Goal: Task Accomplishment & Management: Complete application form

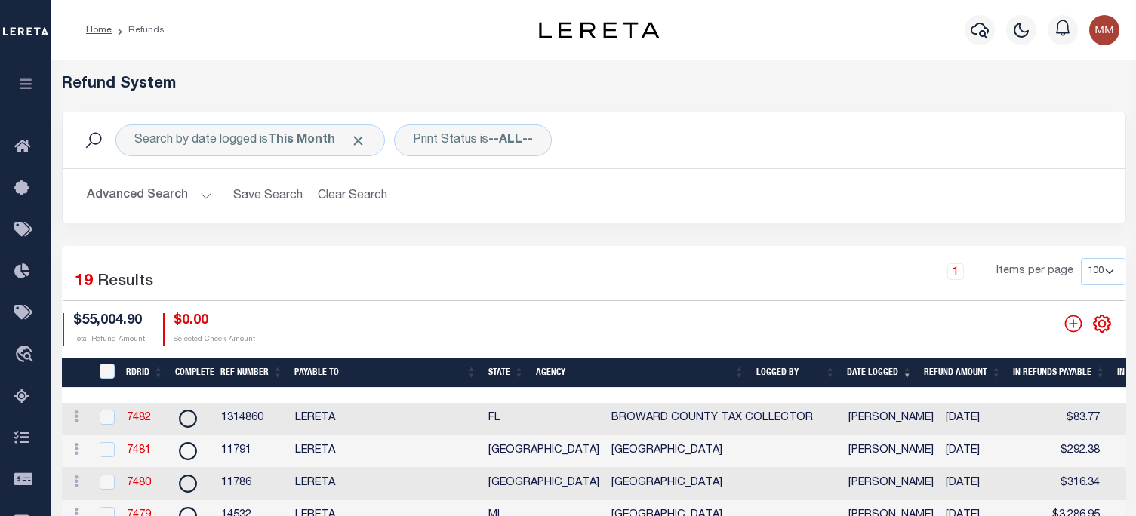
select select "100"
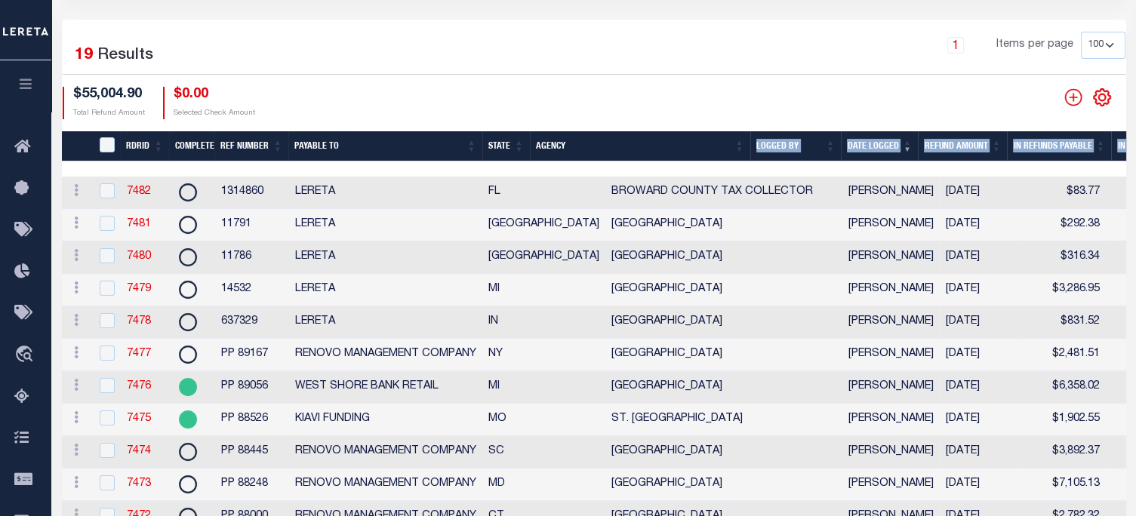
scroll to position [226, 0]
click at [1078, 93] on icon "" at bounding box center [1072, 96] width 17 height 17
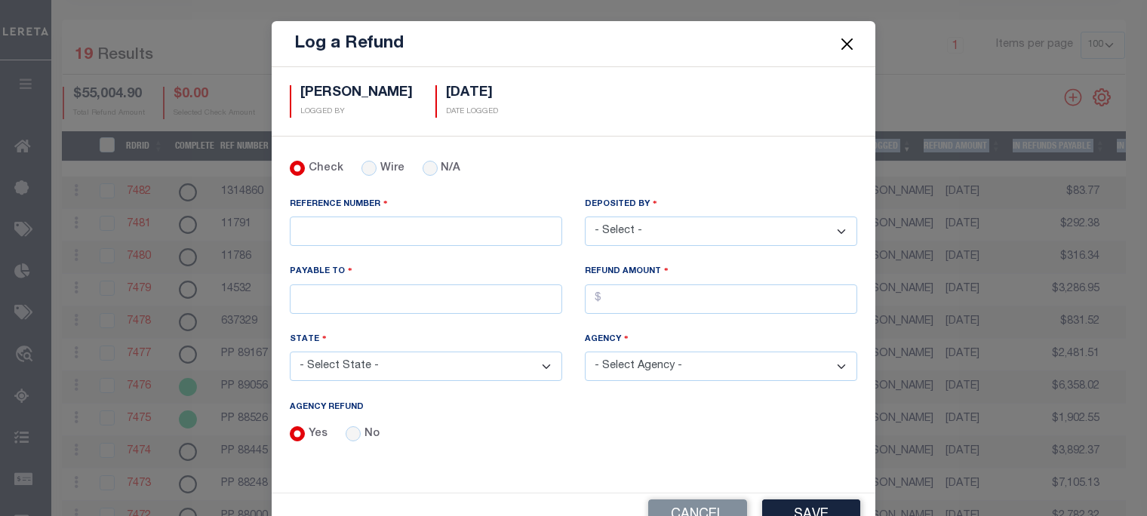
click at [747, 234] on select "- Select - [PERSON_NAME] [PERSON_NAME] [PERSON_NAME] [PERSON_NAME] [PERSON_NAME…" at bounding box center [721, 231] width 272 height 29
select select "[PERSON_NAME]"
click at [585, 217] on select "- Select - [PERSON_NAME] [PERSON_NAME] [PERSON_NAME] [PERSON_NAME] [PERSON_NAME…" at bounding box center [721, 231] width 272 height 29
click at [328, 294] on input "PAYABLE TO" at bounding box center [426, 299] width 272 height 29
type input "LERETA"
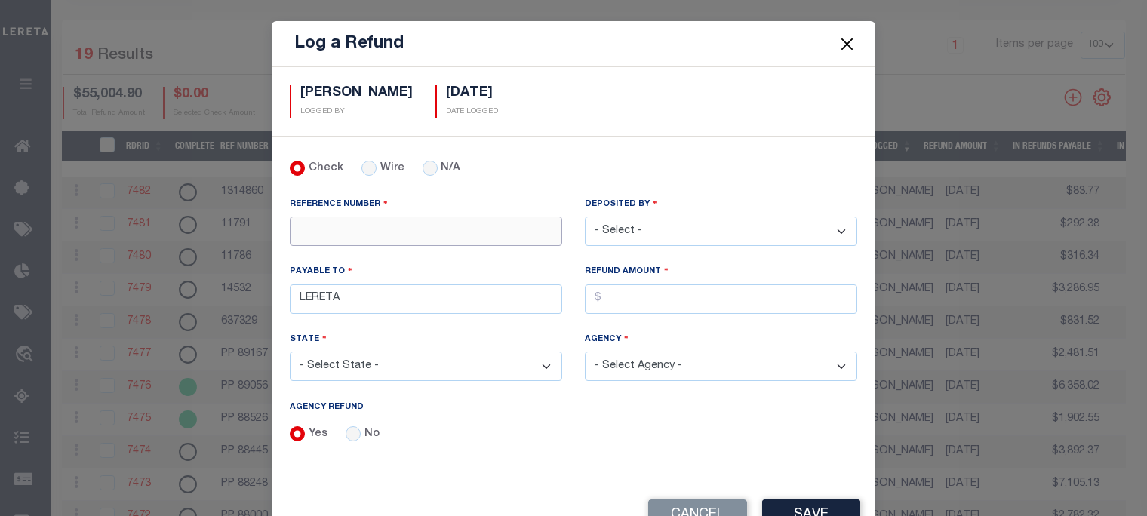
click at [377, 231] on input "REFERENCE NUMBER" at bounding box center [426, 231] width 272 height 29
type input "51754"
click at [788, 296] on input "AGENCY REFUND" at bounding box center [721, 299] width 272 height 29
type input "$88.65"
click at [355, 366] on select "- Select State - [US_STATE] AL AR AZ CA CO [GEOGRAPHIC_DATA] [GEOGRAPHIC_DATA] …" at bounding box center [426, 366] width 272 height 29
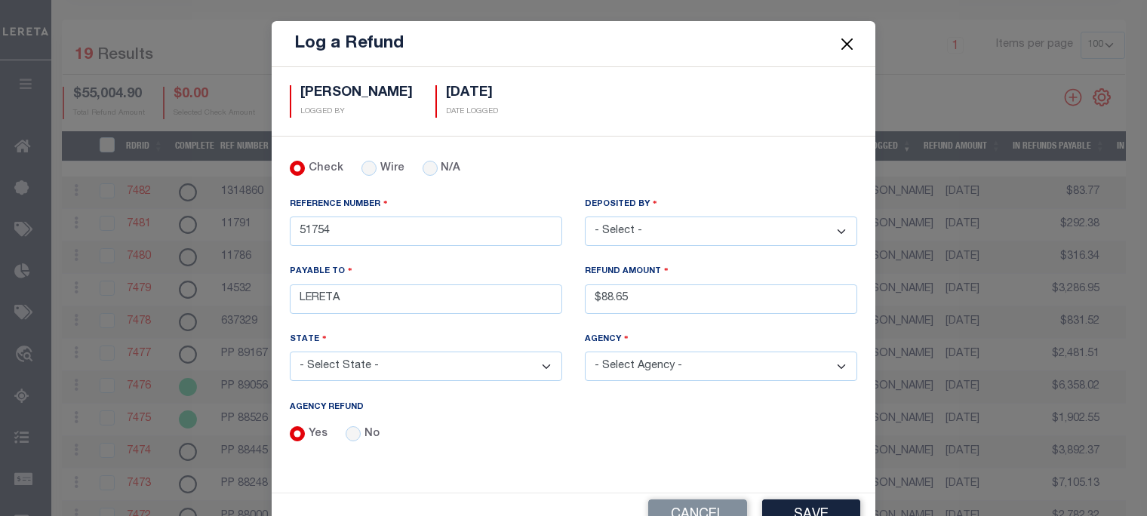
select select "NY"
click at [290, 352] on select "- Select State - [US_STATE] AL AR AZ CA CO [GEOGRAPHIC_DATA] [GEOGRAPHIC_DATA] …" at bounding box center [426, 366] width 272 height 29
click at [652, 358] on select "- Select Agency - [PERSON_NAME][GEOGRAPHIC_DATA] [PERSON_NAME][GEOGRAPHIC_DATA]…" at bounding box center [721, 366] width 272 height 29
select select "3606321000"
click at [585, 352] on select "- Select Agency - [PERSON_NAME][GEOGRAPHIC_DATA] [PERSON_NAME][GEOGRAPHIC_DATA]…" at bounding box center [721, 366] width 272 height 29
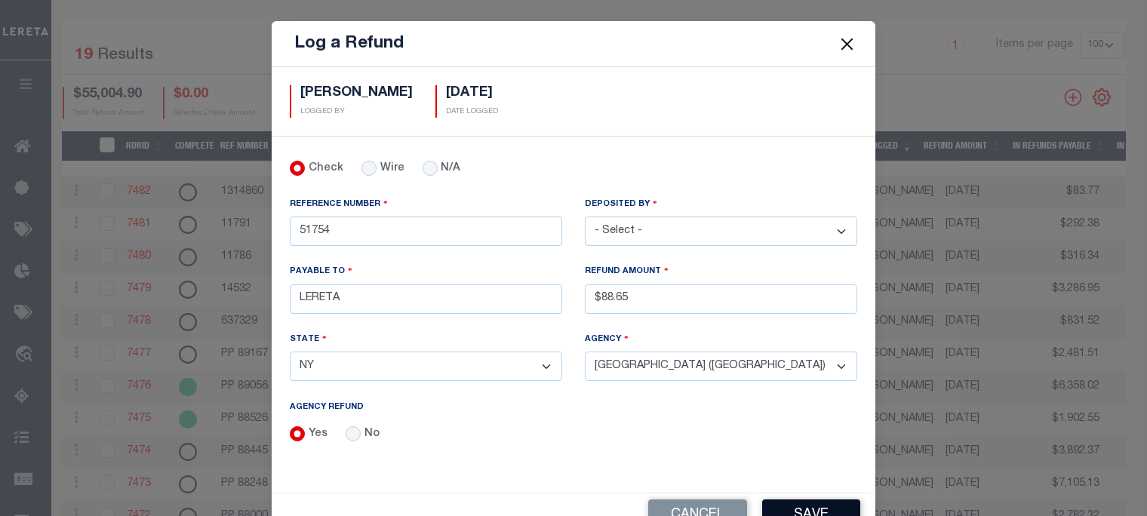
click at [816, 505] on button "Save" at bounding box center [811, 516] width 98 height 32
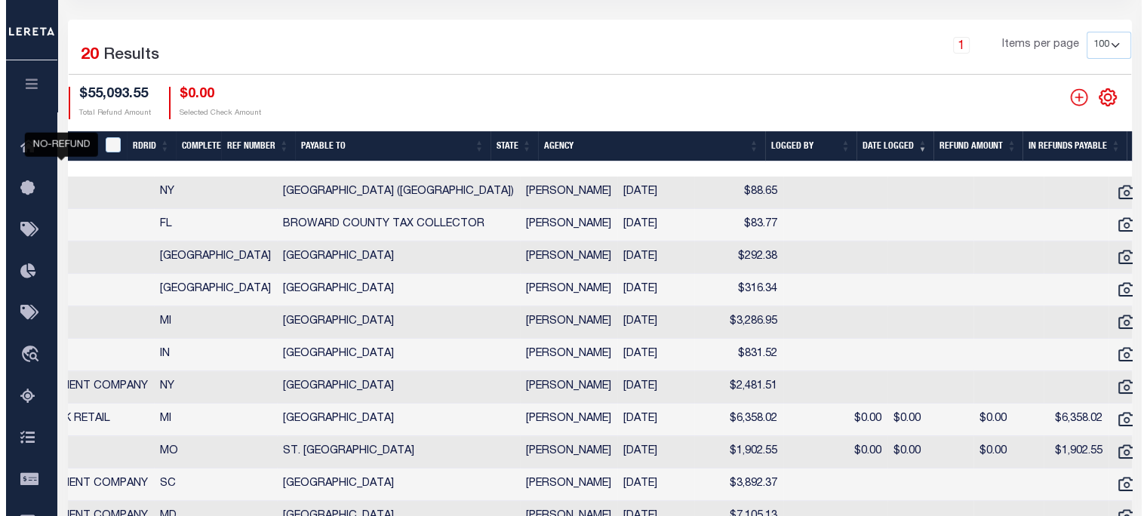
scroll to position [0, 334]
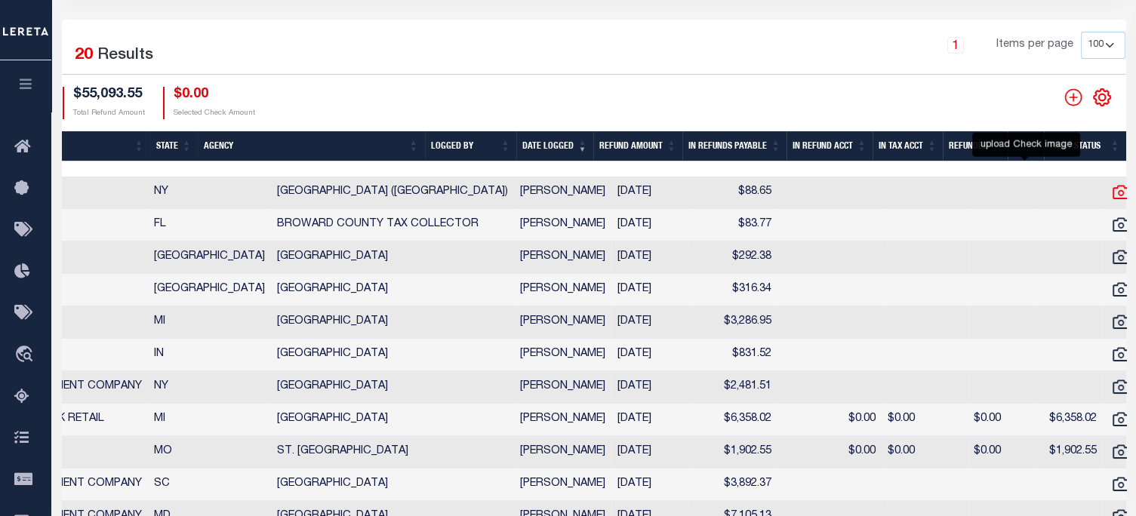
click at [1112, 199] on icon at bounding box center [1120, 193] width 17 height 14
checkbox input "true"
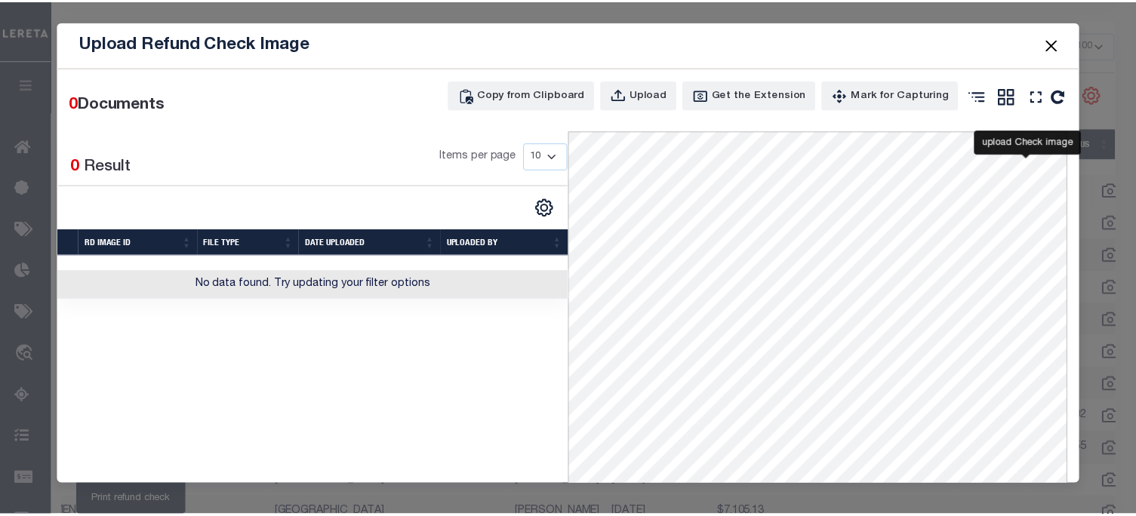
scroll to position [0, 323]
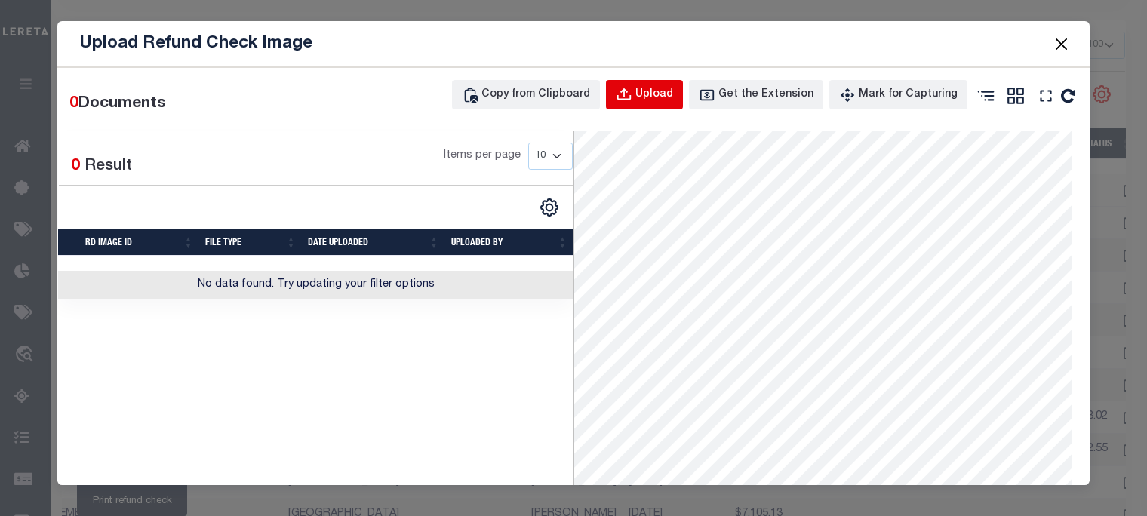
click at [655, 97] on div "Upload" at bounding box center [654, 95] width 38 height 17
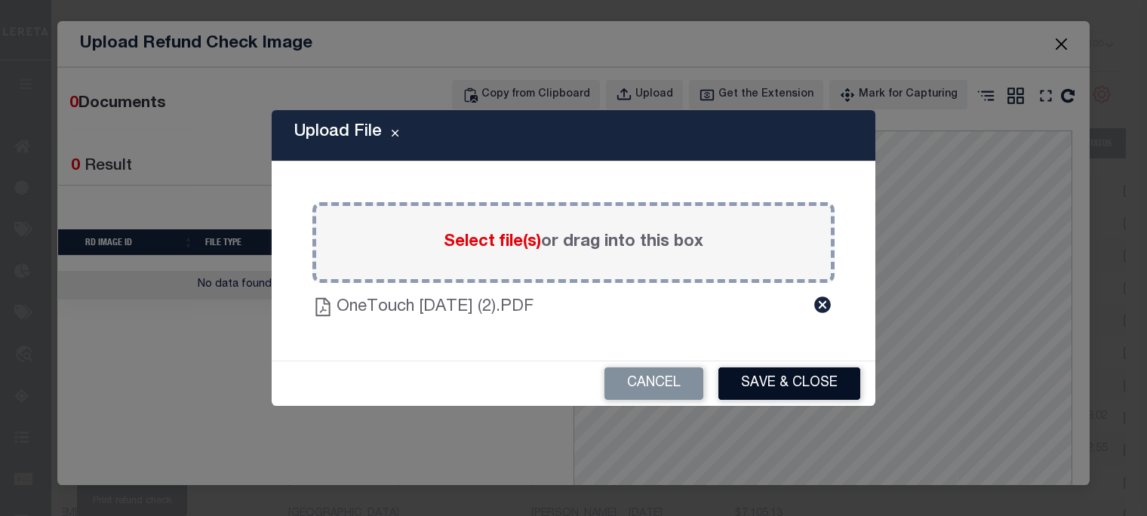
click at [826, 381] on button "Save & Close" at bounding box center [789, 384] width 142 height 32
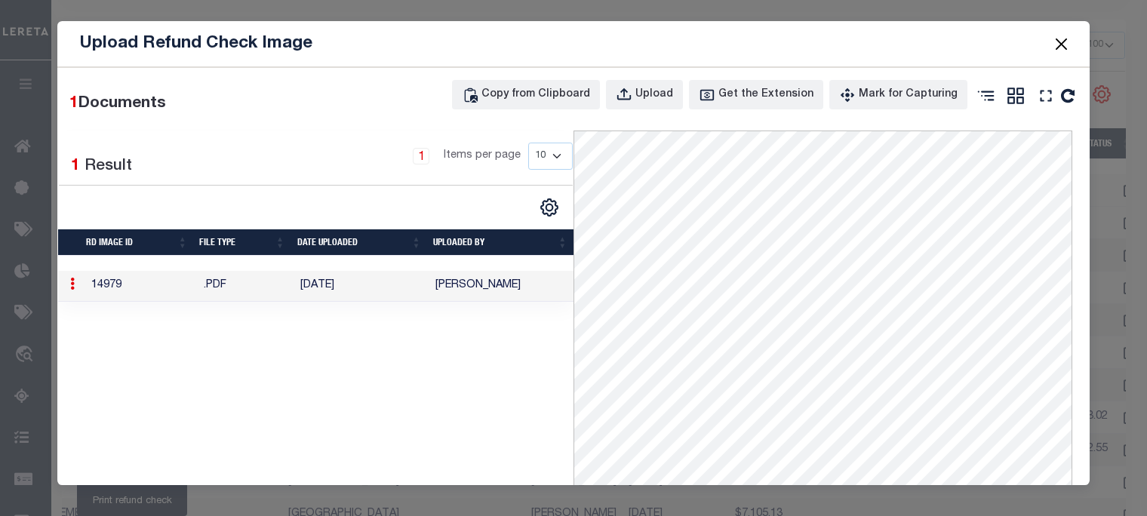
click at [1060, 40] on button "Close" at bounding box center [1062, 44] width 20 height 20
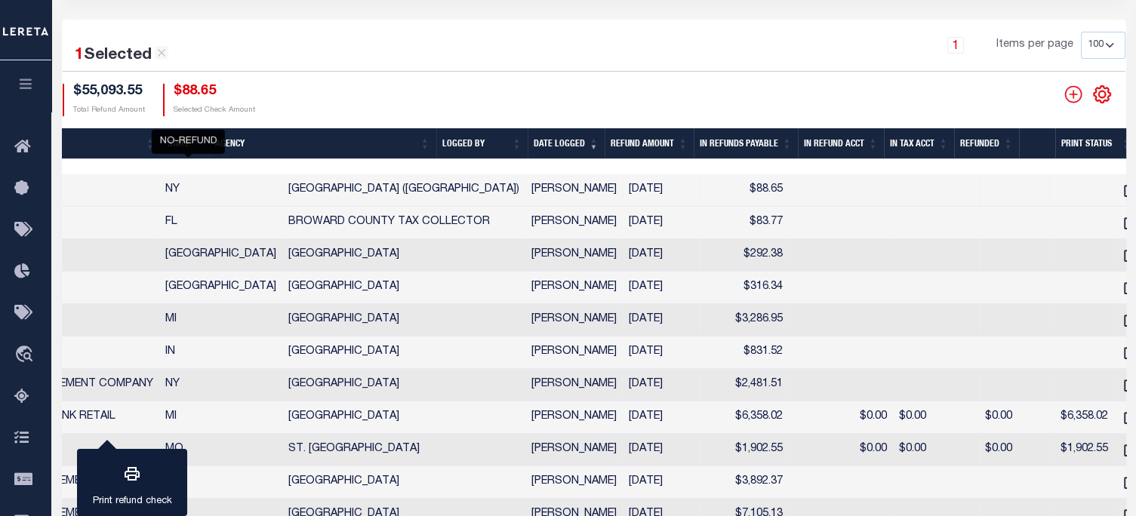
scroll to position [0, 0]
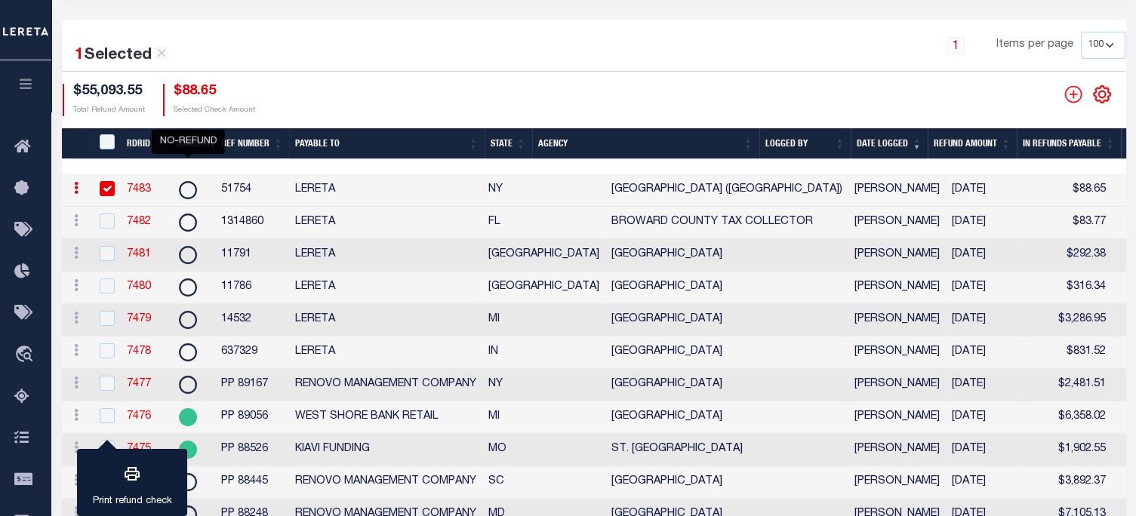
click at [143, 186] on link "7483" at bounding box center [139, 189] width 24 height 11
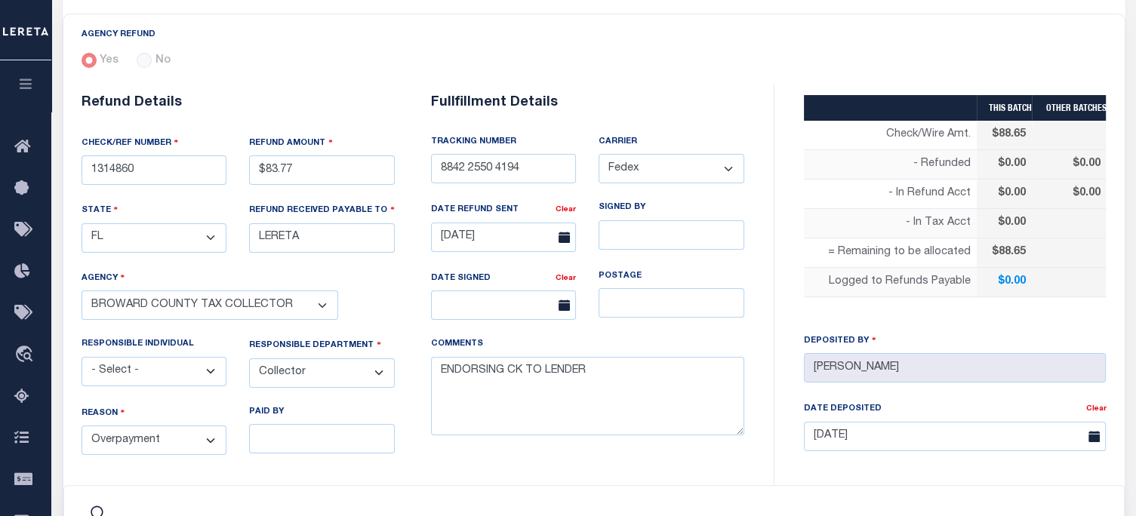
type input "51754"
type input "$88.65"
select select "NY"
select select
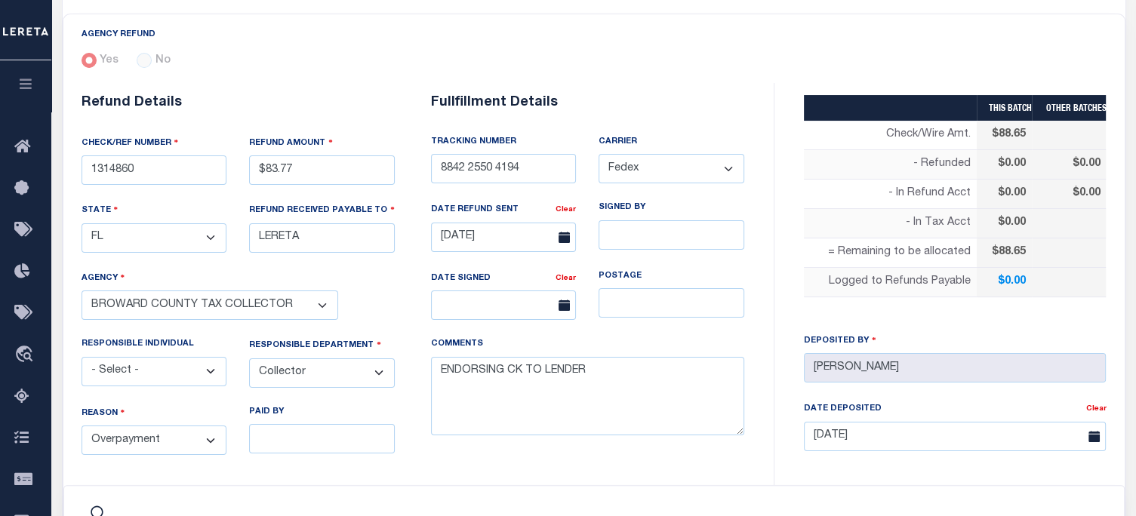
select select
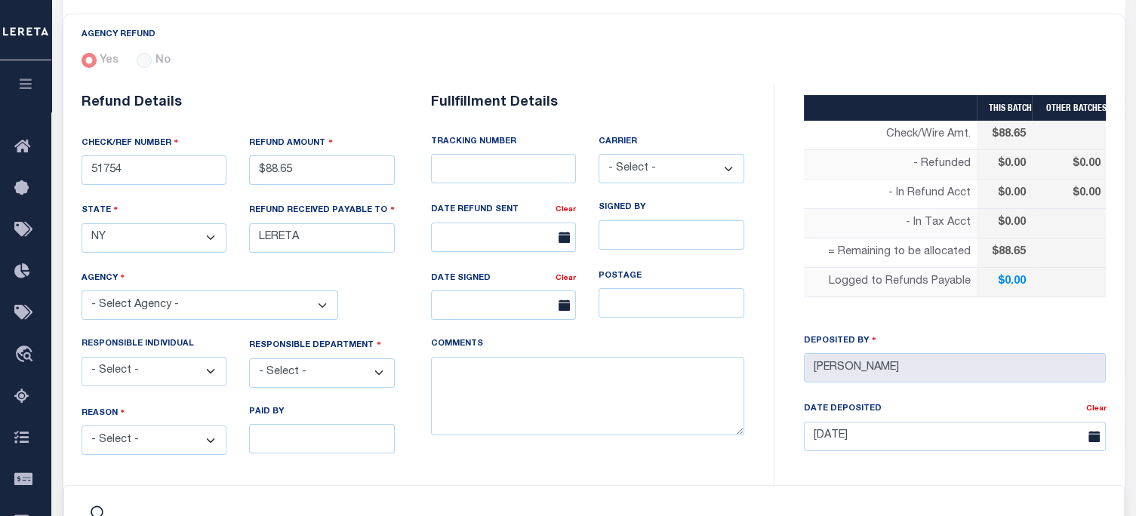
click at [151, 426] on select "- Select - Change In Value Discount Applied Duplicate Payment Exemption Applied…" at bounding box center [155, 440] width 146 height 29
select select "3606321000"
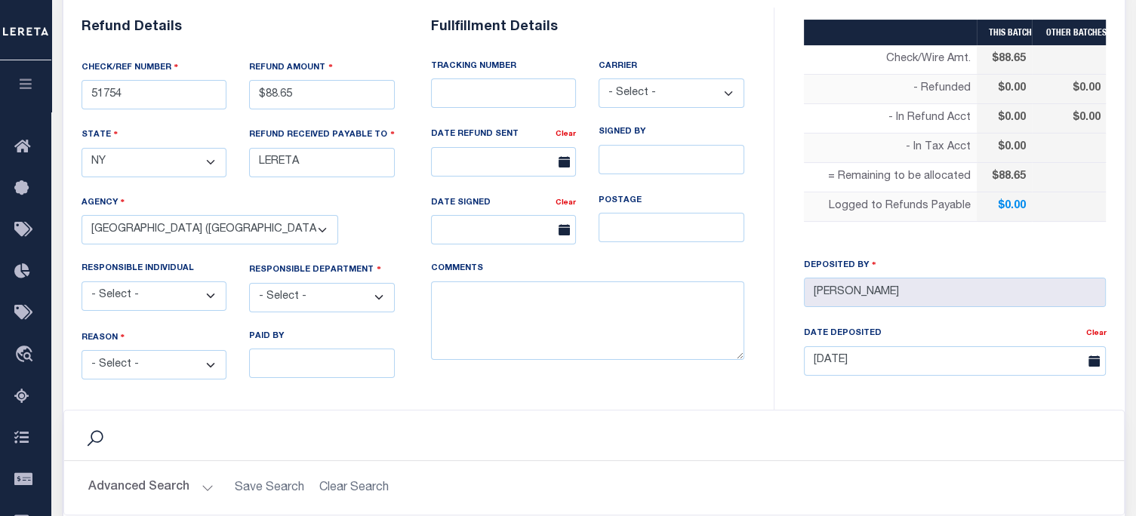
select select "OVP"
click at [82, 350] on select "- Select - Change In Value Discount Applied Duplicate Payment Exemption Applied…" at bounding box center [155, 364] width 146 height 29
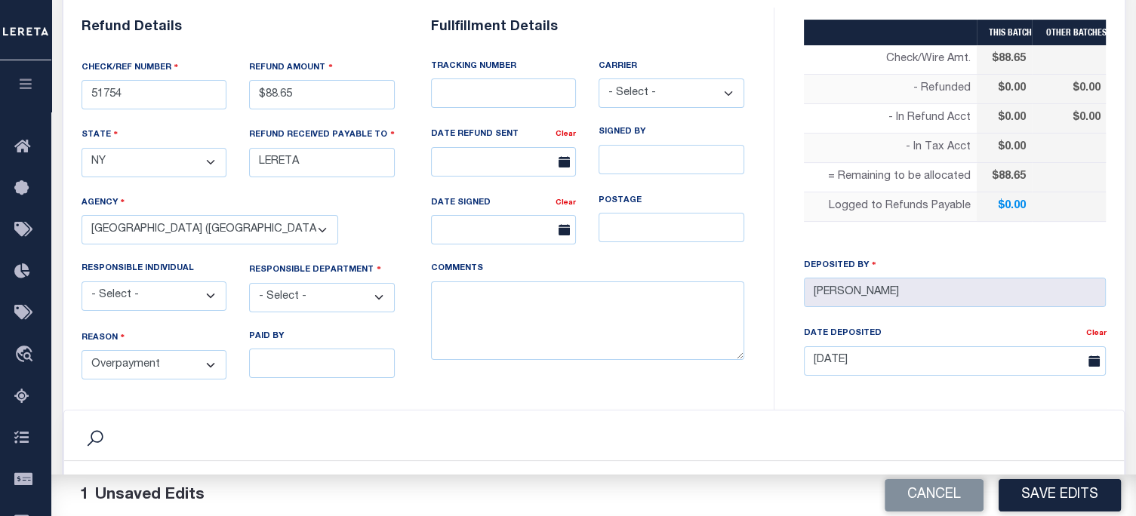
click at [315, 295] on select "- Select - 3rd Party Accounting AI Collector Customer Customer Service FactR JA…" at bounding box center [322, 297] width 146 height 29
select select "COL"
click at [249, 283] on select "- Select - 3rd Party Accounting AI Collector Customer Customer Service FactR JA…" at bounding box center [322, 297] width 146 height 29
click at [518, 303] on textarea "COMMENTS" at bounding box center [587, 320] width 313 height 79
type textarea "e"
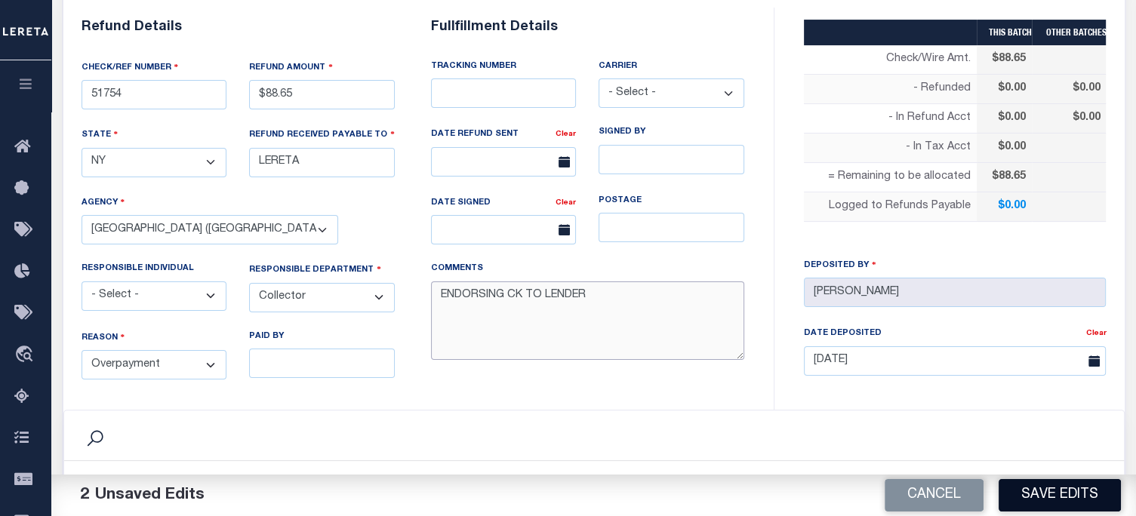
type textarea "ENDORSING CK TO LENDER"
click at [1044, 496] on button "Save Edits" at bounding box center [1059, 495] width 122 height 32
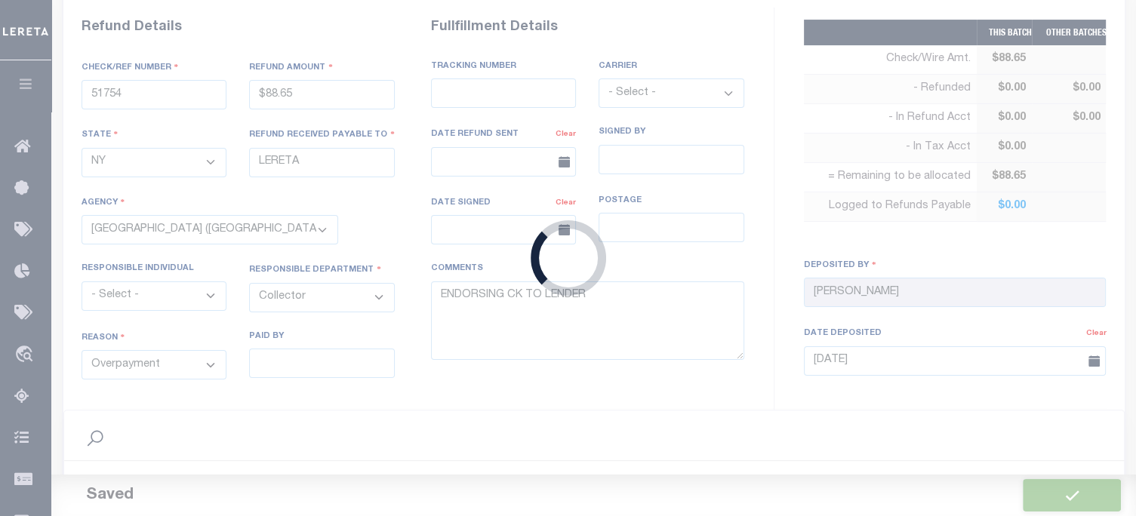
type input "$88.65"
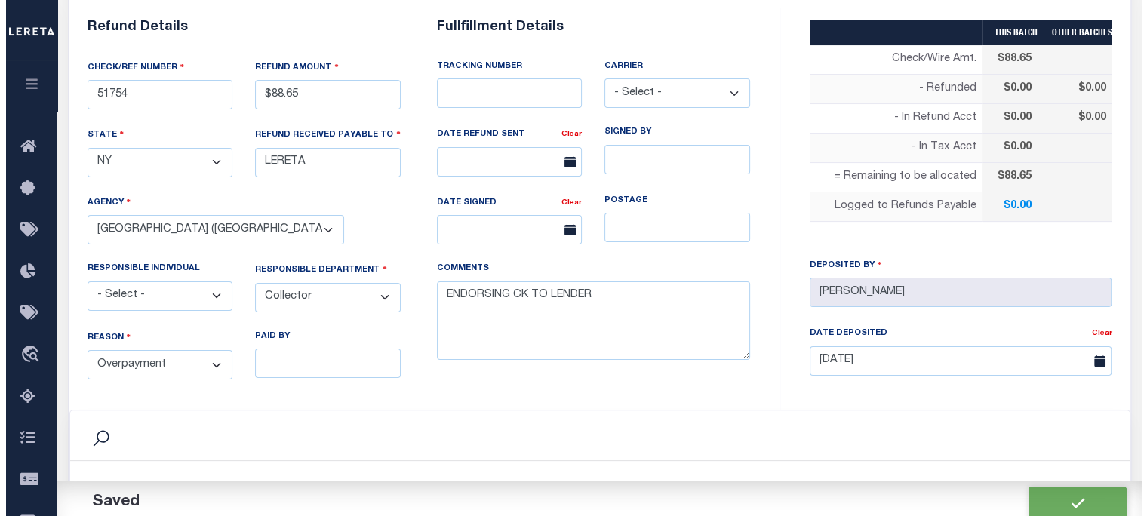
scroll to position [604, 0]
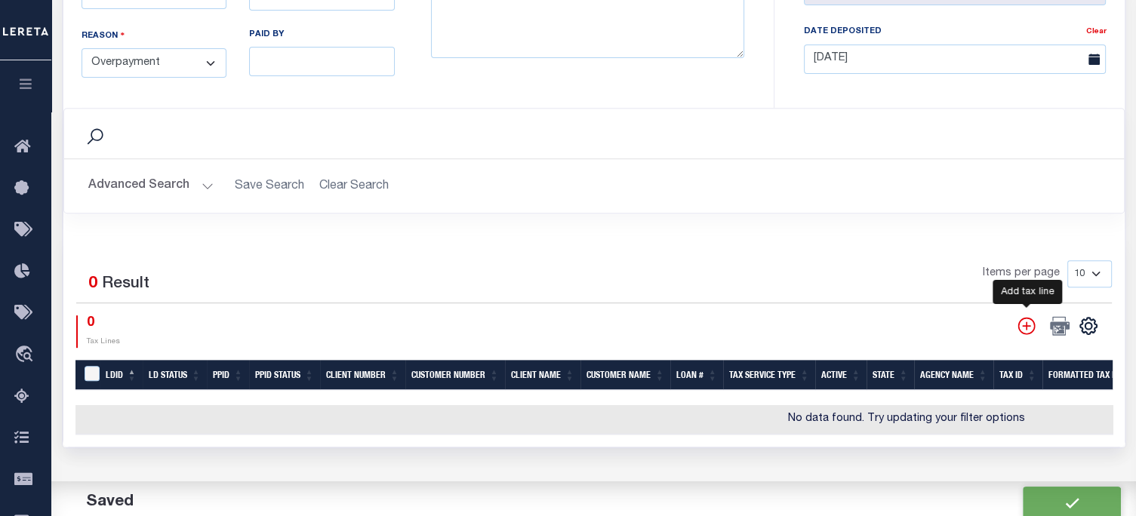
click at [1026, 321] on icon "" at bounding box center [1025, 325] width 17 height 17
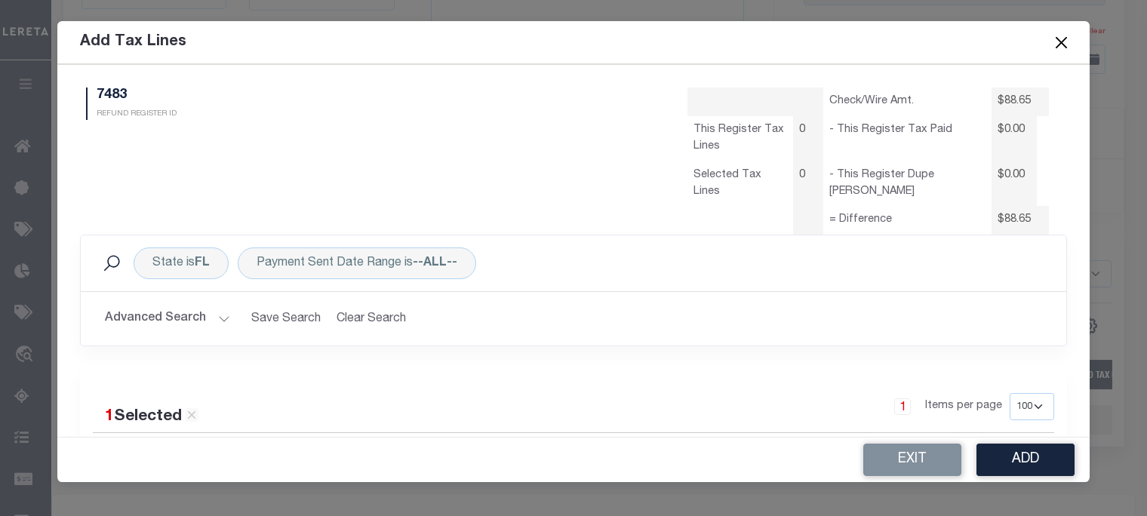
scroll to position [0, 0]
select select "100"
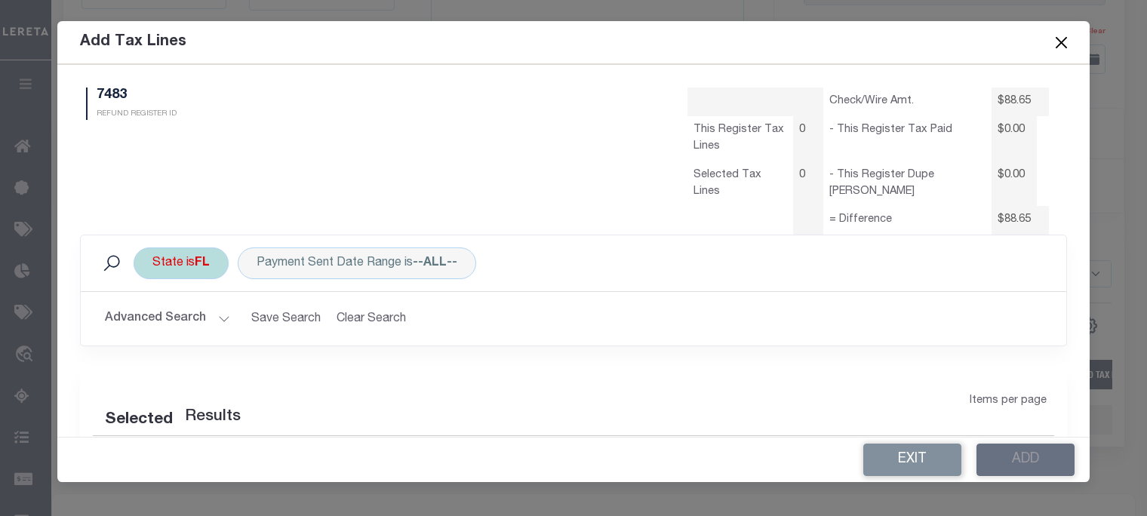
click at [189, 263] on div "State is [GEOGRAPHIC_DATA]" at bounding box center [181, 264] width 95 height 32
select select "FL"
select select "100"
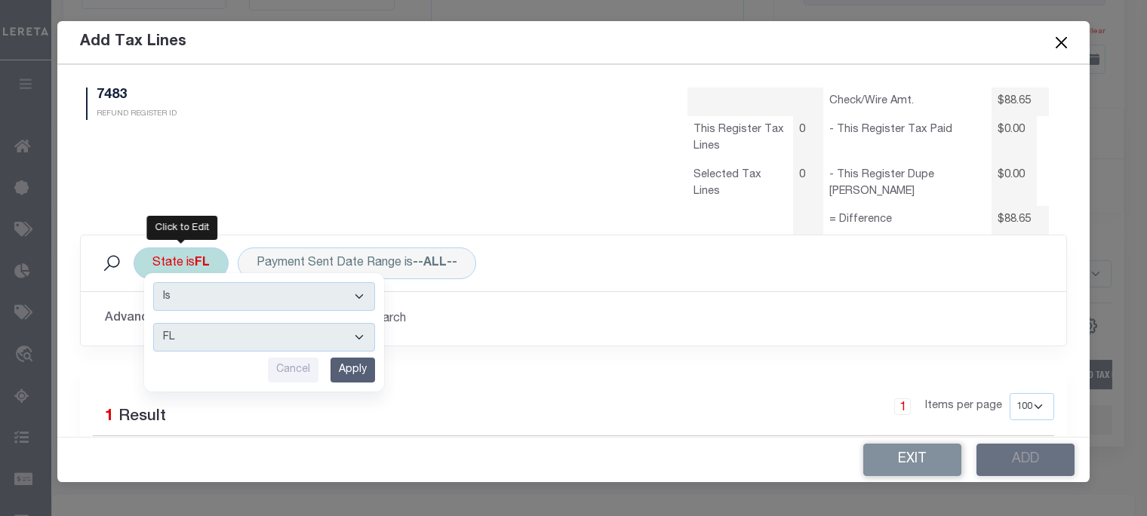
click at [176, 343] on select "AK AL AR AZ CA CO CT DC DE FL [GEOGRAPHIC_DATA] GU HI IA ID IL IN KS [GEOGRAPHI…" at bounding box center [264, 337] width 222 height 29
select select "NY"
click at [153, 323] on select "AK AL AR AZ CA CO CT DC DE FL [GEOGRAPHIC_DATA] GU HI IA ID IL IN KS [GEOGRAPHI…" at bounding box center [264, 337] width 222 height 29
drag, startPoint x: 363, startPoint y: 372, endPoint x: 297, endPoint y: 332, distance: 76.9
click at [362, 371] on input "Apply" at bounding box center [353, 370] width 45 height 25
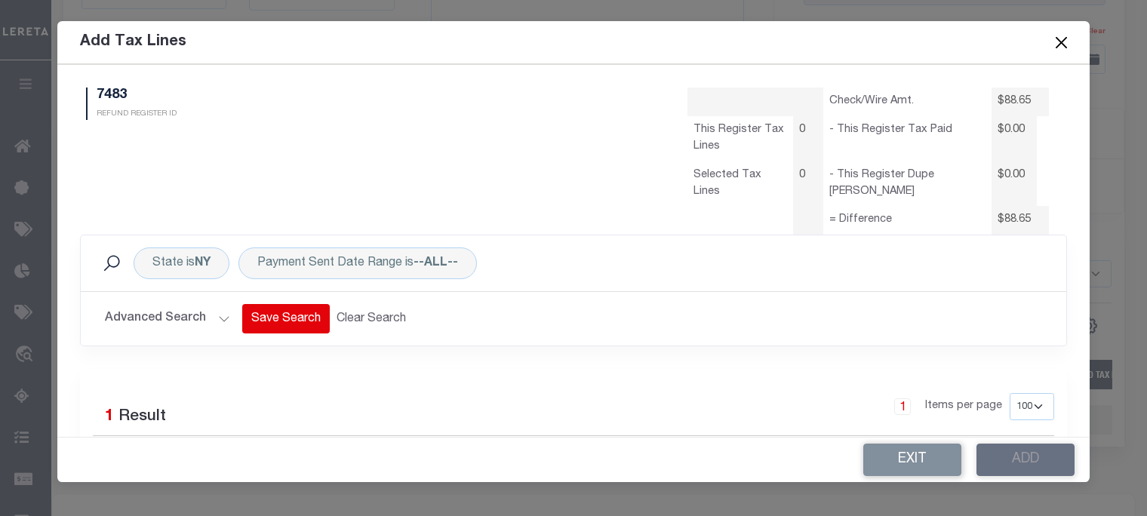
click at [205, 318] on button "Advanced Search" at bounding box center [167, 318] width 125 height 29
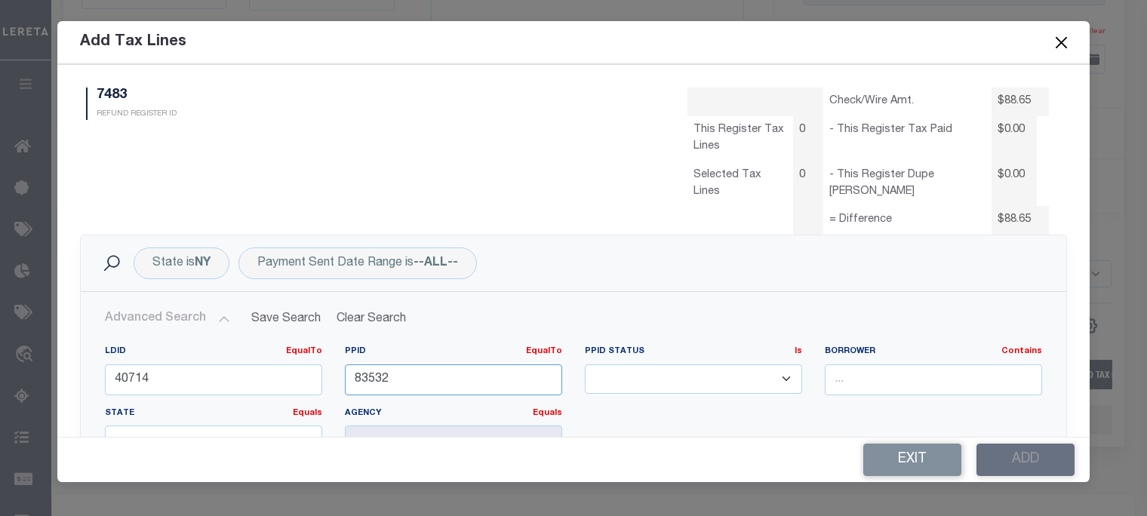
drag, startPoint x: 402, startPoint y: 374, endPoint x: 2, endPoint y: 300, distance: 407.6
click at [2, 300] on form "Add Tax Lines 7483 REFUND REGISTER ID Check/Wire Amt. 0" at bounding box center [573, 251] width 1147 height 461
type input "85034"
click at [0, 334] on html "Home Refunds Details Profile Sign out" at bounding box center [573, 36] width 1147 height 1281
type input "43335"
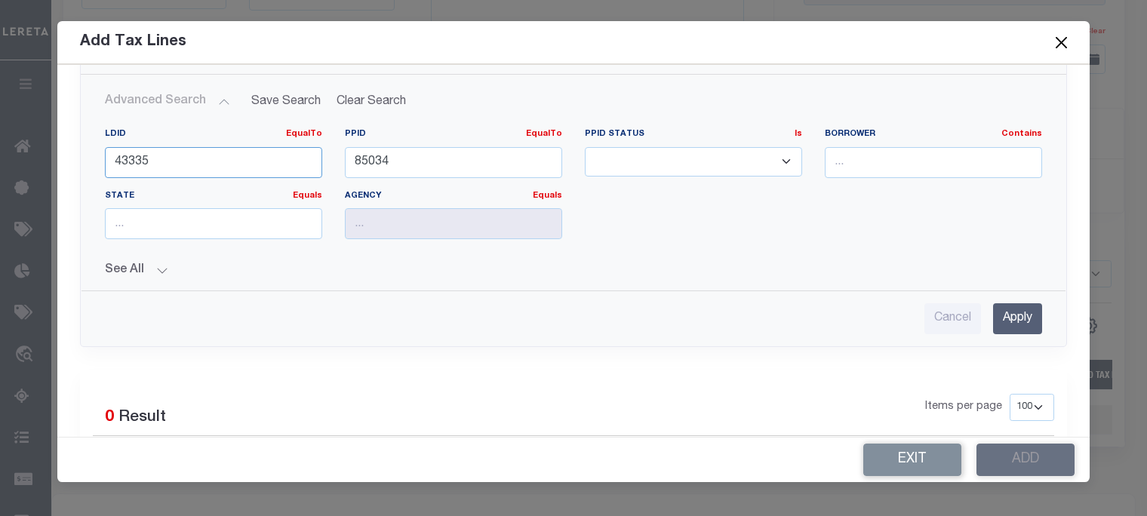
scroll to position [226, 0]
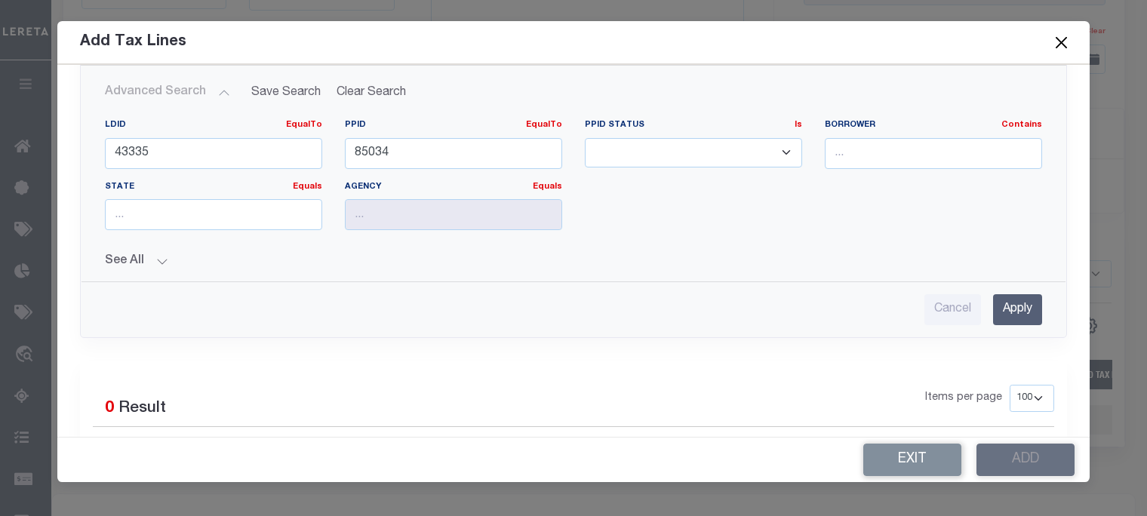
click at [1011, 313] on input "Apply" at bounding box center [1017, 309] width 49 height 31
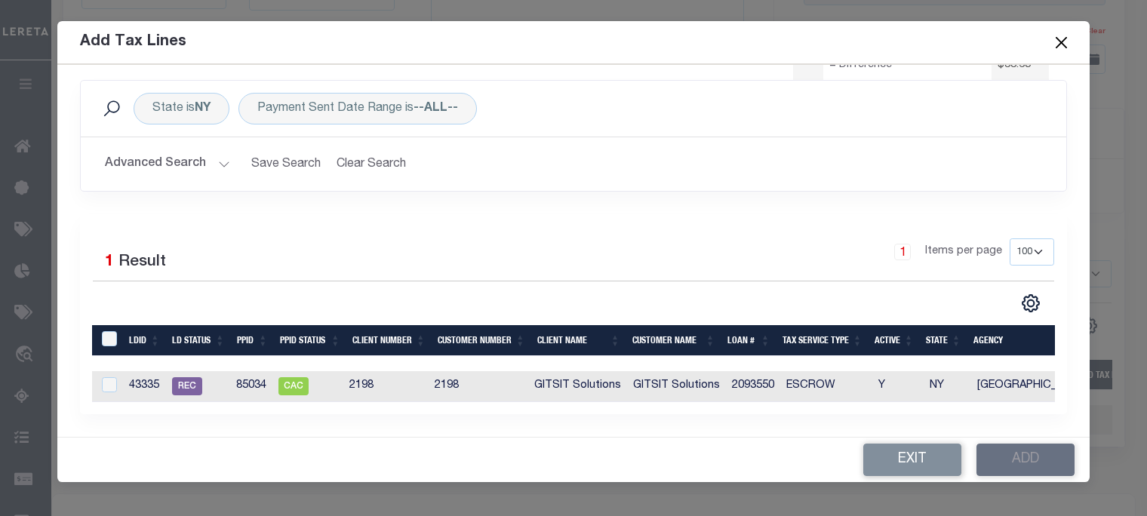
scroll to position [164, 0]
click at [109, 377] on input "checkbox" at bounding box center [109, 384] width 15 height 15
checkbox input "true"
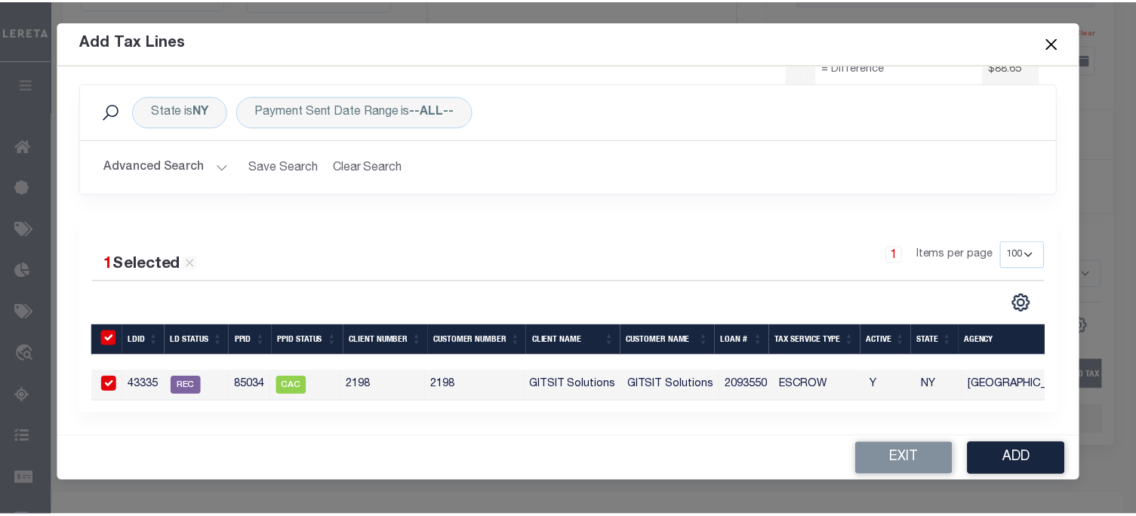
scroll to position [161, 0]
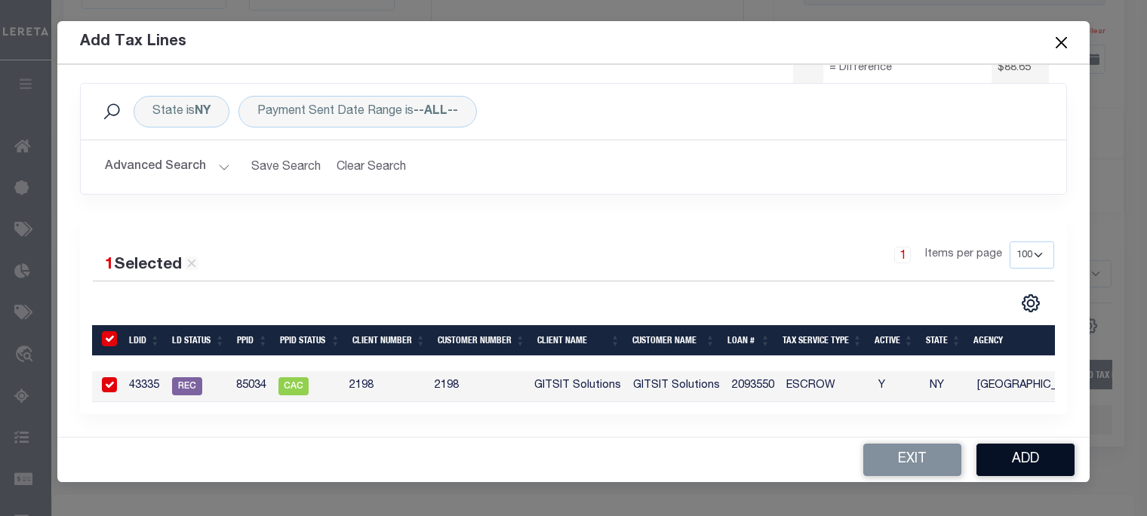
click at [1035, 457] on button "Add" at bounding box center [1026, 460] width 98 height 32
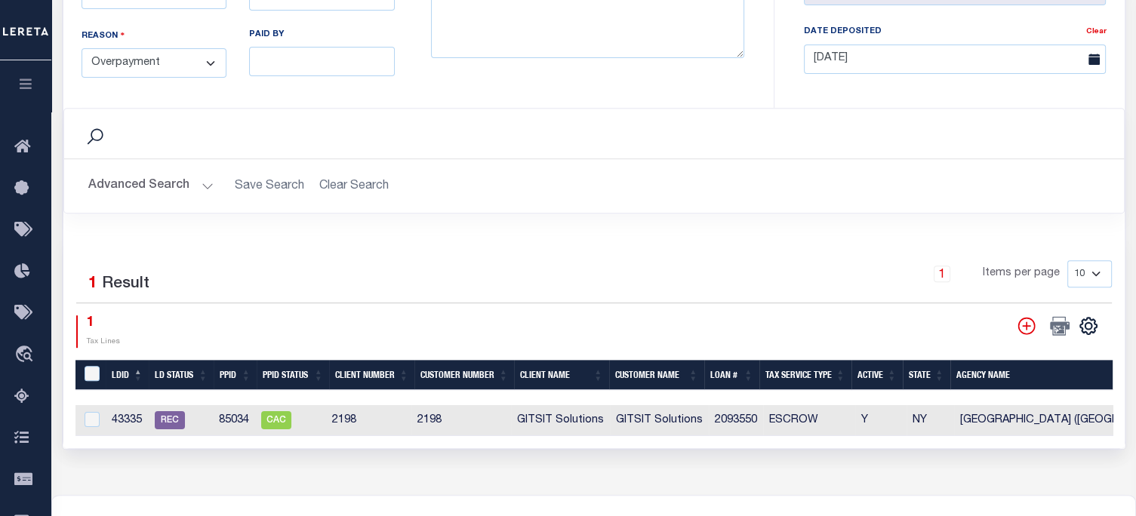
select select "100"
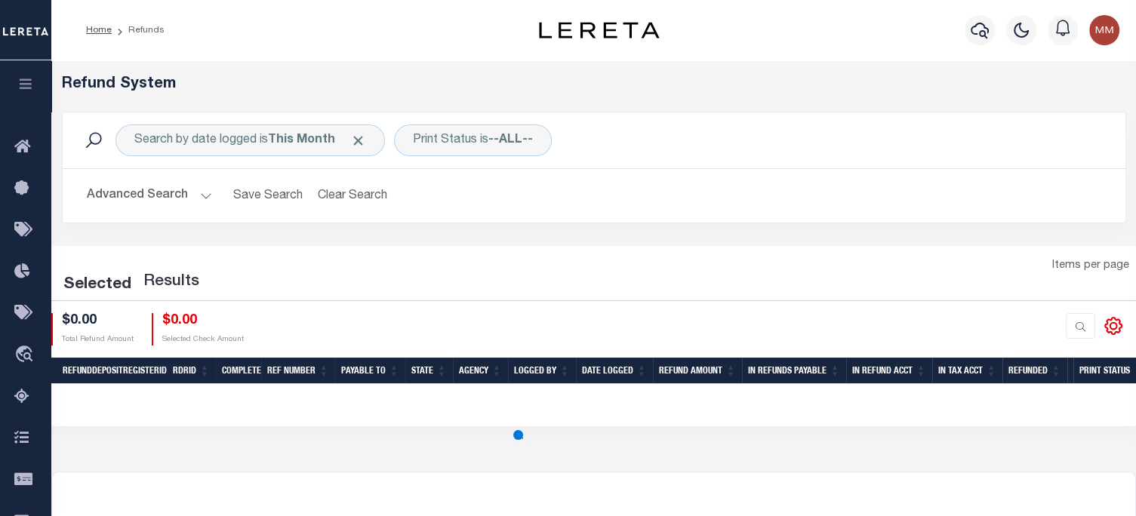
scroll to position [15, 0]
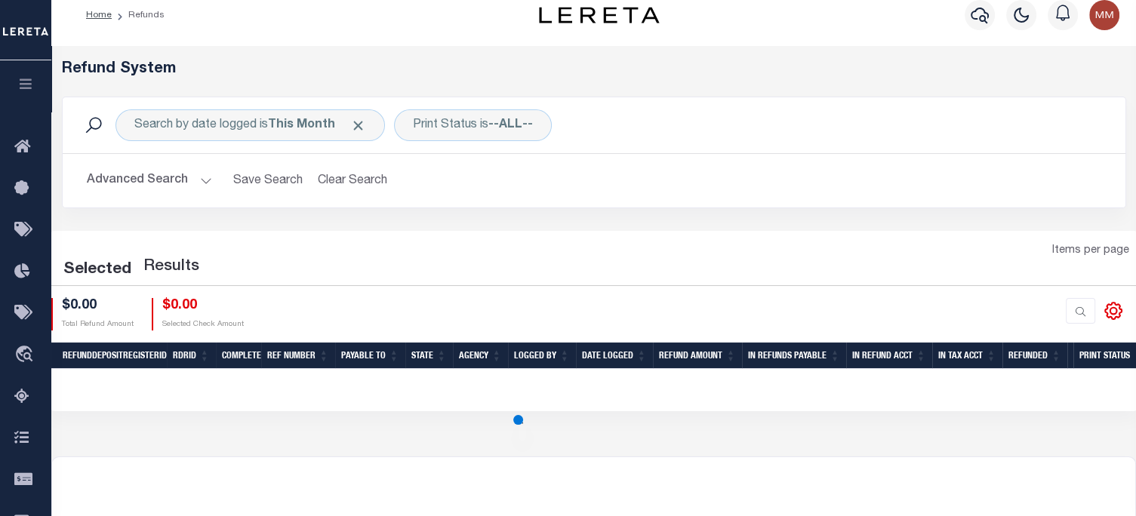
select select "100"
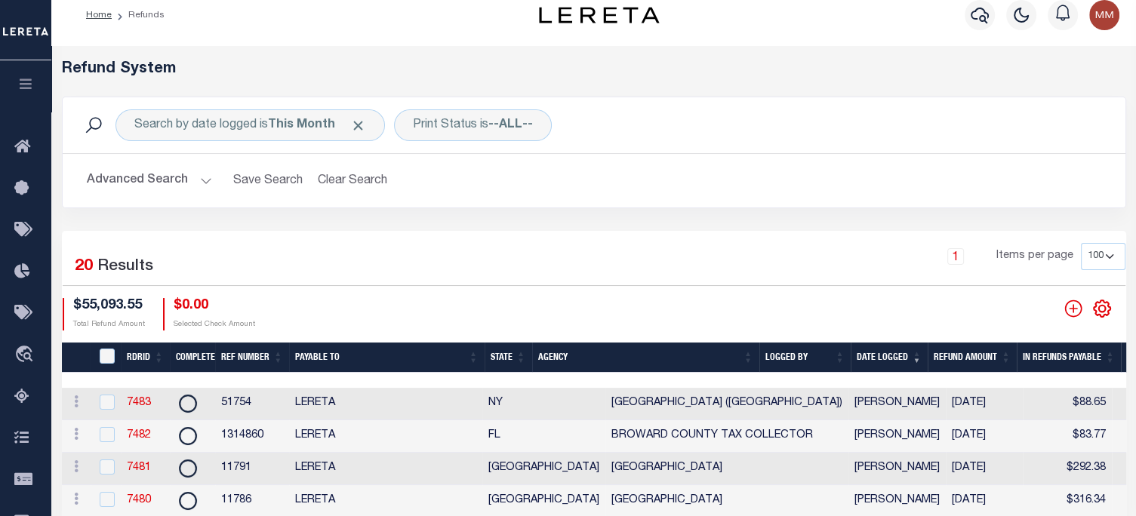
scroll to position [91, 0]
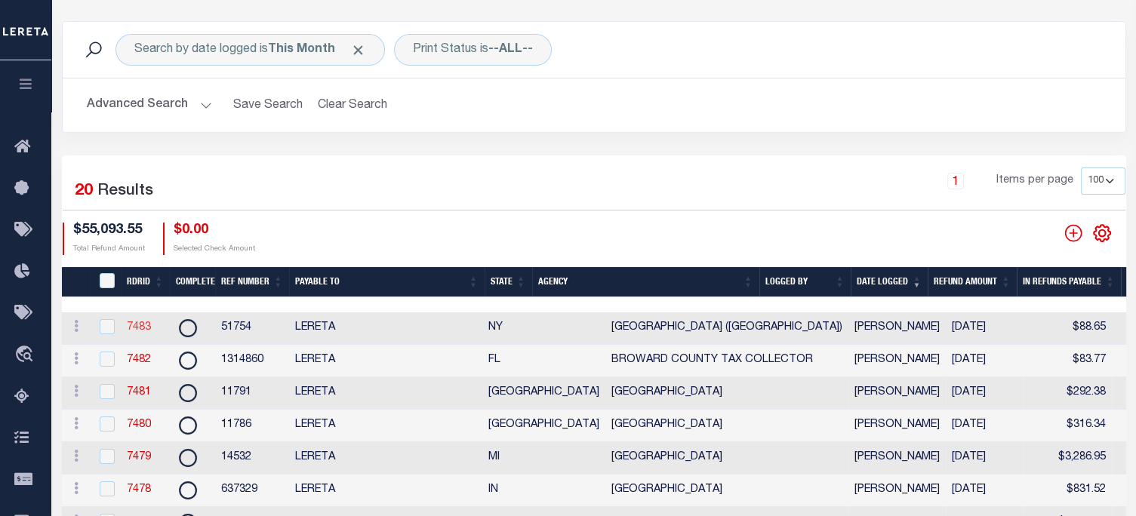
click at [147, 324] on link "7483" at bounding box center [139, 327] width 24 height 11
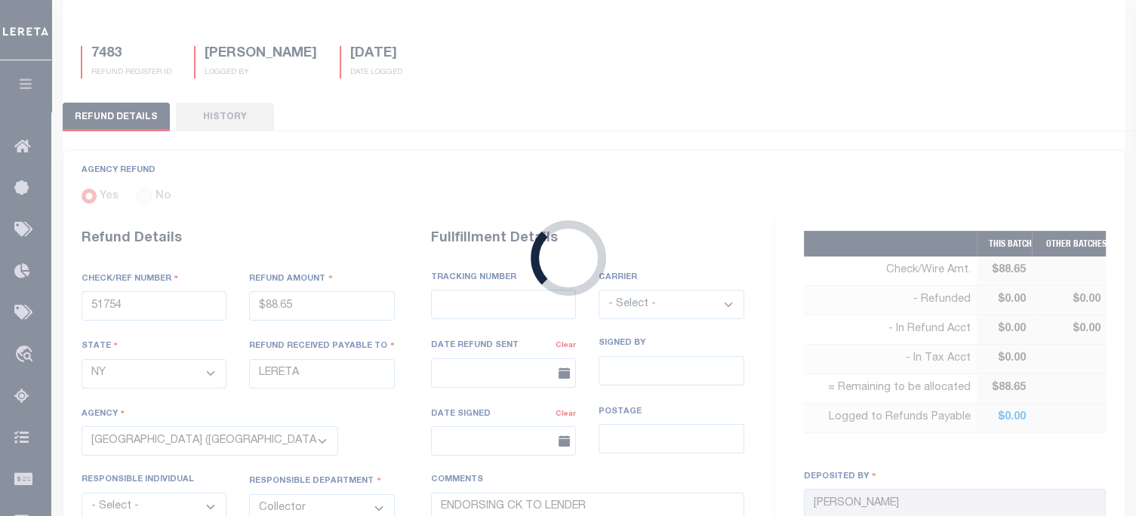
type input "$88.65"
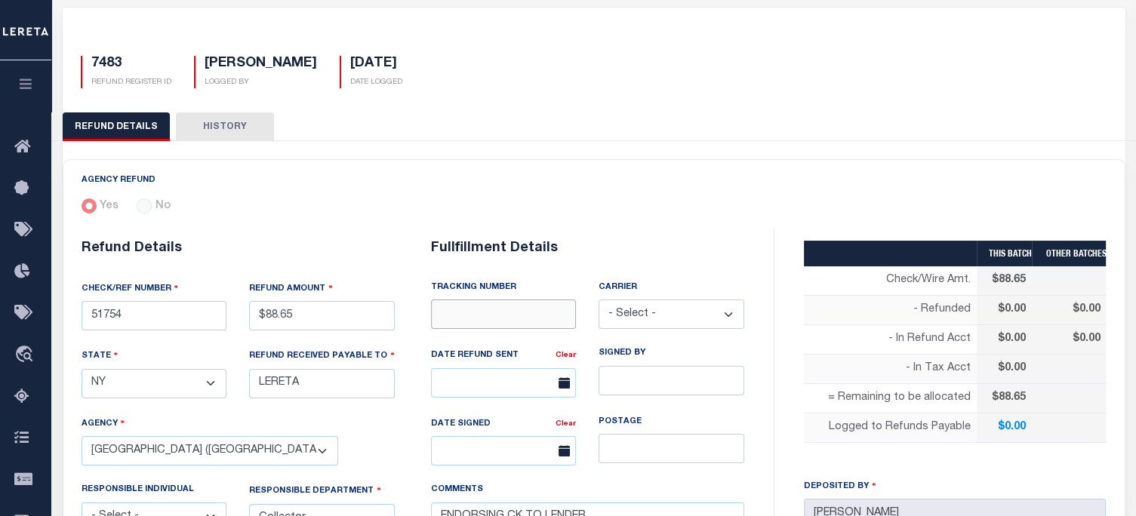
click at [525, 329] on input "text" at bounding box center [504, 314] width 146 height 29
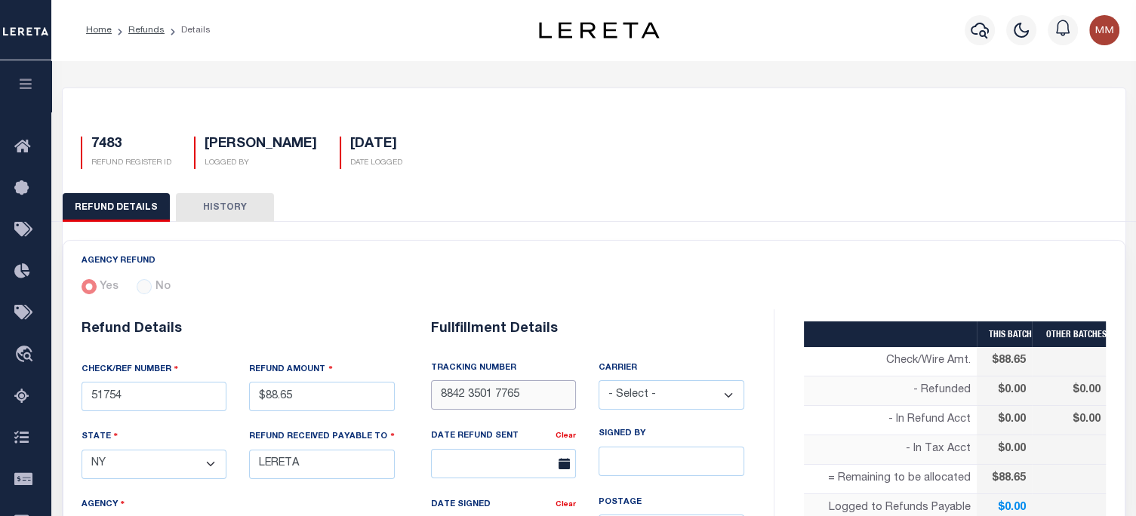
type input "8842 3501 7765"
click at [646, 386] on select "- Select - Fedex USPS" at bounding box center [671, 394] width 146 height 29
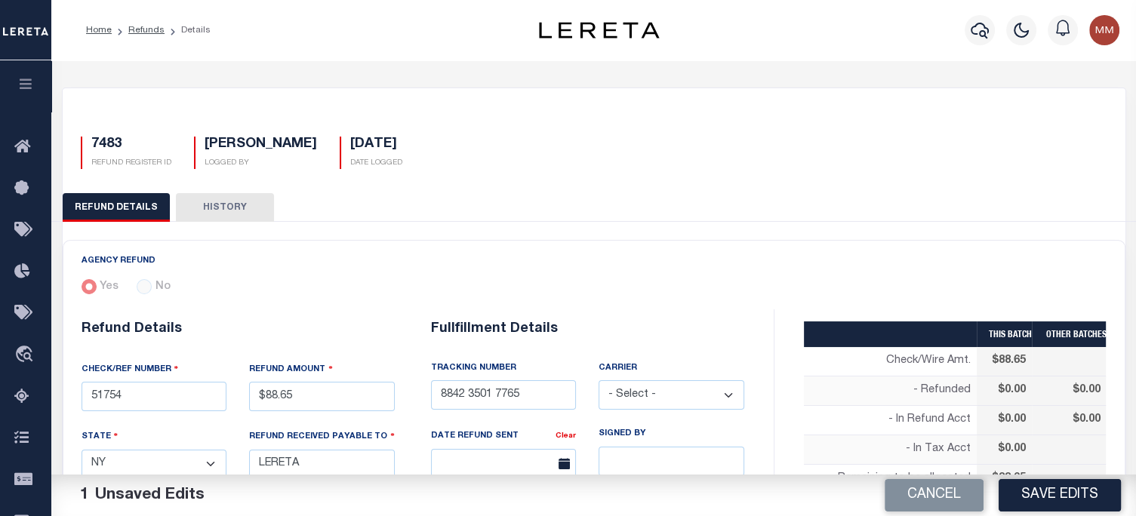
select select "FDX"
click at [598, 380] on select "- Select - Fedex USPS" at bounding box center [671, 394] width 146 height 29
click at [502, 462] on input "text" at bounding box center [504, 463] width 146 height 29
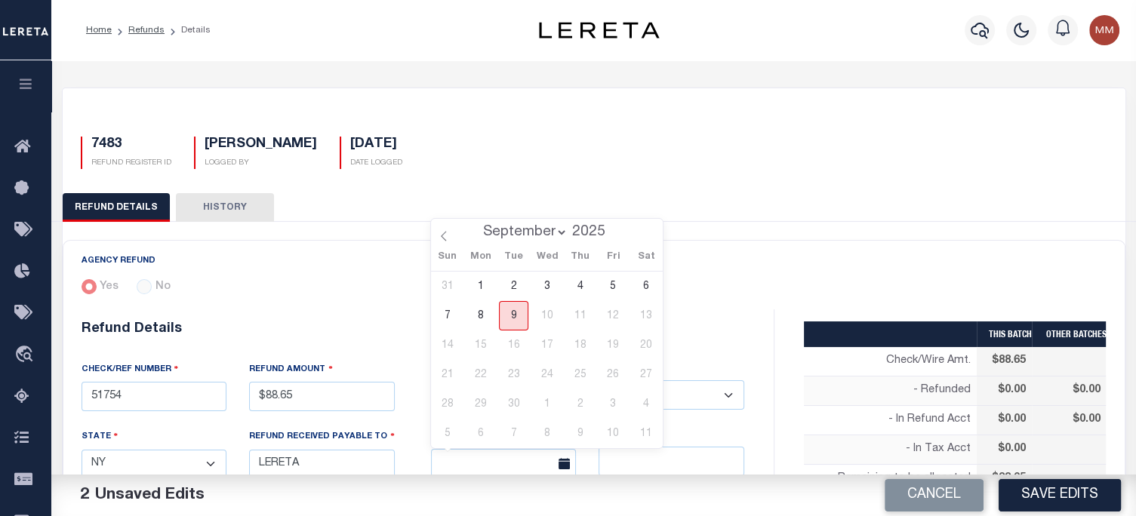
click at [524, 320] on span "9" at bounding box center [513, 315] width 29 height 29
type input "[DATE]"
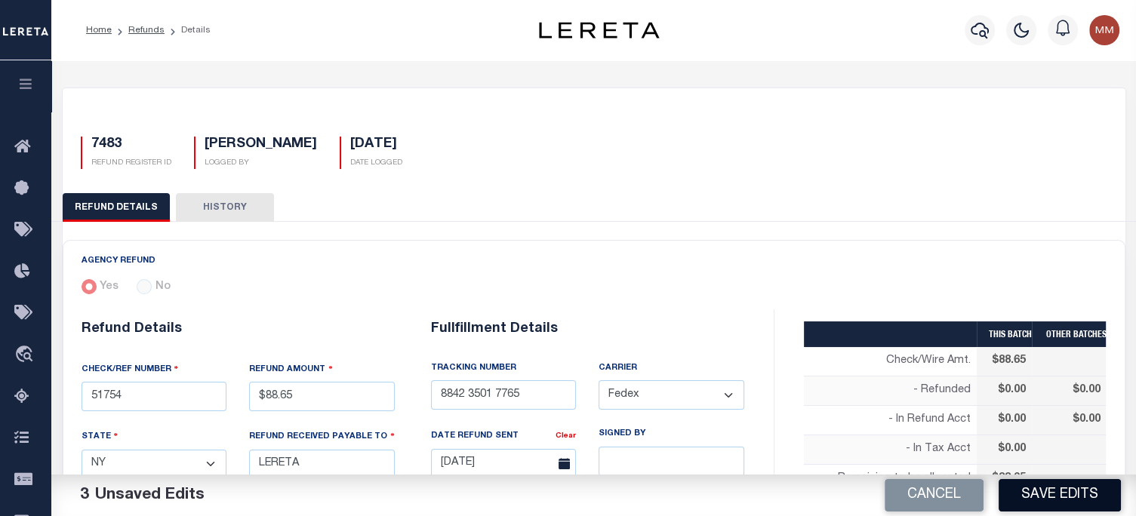
click at [1057, 491] on button "Save Edits" at bounding box center [1059, 495] width 122 height 32
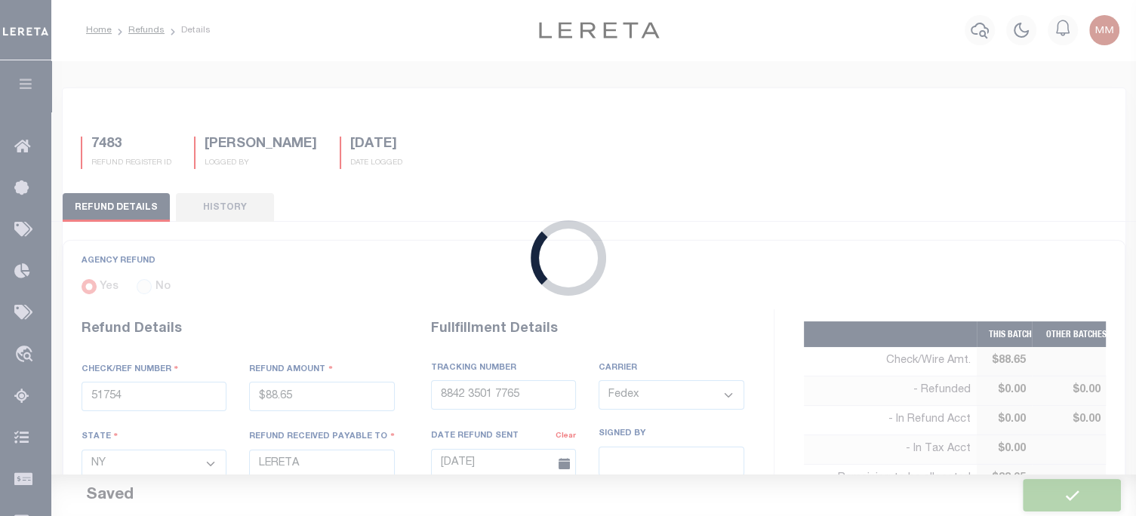
type input "$88.65"
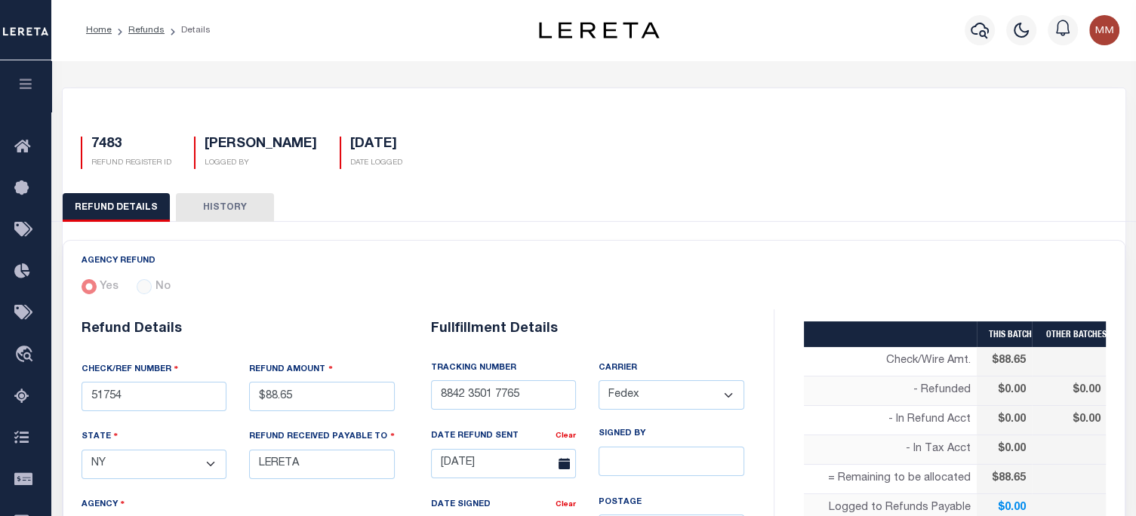
scroll to position [302, 0]
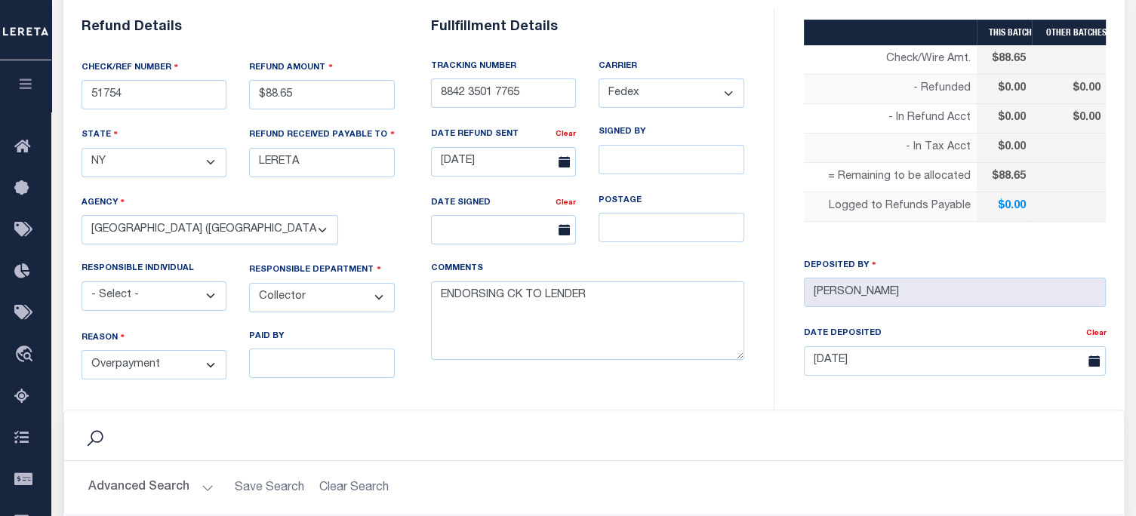
click at [728, 397] on div "Refund Details CHECK/REF NUMBER 51754 REFUND AMOUNT $88.65 STATE - Select State…" at bounding box center [412, 209] width 699 height 402
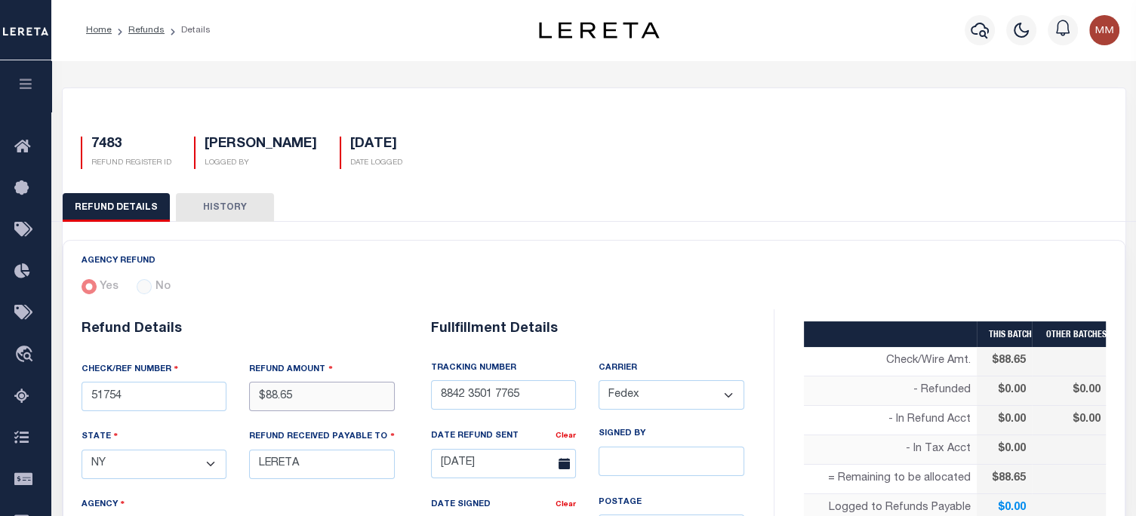
select select "100"
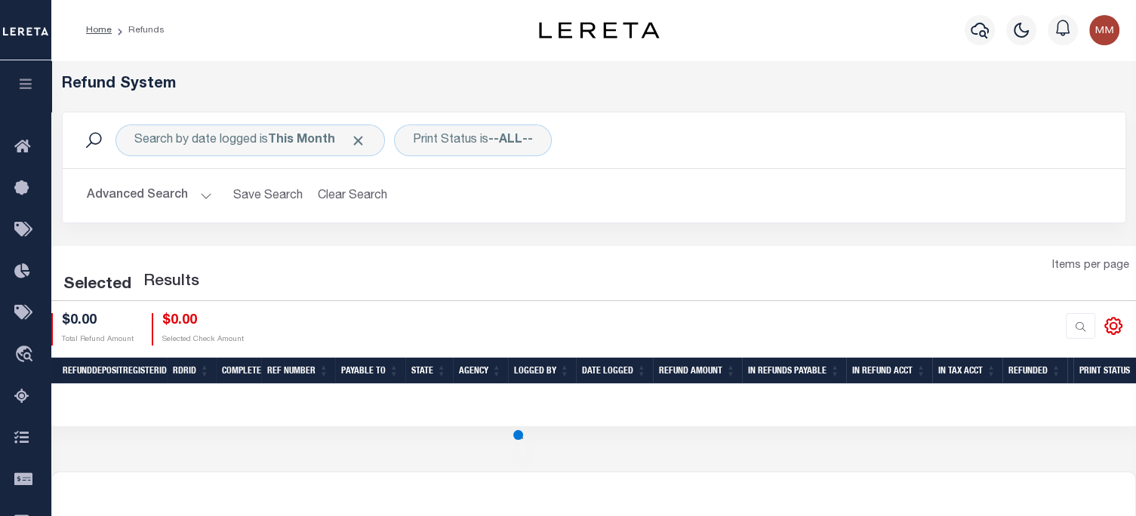
scroll to position [91, 0]
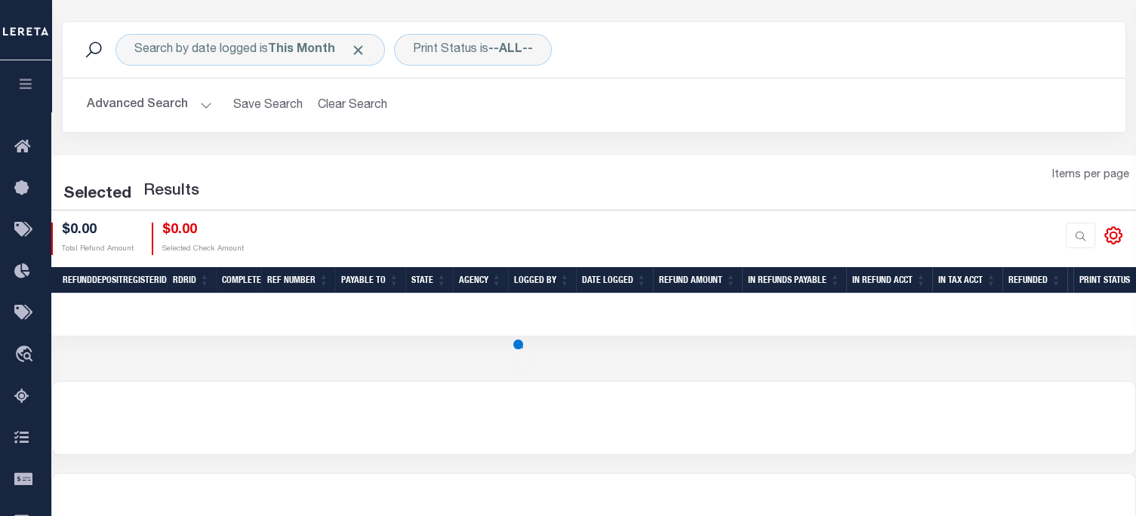
select select "100"
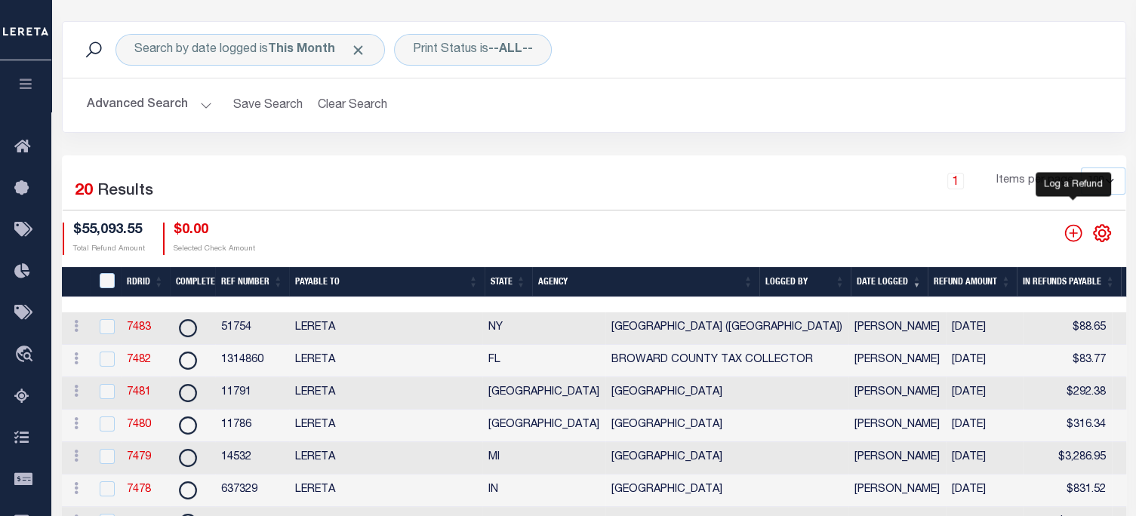
click at [1070, 238] on icon "" at bounding box center [1073, 233] width 20 height 20
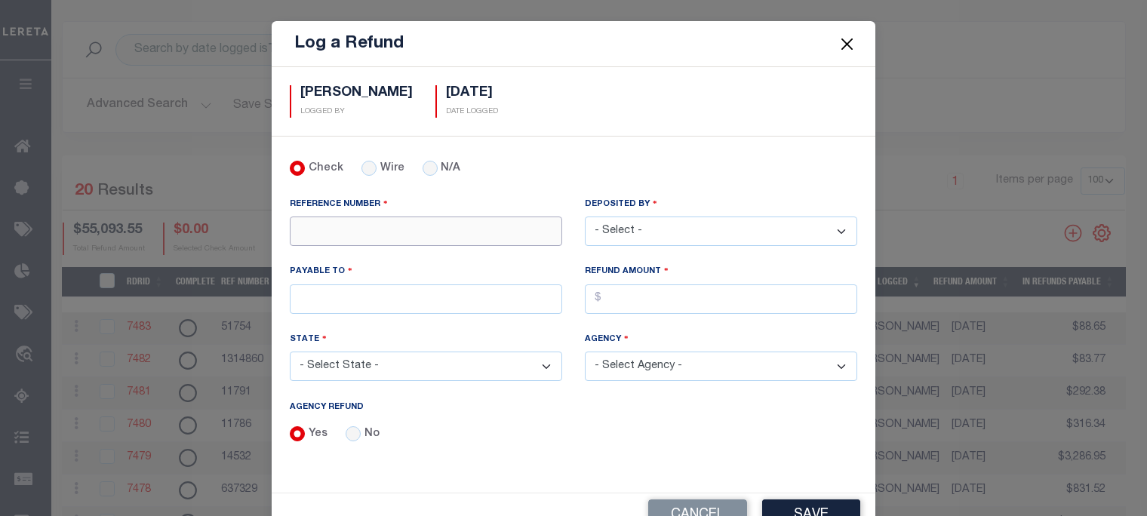
click at [349, 226] on input "REFERENCE NUMBER" at bounding box center [426, 231] width 272 height 29
type input "323690"
click at [660, 232] on select "- Select - [PERSON_NAME] [PERSON_NAME] [PERSON_NAME] [PERSON_NAME] [PERSON_NAME…" at bounding box center [721, 231] width 272 height 29
select select "[PERSON_NAME]"
click at [585, 217] on select "- Select - [PERSON_NAME] [PERSON_NAME] [PERSON_NAME] [PERSON_NAME] [PERSON_NAME…" at bounding box center [721, 231] width 272 height 29
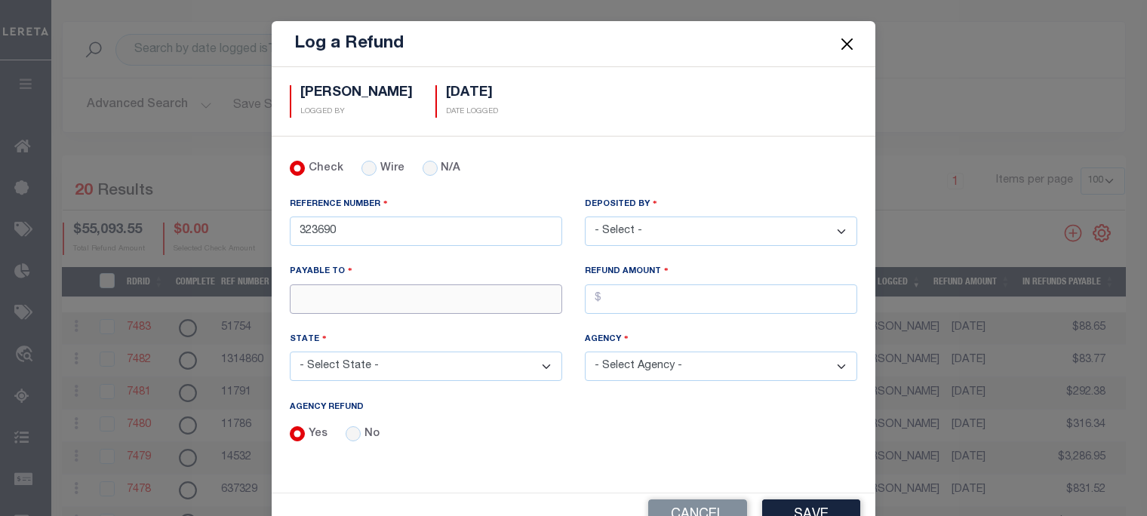
click at [332, 291] on input "PAYABLE TO" at bounding box center [426, 299] width 272 height 29
type input "LERETA"
click at [670, 309] on input "AGENCY REFUND" at bounding box center [721, 299] width 272 height 29
type input "$17,336.57"
click at [368, 360] on select "- Select State - [US_STATE] AL AR AZ CA CO [GEOGRAPHIC_DATA] [GEOGRAPHIC_DATA] …" at bounding box center [426, 366] width 272 height 29
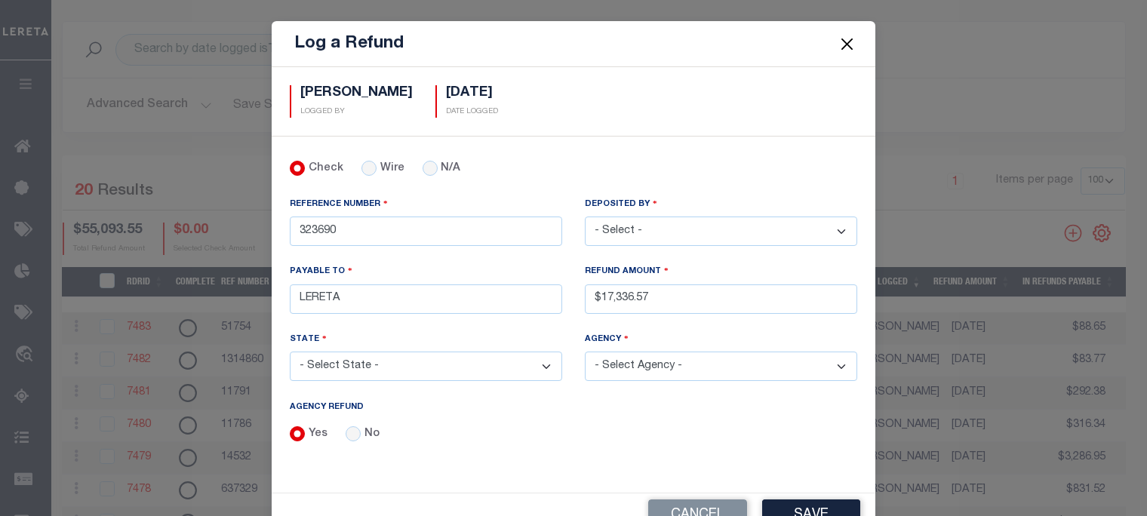
select select "PA"
click at [290, 352] on select "- Select State - [US_STATE] AL AR AZ CA CO [GEOGRAPHIC_DATA] [GEOGRAPHIC_DATA] …" at bounding box center [426, 366] width 272 height 29
click at [640, 364] on select "- Select Agency - [GEOGRAPHIC_DATA] MOBILE HOMES [PERSON_NAME][GEOGRAPHIC_DATA]…" at bounding box center [721, 366] width 272 height 29
select select "4209541004"
click at [585, 352] on select "- Select Agency - [GEOGRAPHIC_DATA] MOBILE HOMES [PERSON_NAME][GEOGRAPHIC_DATA]…" at bounding box center [721, 366] width 272 height 29
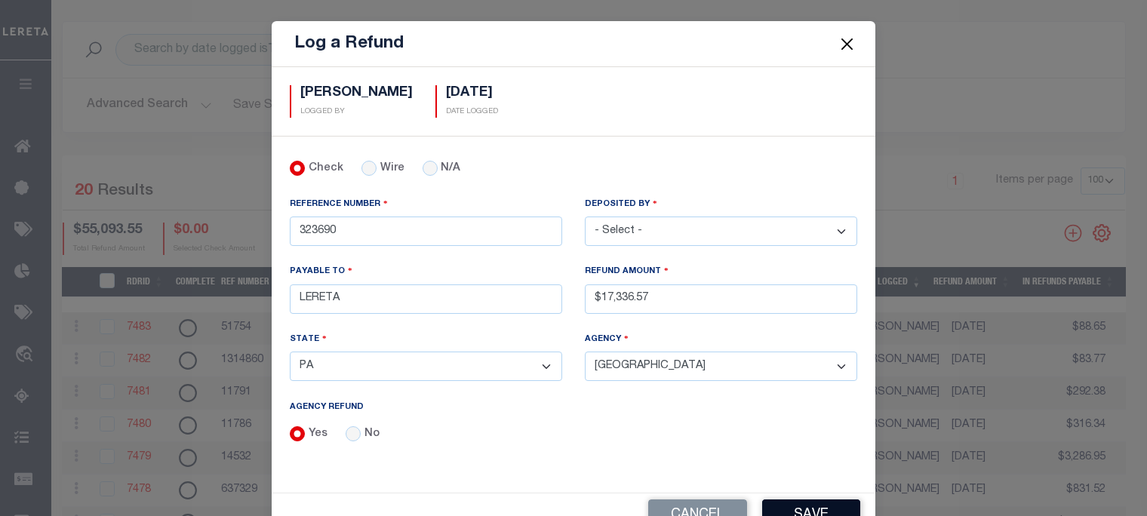
drag, startPoint x: 796, startPoint y: 507, endPoint x: 787, endPoint y: 506, distance: 9.1
click at [787, 506] on button "Save" at bounding box center [811, 516] width 98 height 32
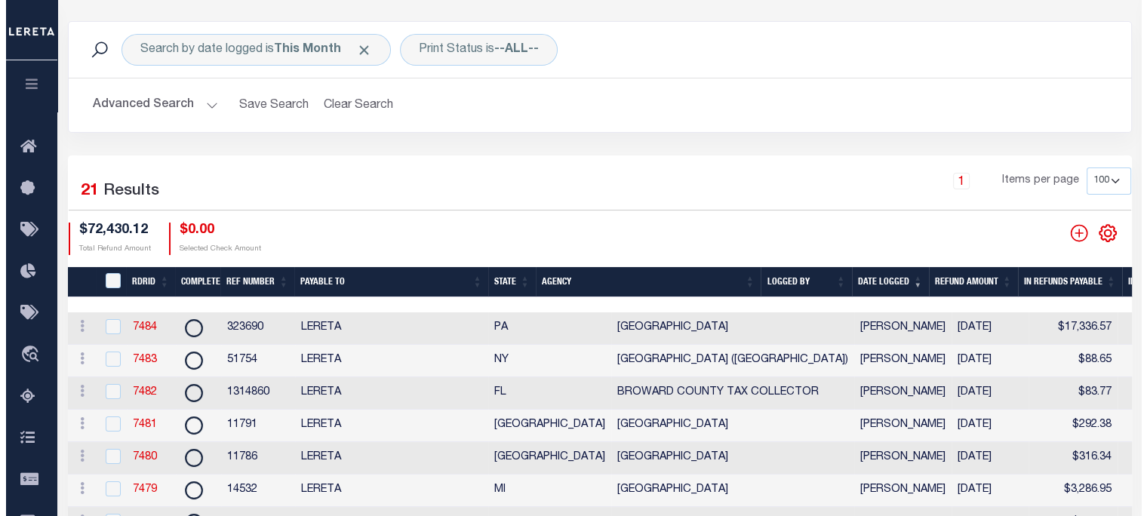
scroll to position [0, 329]
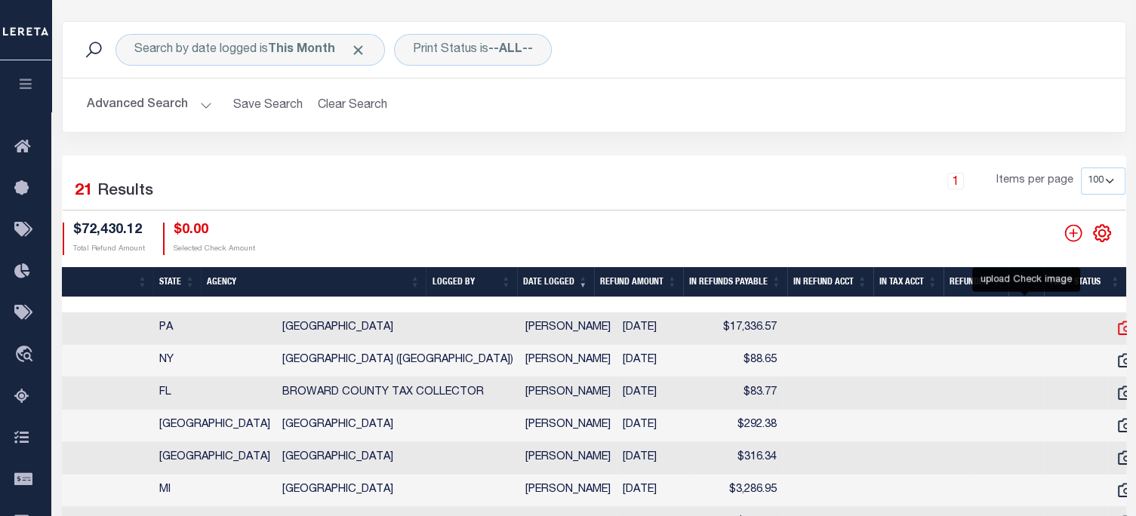
click at [1116, 331] on icon at bounding box center [1126, 328] width 20 height 20
checkbox input "true"
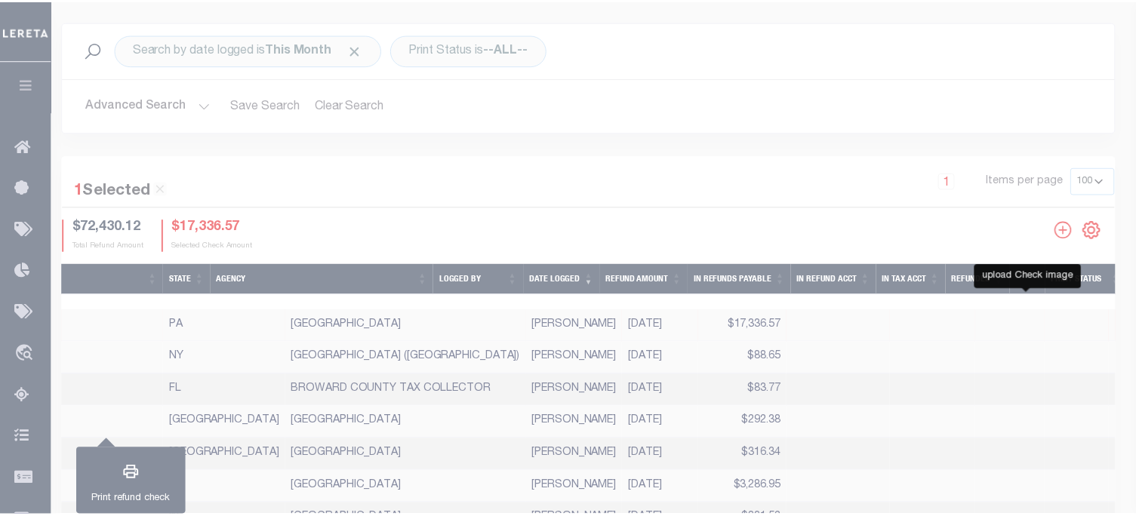
scroll to position [0, 318]
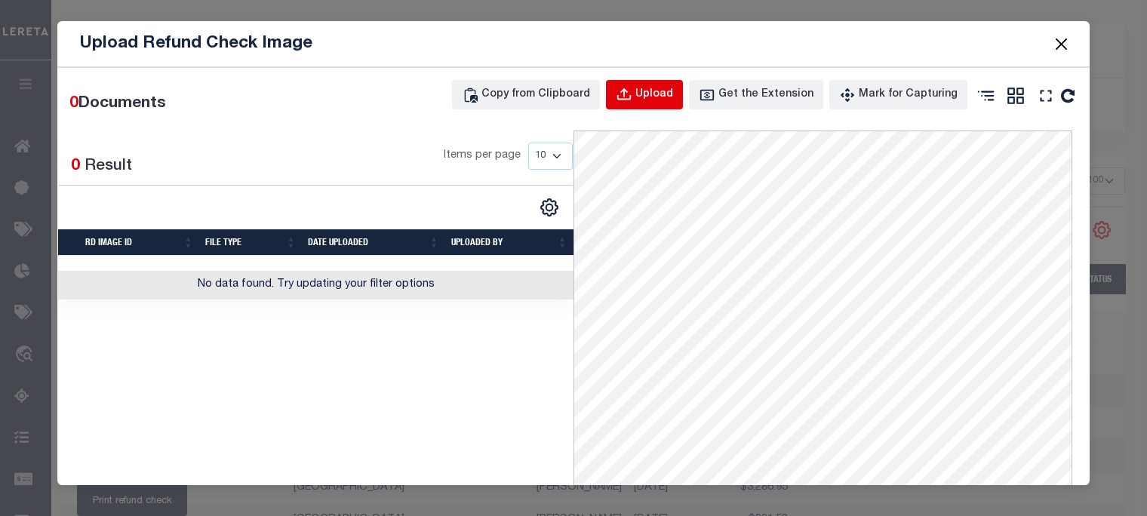
click at [658, 88] on div "Upload" at bounding box center [654, 95] width 38 height 17
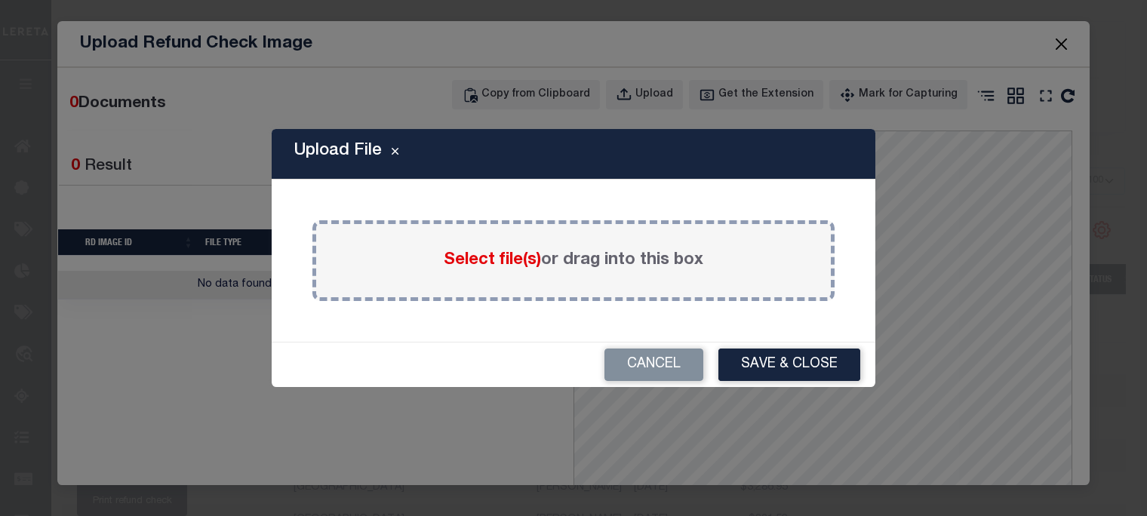
click at [625, 283] on div "Select file(s) or drag into this box" at bounding box center [573, 260] width 522 height 81
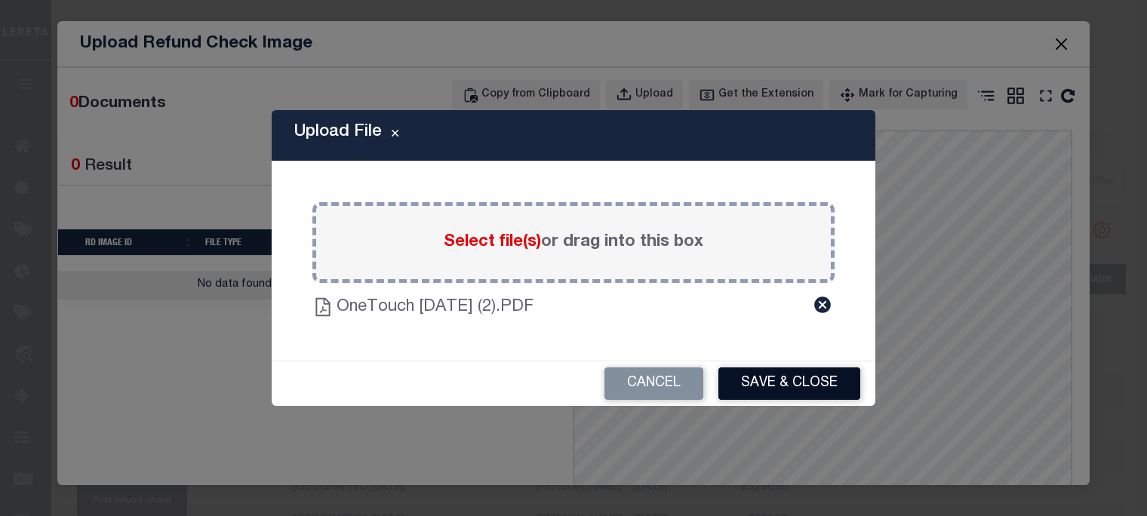
click at [782, 381] on button "Save & Close" at bounding box center [789, 384] width 142 height 32
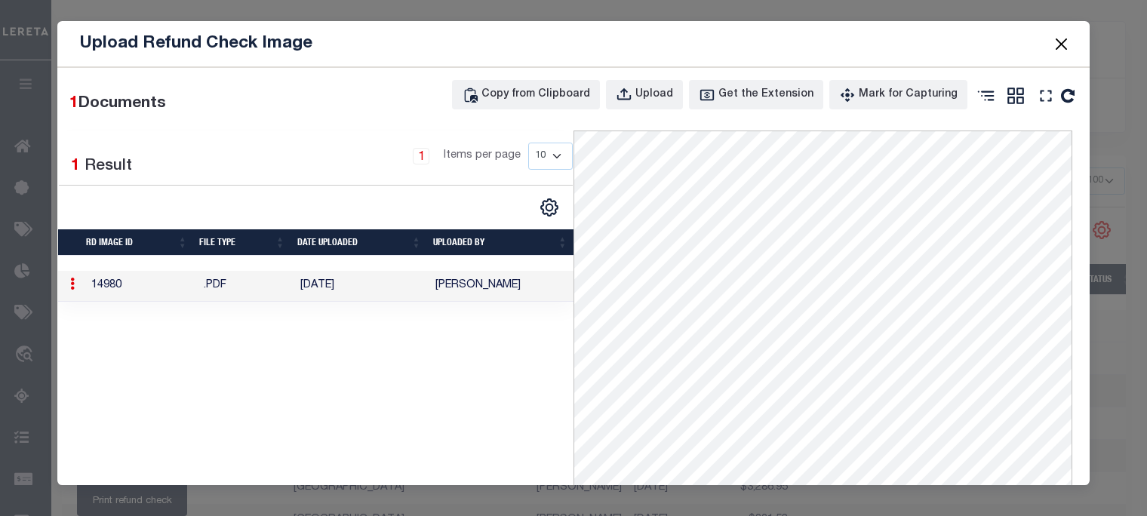
click at [1055, 44] on button "Close" at bounding box center [1062, 44] width 20 height 20
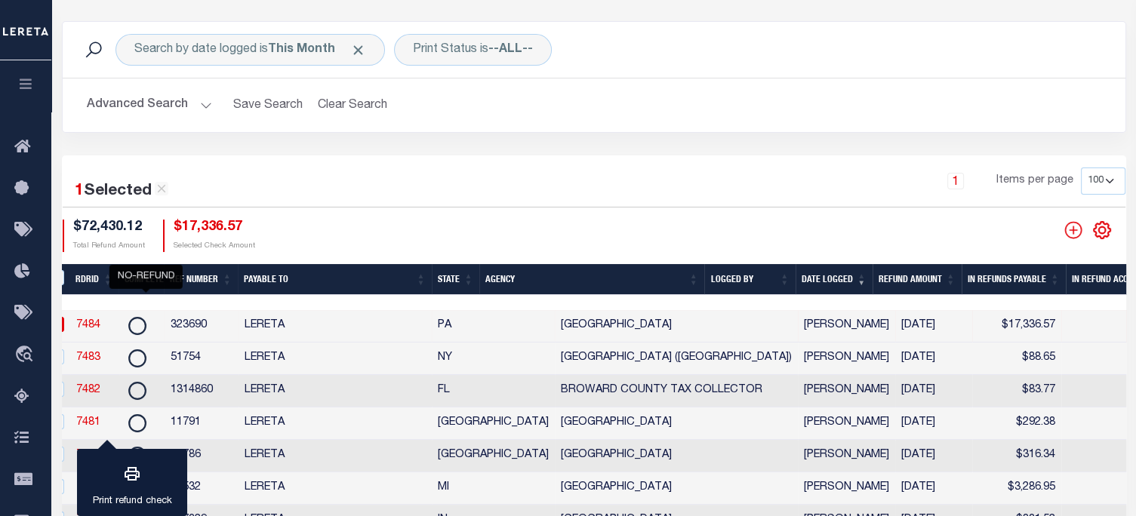
scroll to position [0, 0]
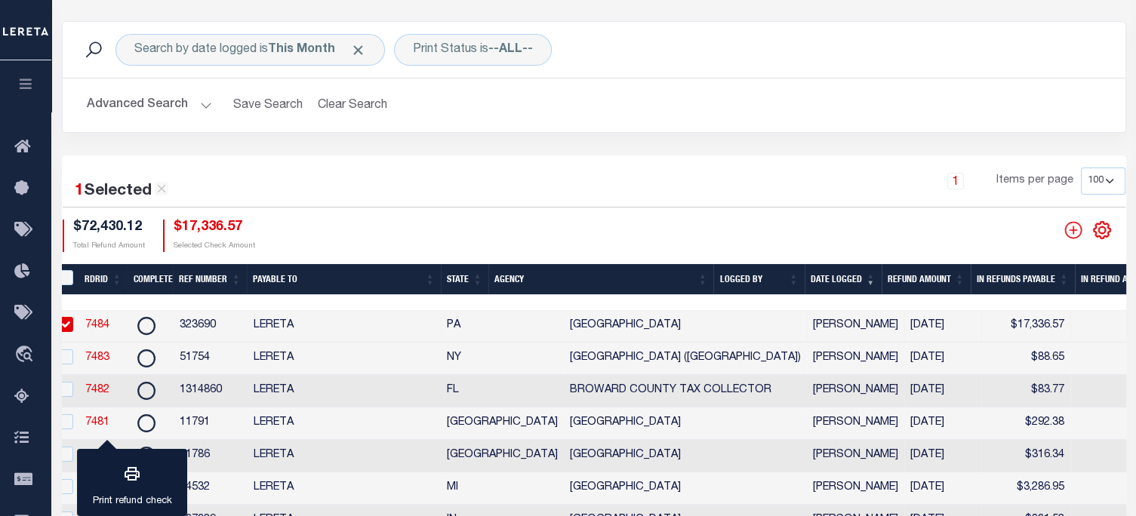
click at [100, 321] on link "7484" at bounding box center [97, 325] width 24 height 11
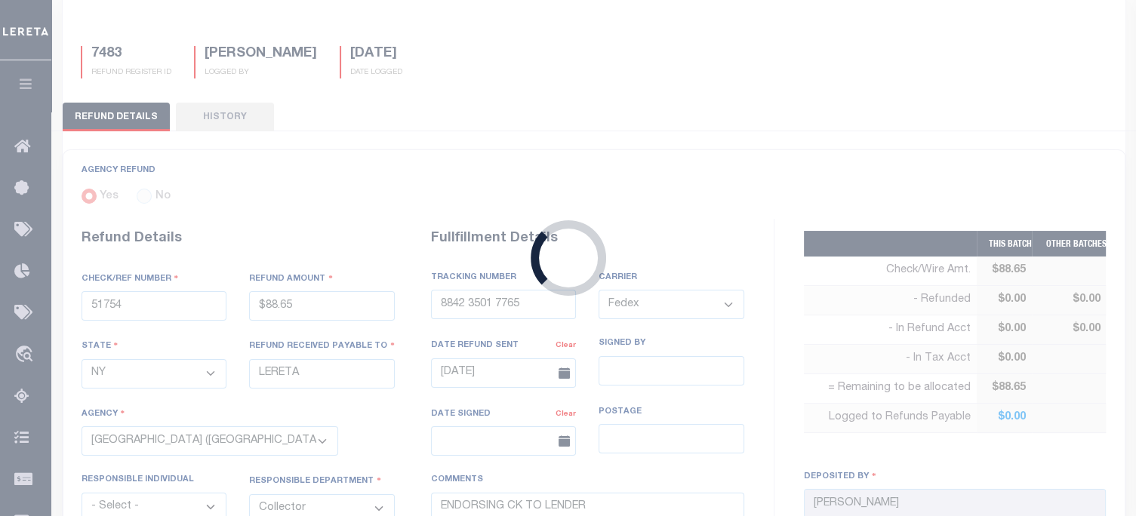
type input "323690"
type input "$17,336.57"
select select "PA"
select select
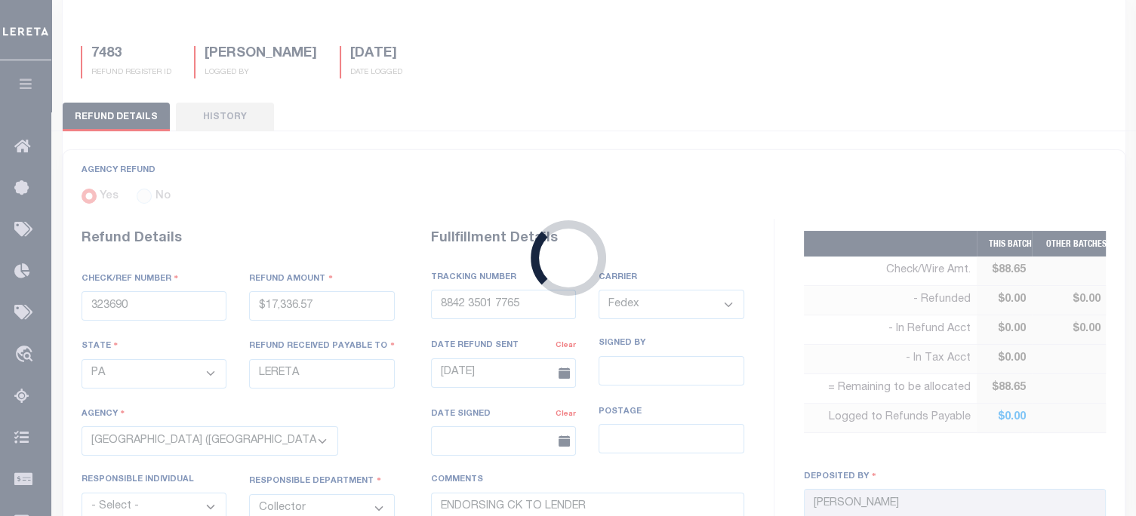
select select
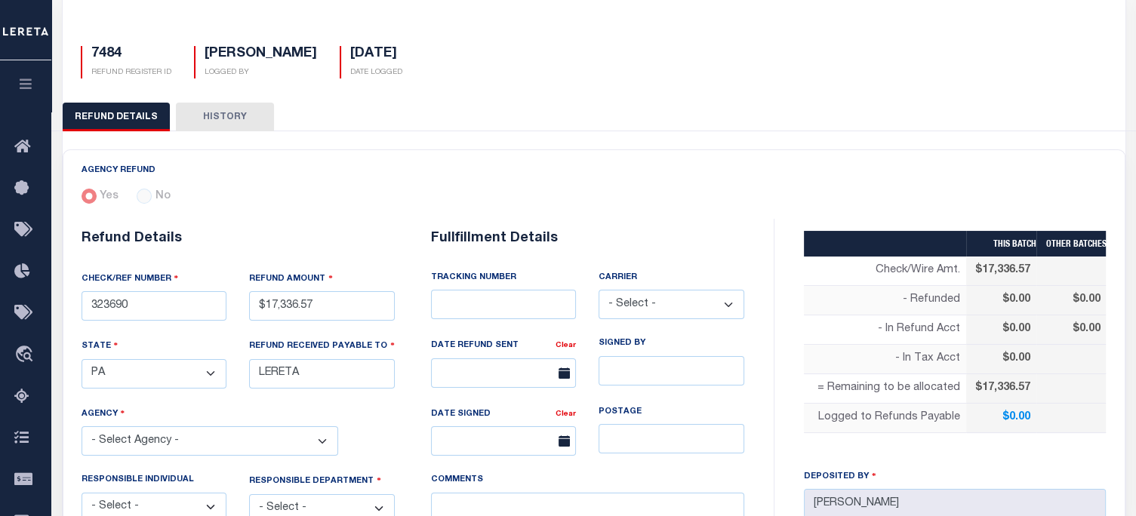
scroll to position [1, 0]
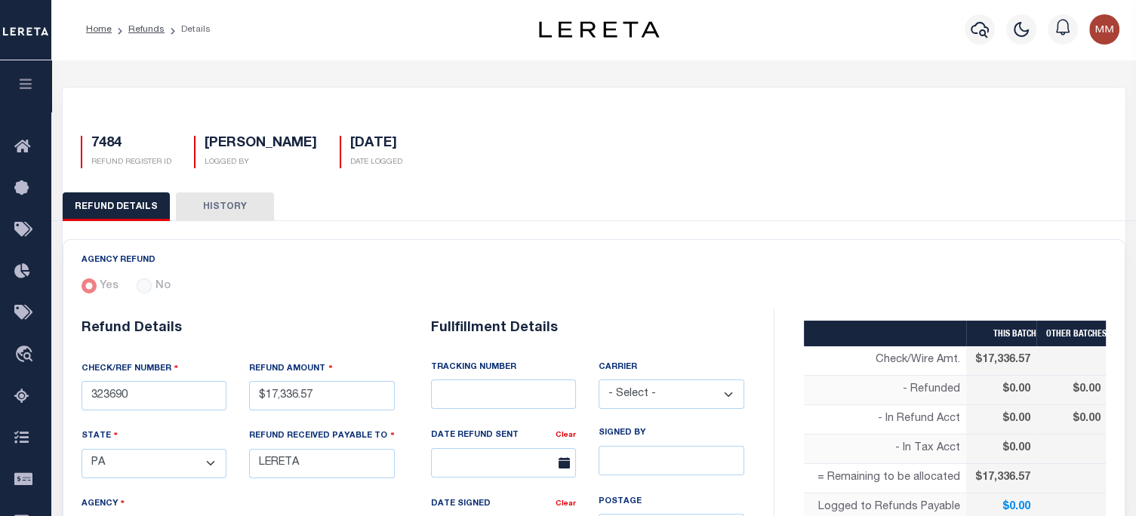
select select "4209541004"
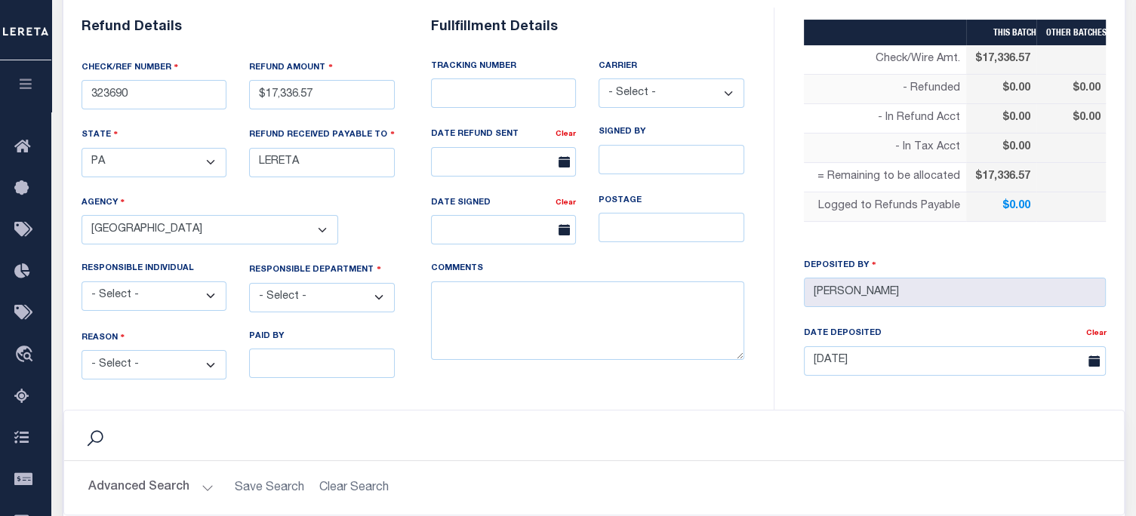
click at [205, 358] on select "- Select - Change In Value Discount Applied Duplicate Payment Exemption Applied…" at bounding box center [155, 364] width 146 height 29
select select "OVP"
click at [82, 350] on select "- Select - Change In Value Discount Applied Duplicate Payment Exemption Applied…" at bounding box center [155, 364] width 146 height 29
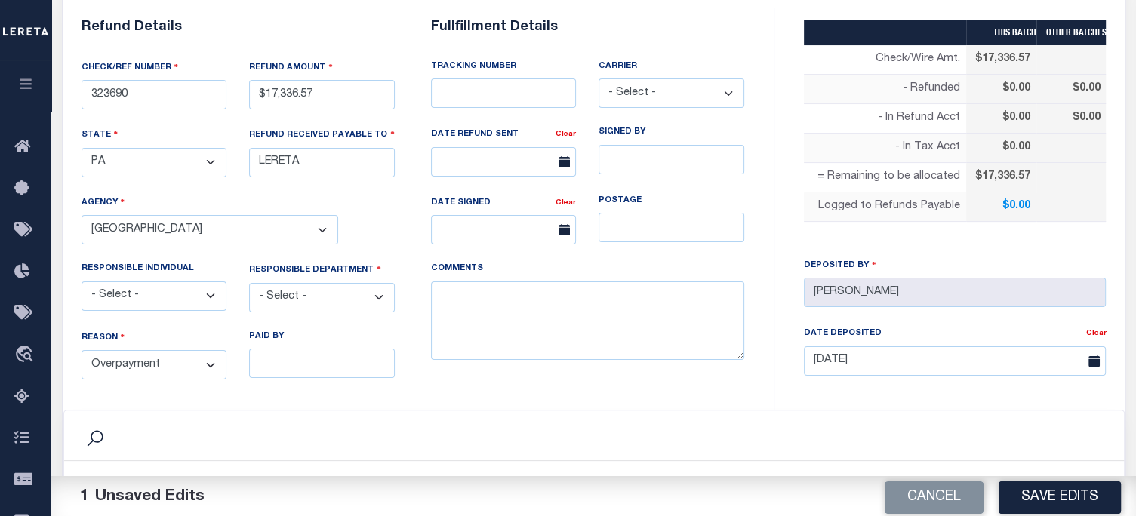
click at [315, 297] on select "- Select - 3rd Party Accounting AI Collector Customer Customer Service FactR JA…" at bounding box center [322, 297] width 146 height 29
select select "COL"
click at [249, 283] on select "- Select - 3rd Party Accounting AI Collector Customer Customer Service FactR JA…" at bounding box center [322, 297] width 146 height 29
click at [495, 298] on textarea "COMMENTS" at bounding box center [587, 320] width 313 height 79
drag, startPoint x: 463, startPoint y: 293, endPoint x: 488, endPoint y: 259, distance: 42.1
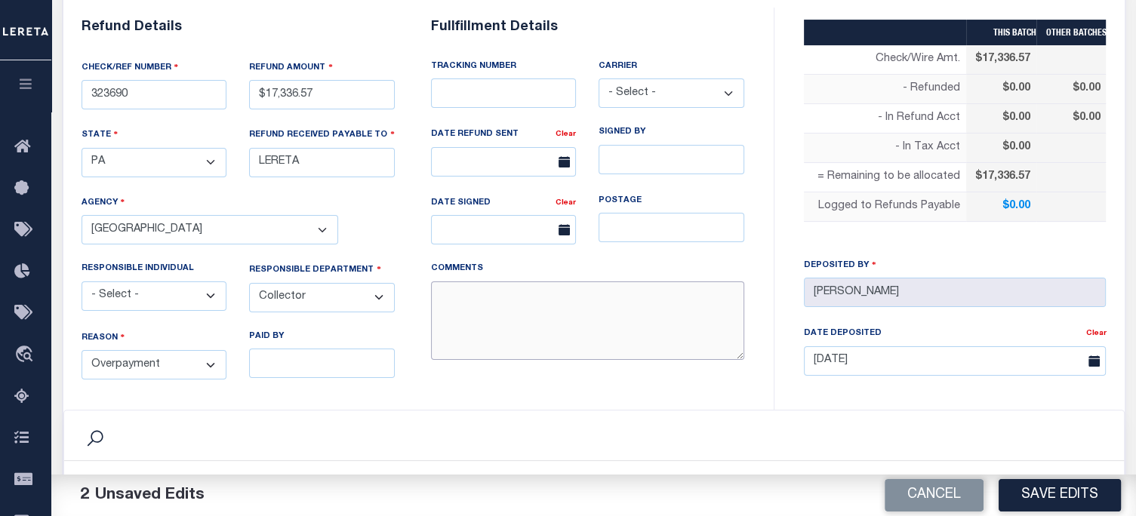
click at [488, 259] on div "TRACKING NUMBER" at bounding box center [588, 216] width 336 height 324
type textarea "d"
type textarea "DEPOSITING CHECK [DATE]"
click at [1048, 496] on button "Save Edits" at bounding box center [1059, 495] width 122 height 32
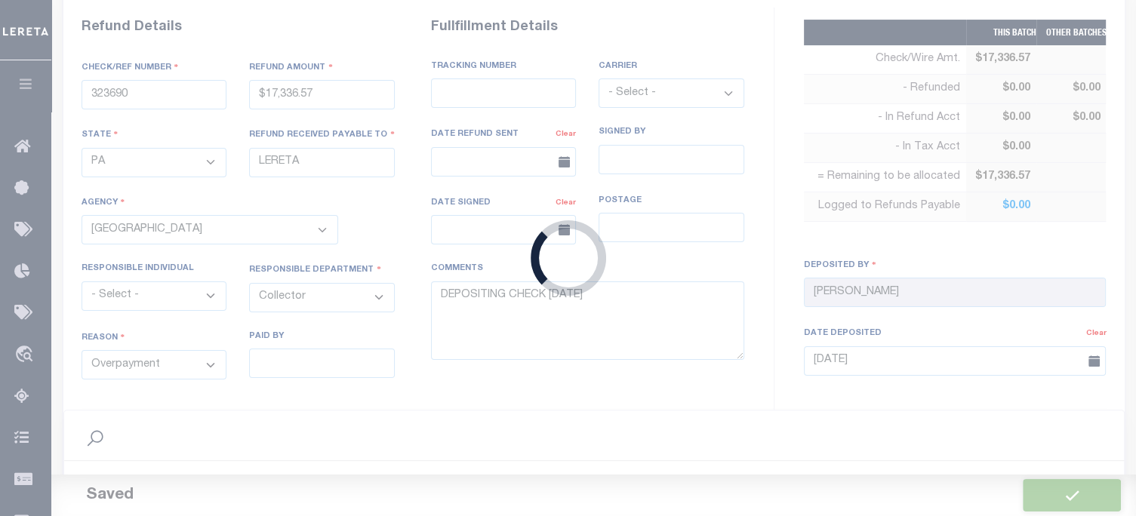
type input "$17,336.57"
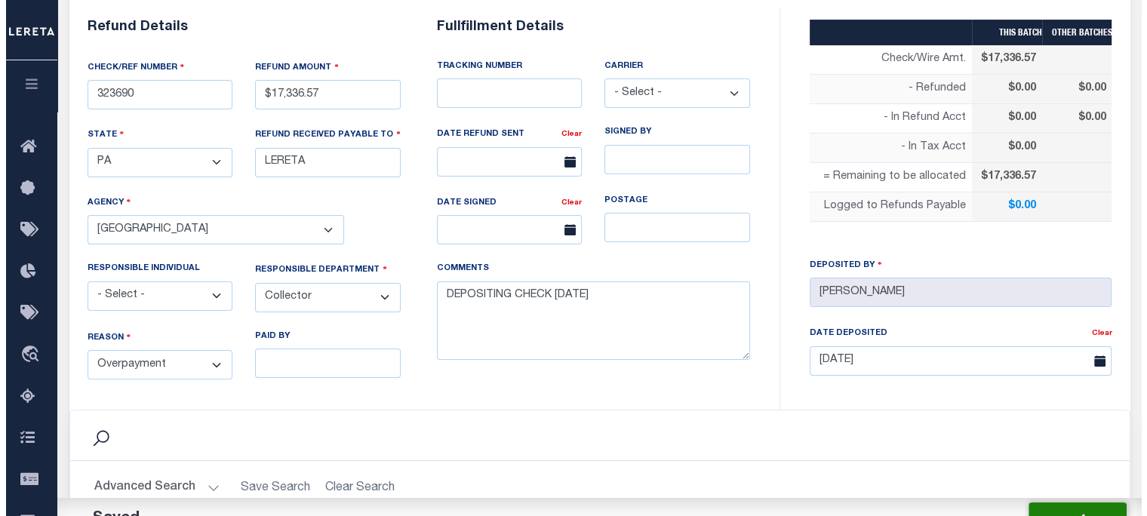
scroll to position [679, 0]
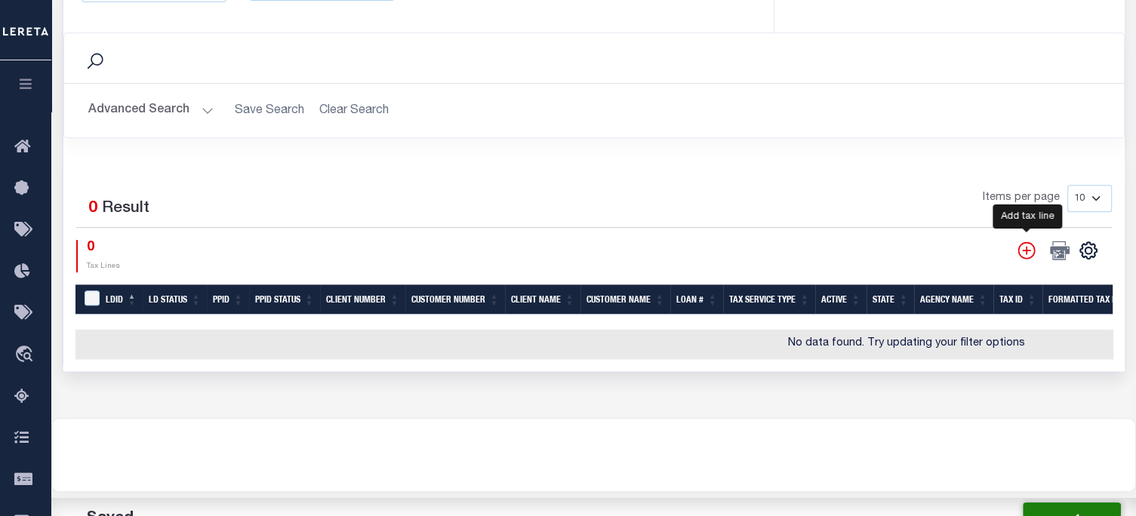
click at [1029, 246] on icon "" at bounding box center [1025, 249] width 17 height 17
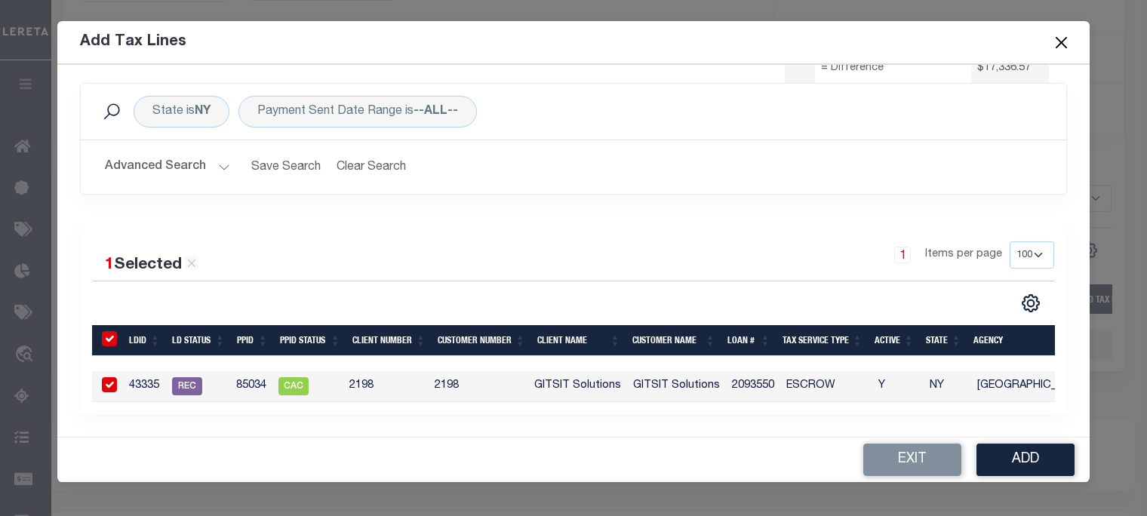
scroll to position [0, 0]
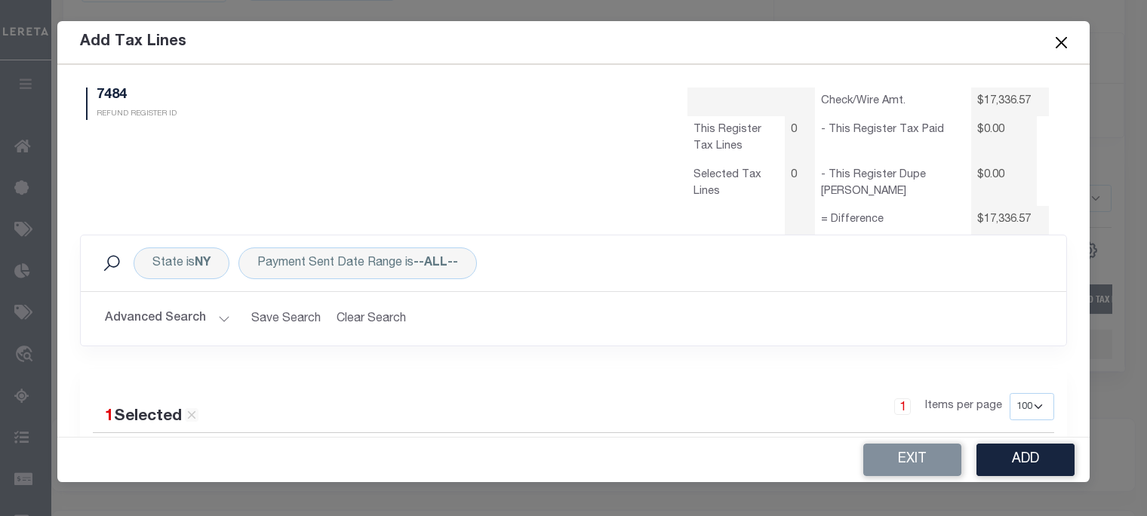
select select "100"
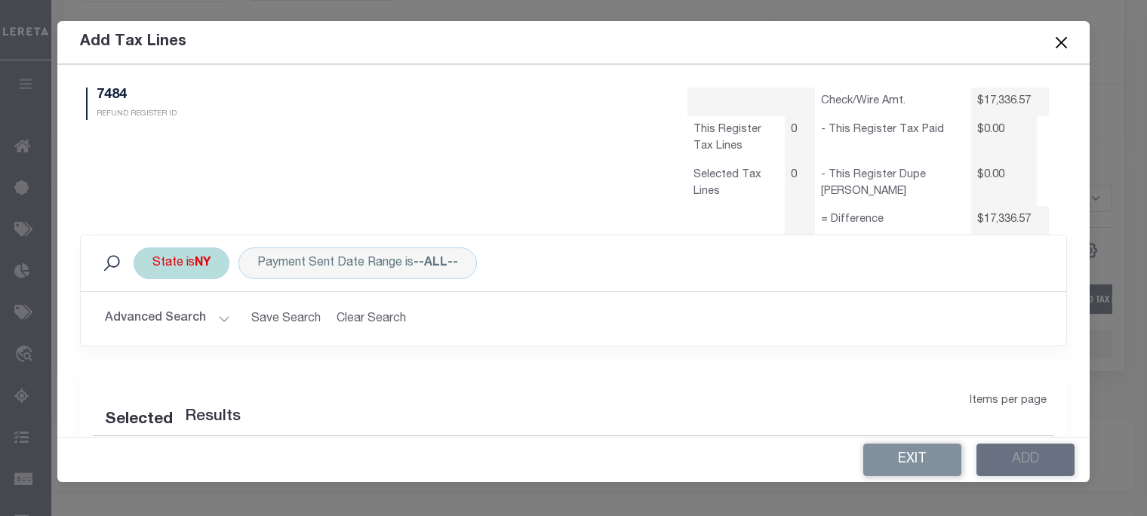
click at [165, 266] on div "State is [GEOGRAPHIC_DATA]" at bounding box center [182, 264] width 96 height 32
select select "NY"
select select "100"
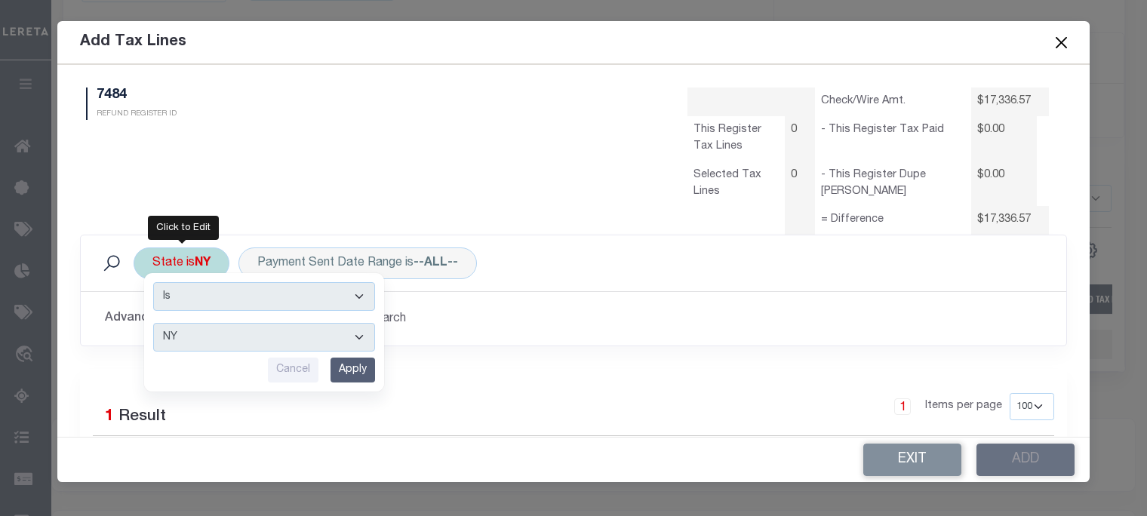
drag, startPoint x: 220, startPoint y: 335, endPoint x: 210, endPoint y: 334, distance: 9.9
click at [220, 335] on select "AK AL AR AZ CA CO CT DC DE FL [GEOGRAPHIC_DATA] GU HI IA ID IL IN KS [GEOGRAPHI…" at bounding box center [264, 337] width 222 height 29
click at [153, 323] on select "AK AL AR AZ CA CO CT DC DE FL [GEOGRAPHIC_DATA] GU HI IA ID IL IN KS [GEOGRAPHI…" at bounding box center [264, 337] width 222 height 29
click at [346, 371] on input "Apply" at bounding box center [353, 370] width 45 height 25
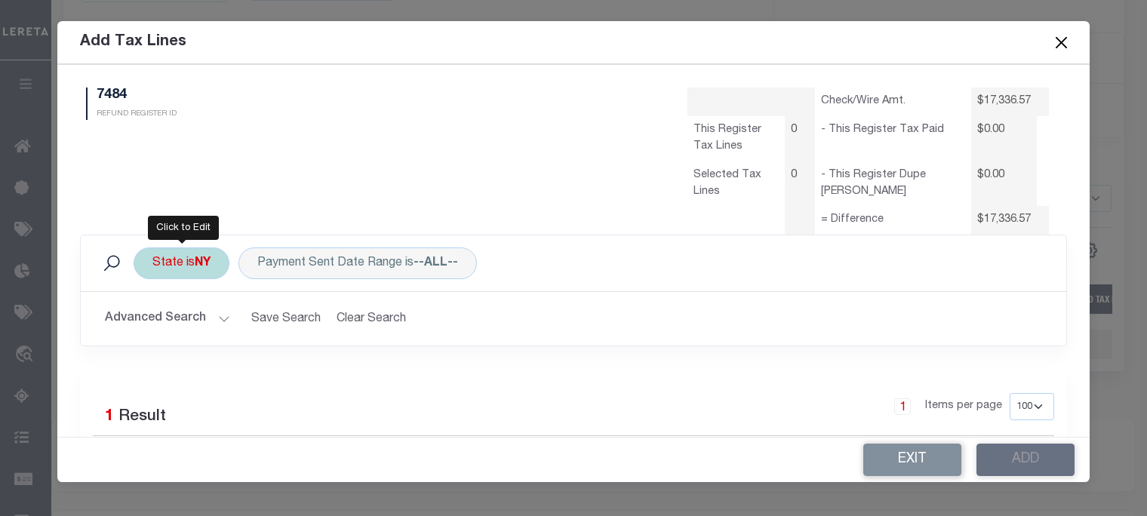
click at [183, 269] on div "State is [GEOGRAPHIC_DATA]" at bounding box center [182, 264] width 96 height 32
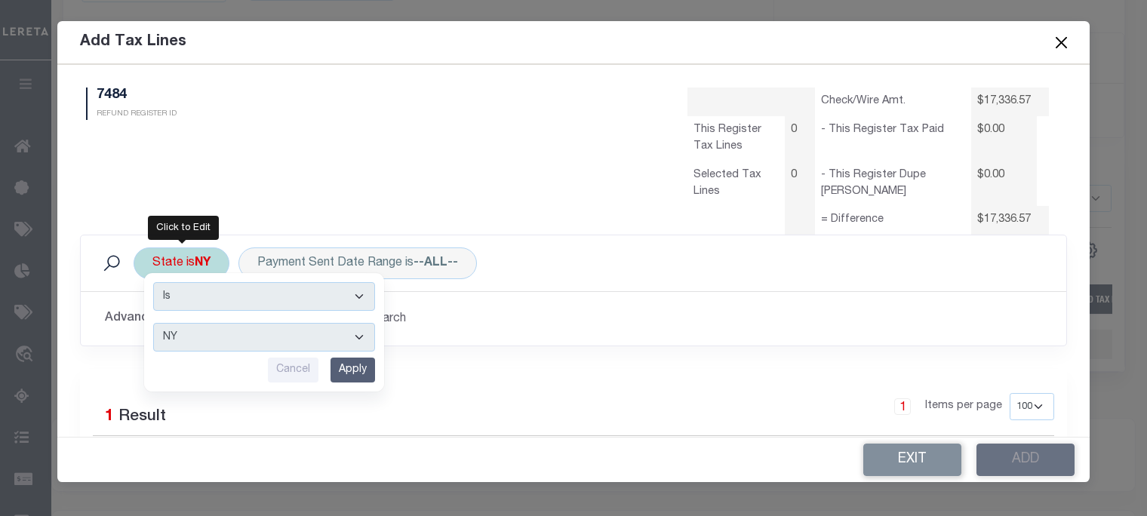
click at [189, 340] on select "AK AL AR AZ CA CO CT DC DE FL [GEOGRAPHIC_DATA] GU HI IA ID IL IN KS [GEOGRAPHI…" at bounding box center [264, 337] width 222 height 29
select select "PA"
click at [153, 323] on select "AK AL AR AZ CA CO CT DC DE FL [GEOGRAPHIC_DATA] GU HI IA ID IL IN KS [GEOGRAPHI…" at bounding box center [264, 337] width 222 height 29
drag, startPoint x: 352, startPoint y: 365, endPoint x: 275, endPoint y: 329, distance: 84.4
click at [352, 365] on input "Apply" at bounding box center [353, 370] width 45 height 25
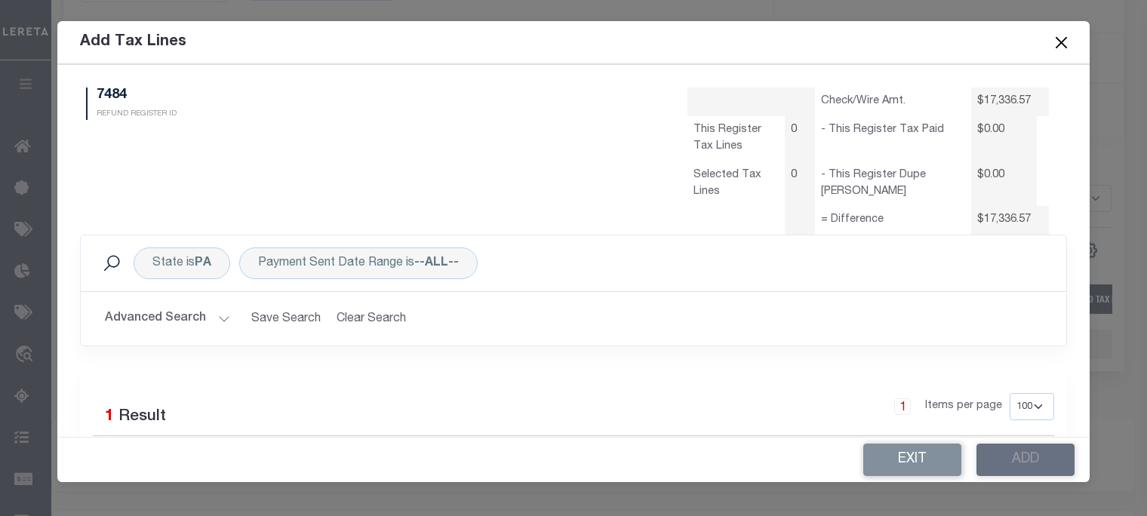
click at [198, 312] on button "Advanced Search" at bounding box center [167, 318] width 125 height 29
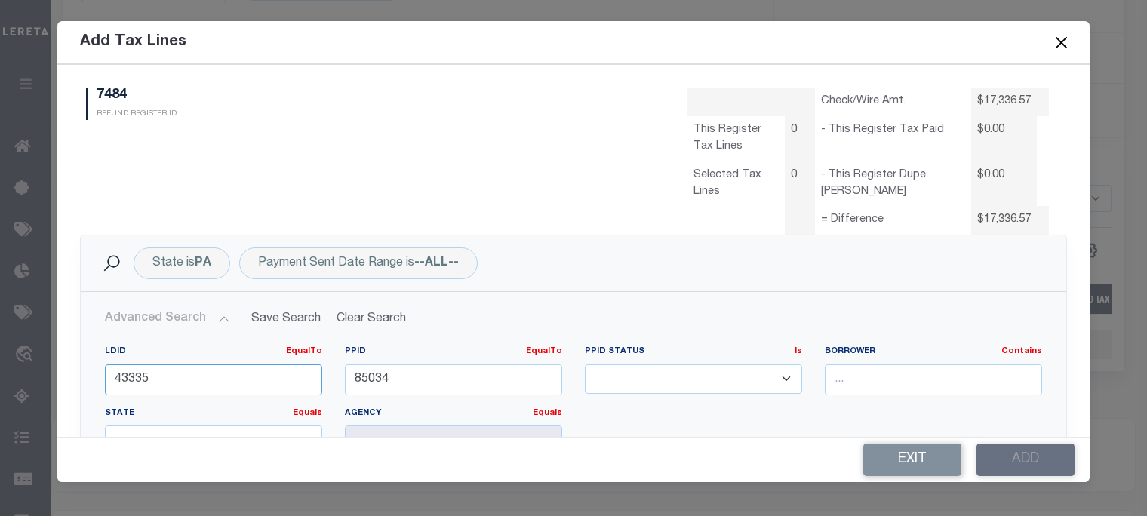
drag, startPoint x: 209, startPoint y: 368, endPoint x: -178, endPoint y: 354, distance: 387.4
drag, startPoint x: 228, startPoint y: 387, endPoint x: 223, endPoint y: 377, distance: 11.5
click at [226, 384] on input "number" at bounding box center [213, 380] width 217 height 31
type input "44321"
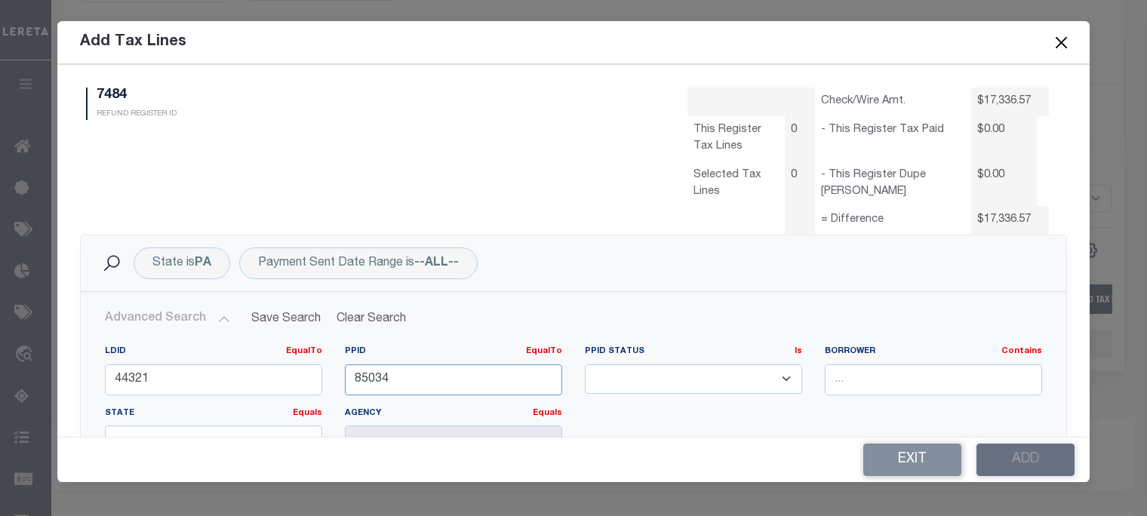
click at [420, 381] on input "85034" at bounding box center [453, 380] width 217 height 31
type input "8"
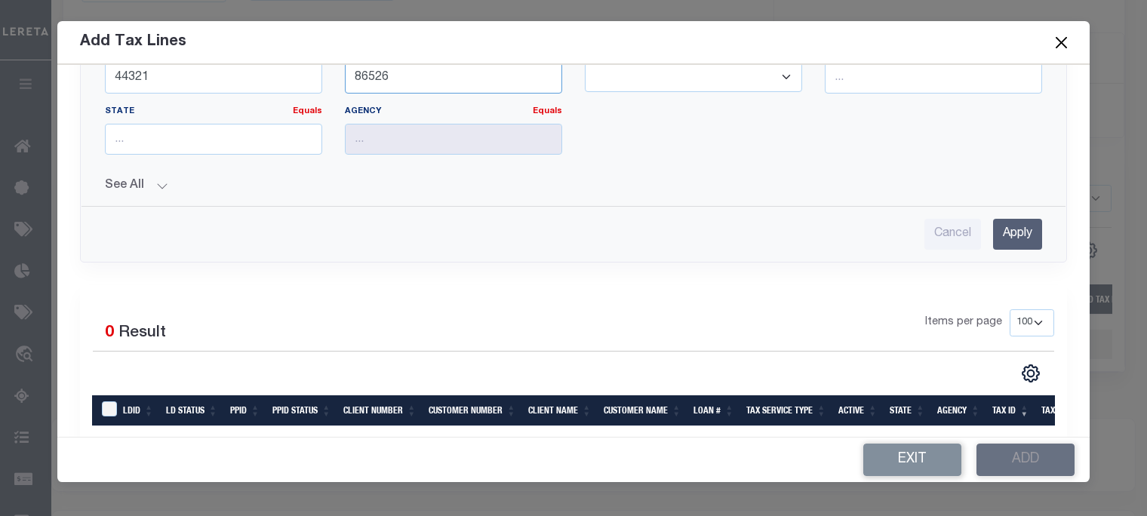
type input "86526"
click at [1004, 226] on input "Apply" at bounding box center [1017, 234] width 49 height 31
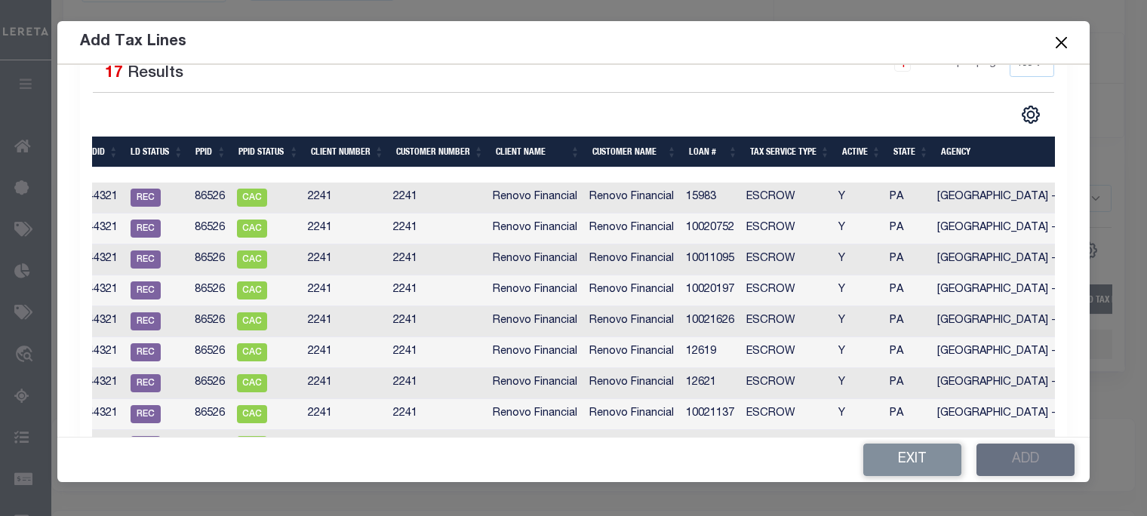
scroll to position [0, 43]
click at [691, 153] on th "Loan #" at bounding box center [711, 152] width 61 height 31
click at [616, 171] on div at bounding box center [702, 175] width 1306 height 15
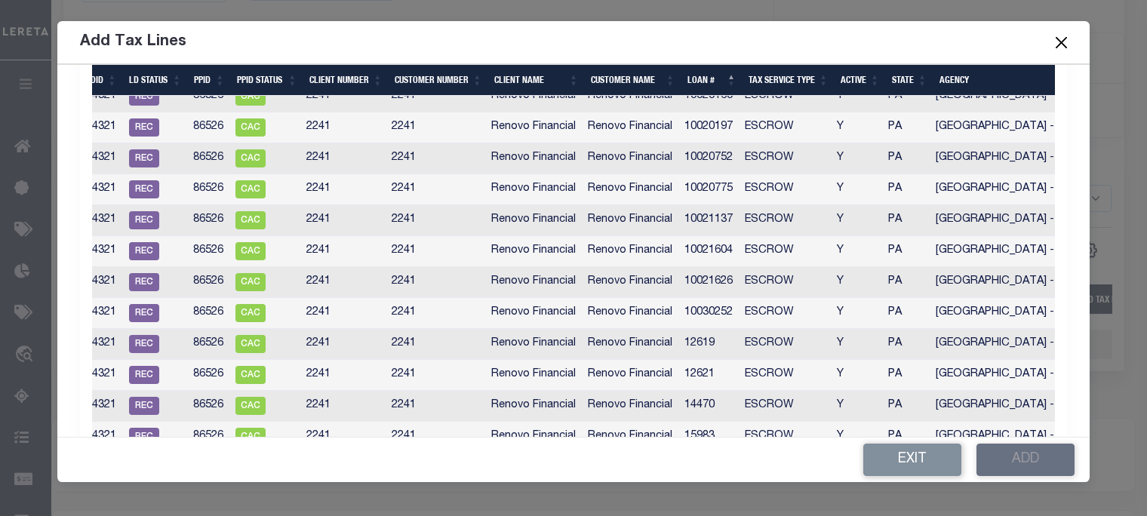
scroll to position [570, 0]
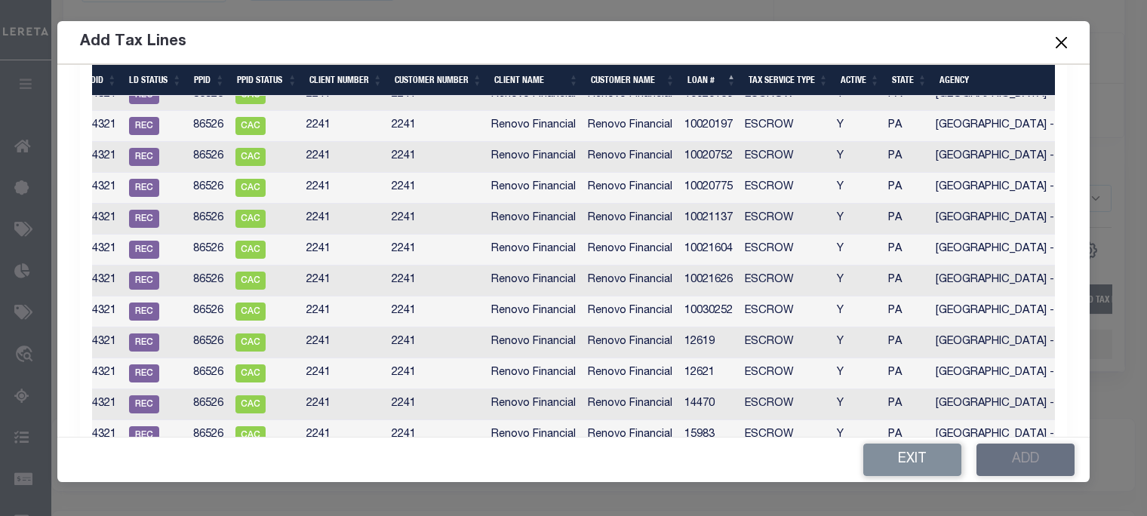
click at [706, 343] on td "12619" at bounding box center [708, 343] width 60 height 31
checkbox input "false"
checkbox input "true"
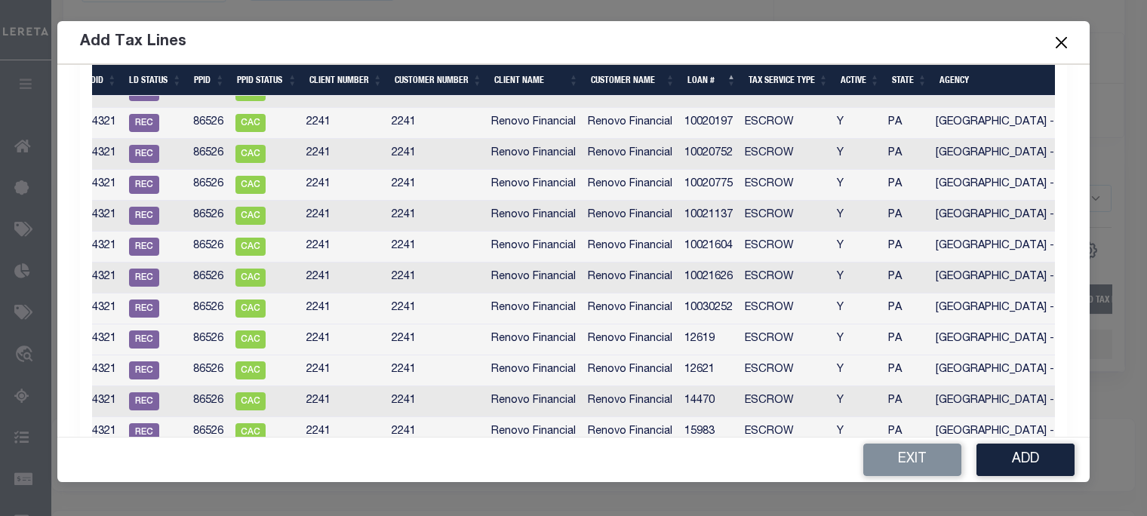
scroll to position [568, 0]
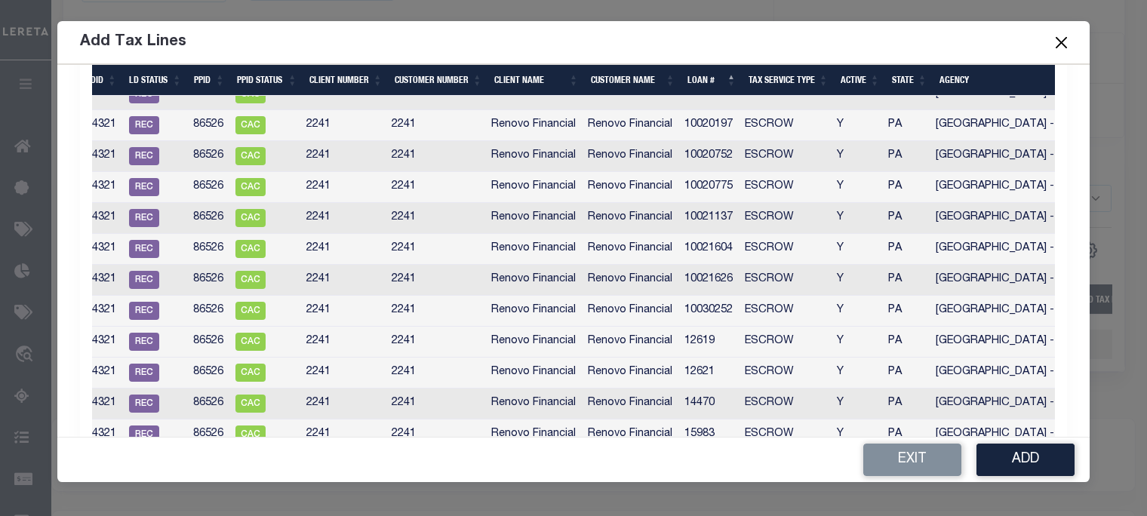
click at [712, 368] on td "12621" at bounding box center [708, 373] width 60 height 31
checkbox input "true"
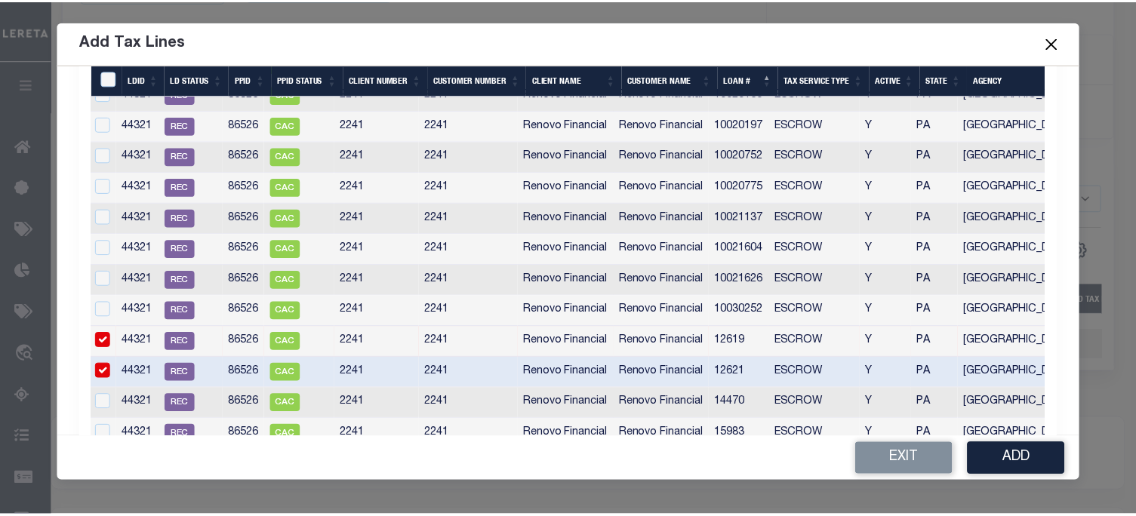
scroll to position [0, 0]
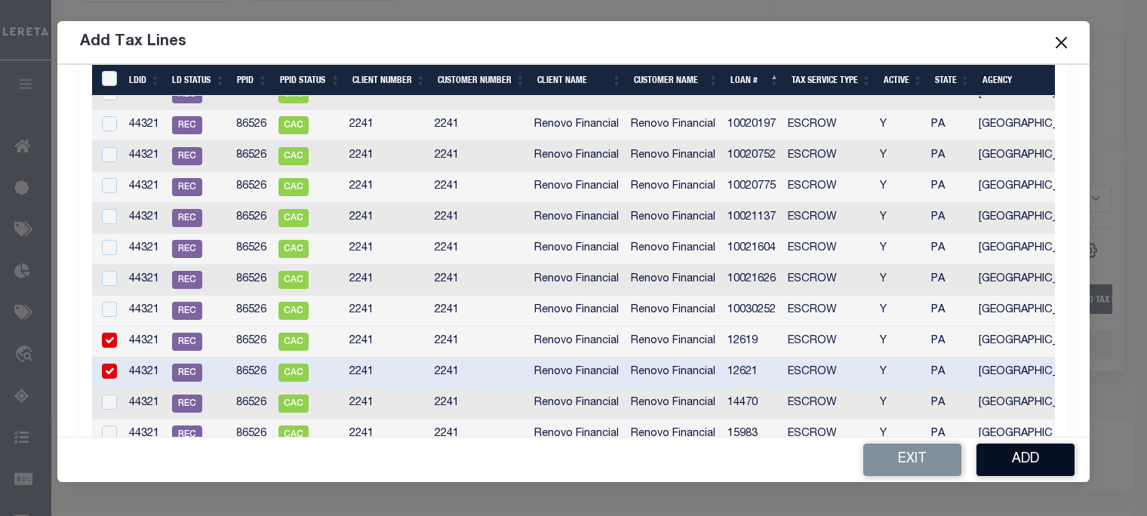
click at [1001, 457] on button "Add" at bounding box center [1026, 460] width 98 height 32
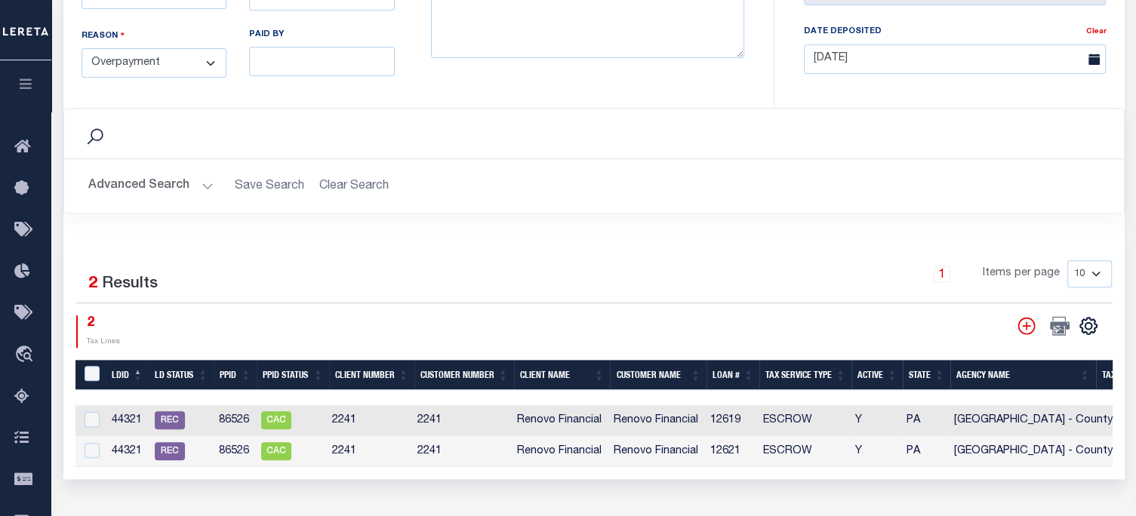
scroll to position [302, 0]
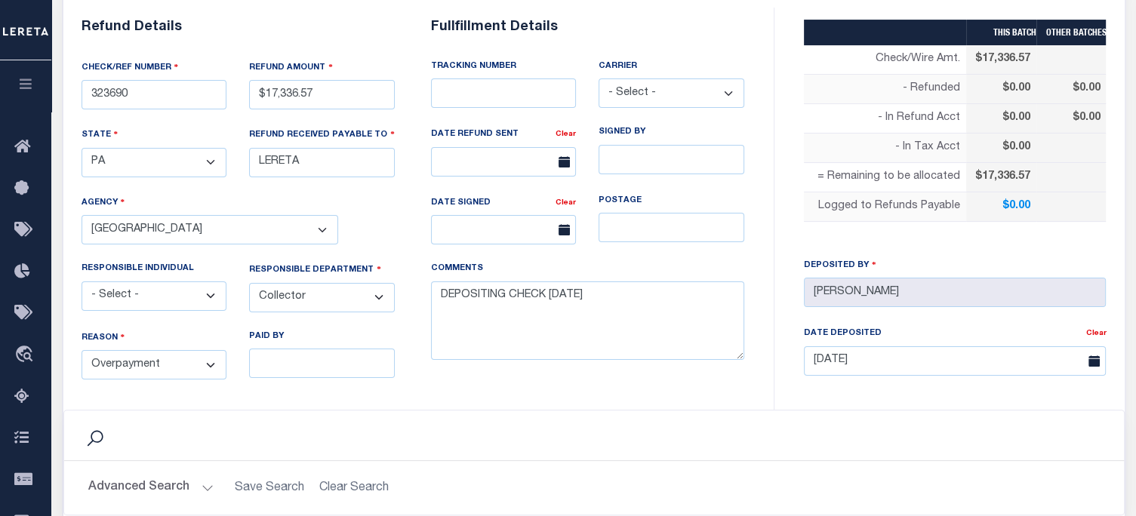
select select "100"
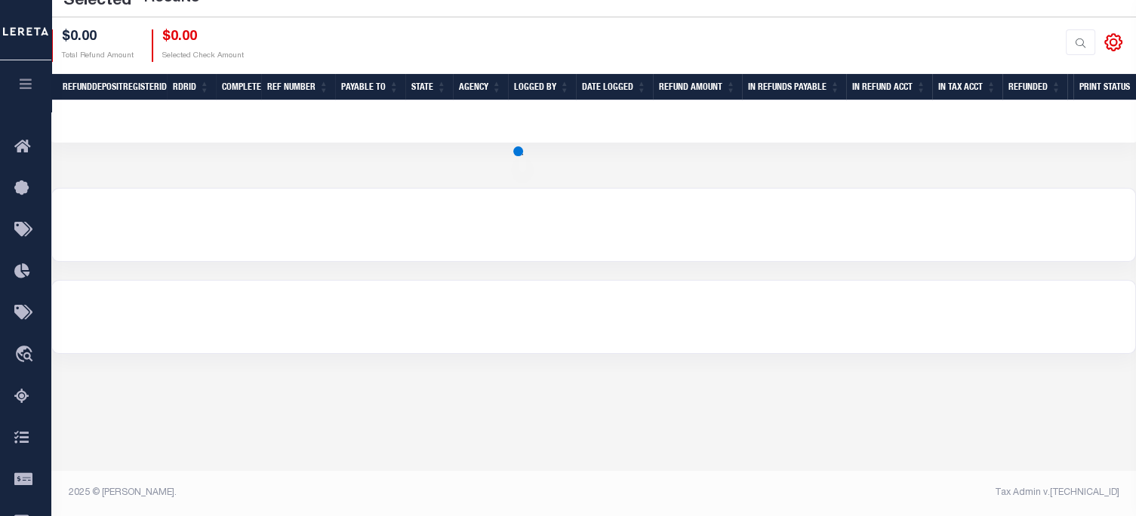
scroll to position [91, 0]
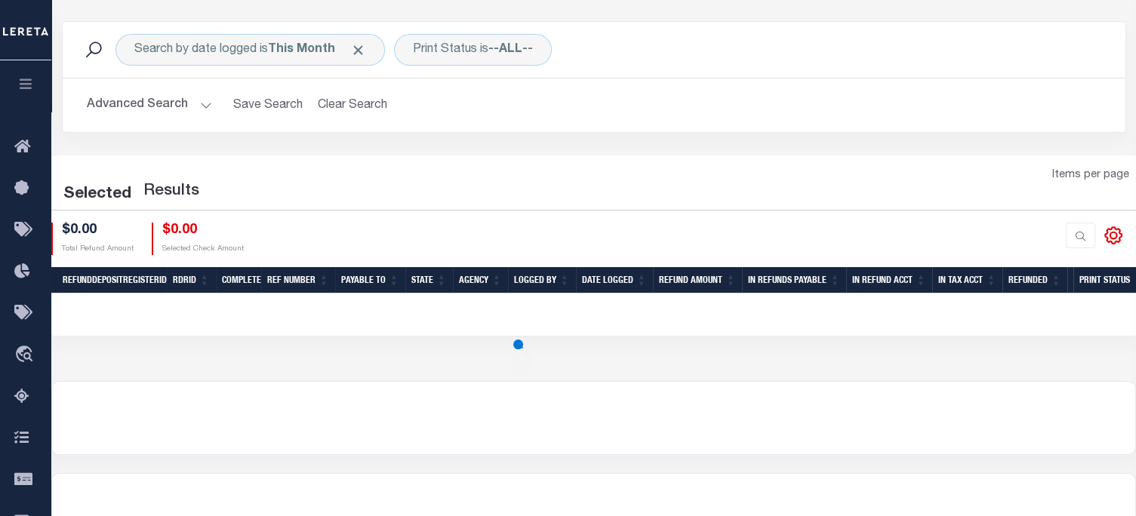
select select "100"
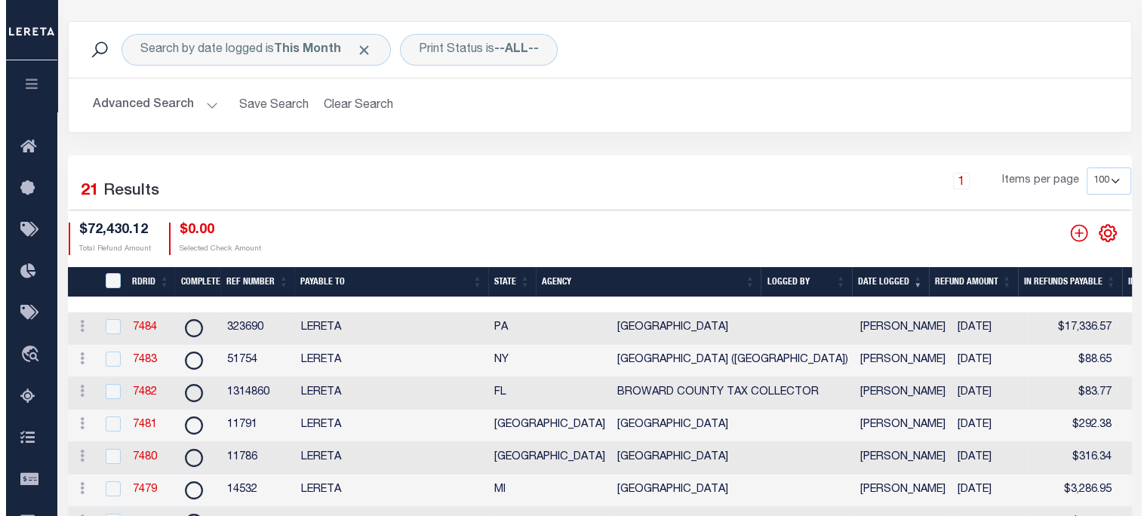
scroll to position [0, 0]
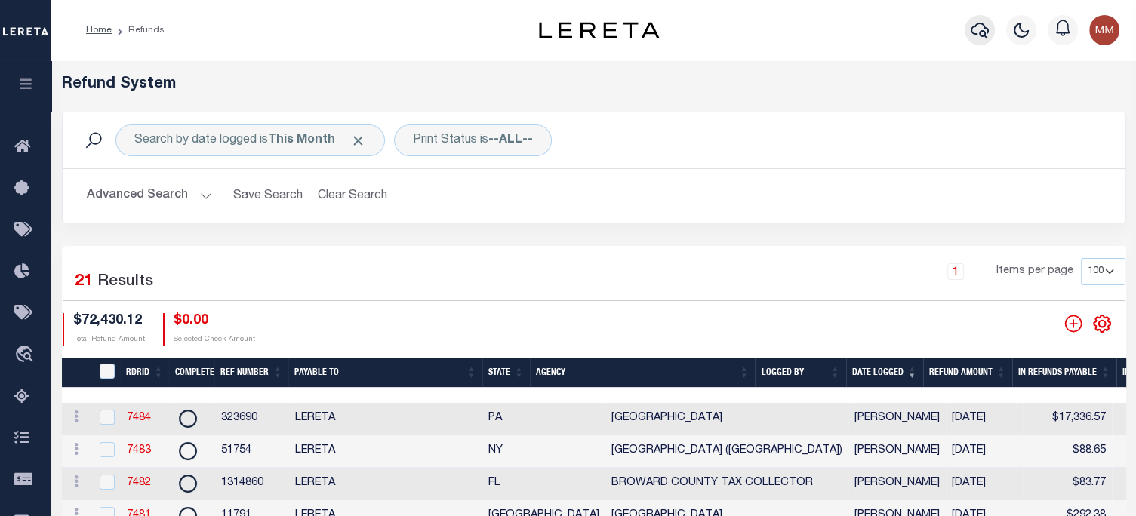
click at [984, 30] on icon "button" at bounding box center [980, 30] width 18 height 18
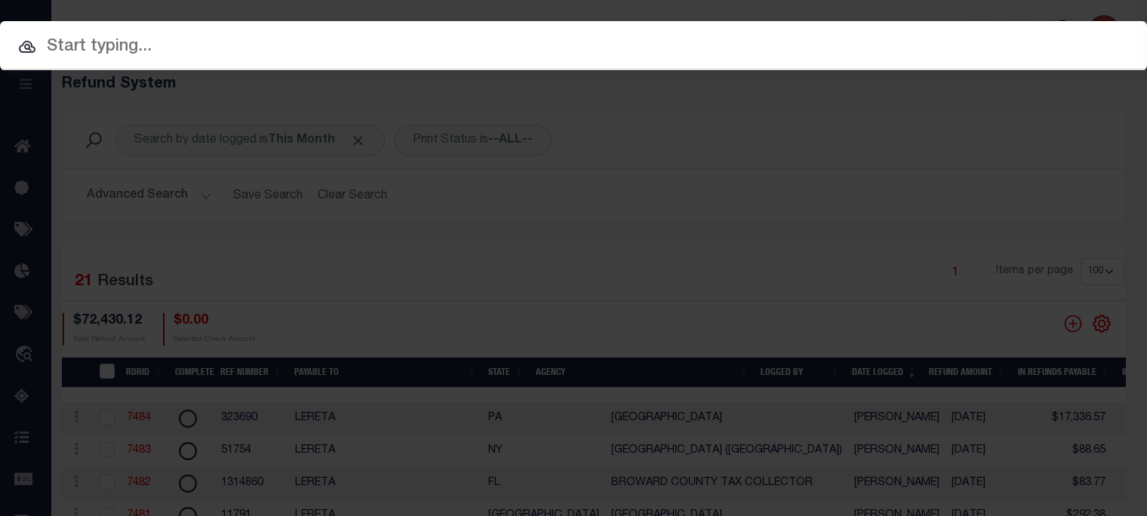
click at [223, 37] on input "text" at bounding box center [573, 47] width 1147 height 26
paste input "24C 5-"
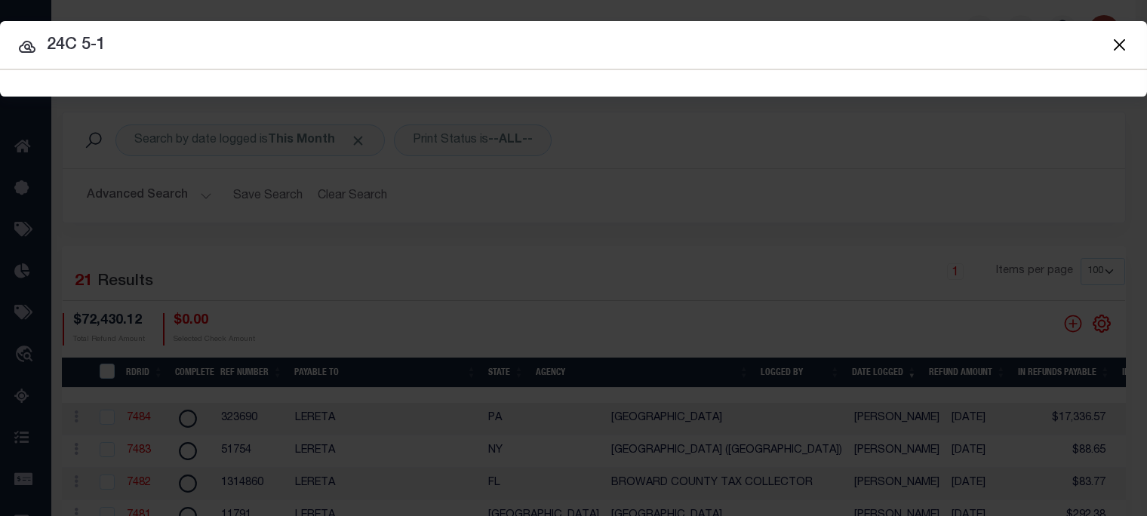
type input "24C 5-18"
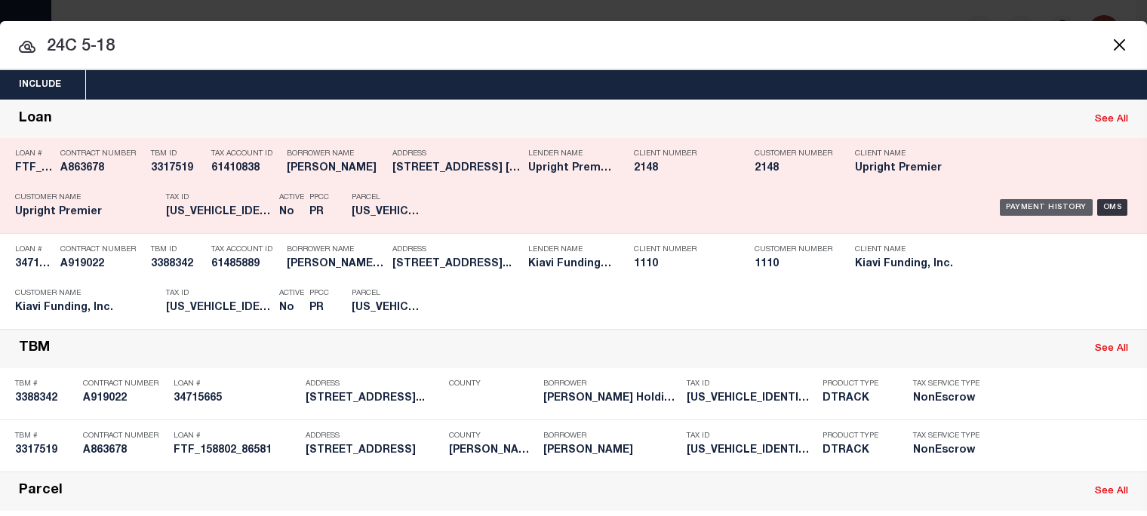
click at [1010, 204] on div "Payment History" at bounding box center [1046, 207] width 93 height 17
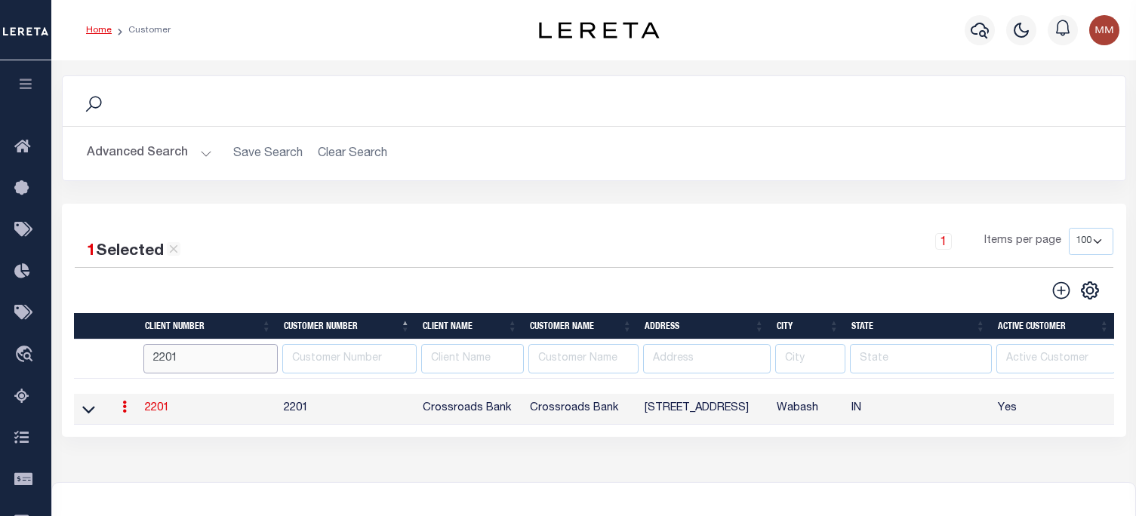
click at [0, 195] on html "Home Customer" at bounding box center [568, 400] width 1136 height 800
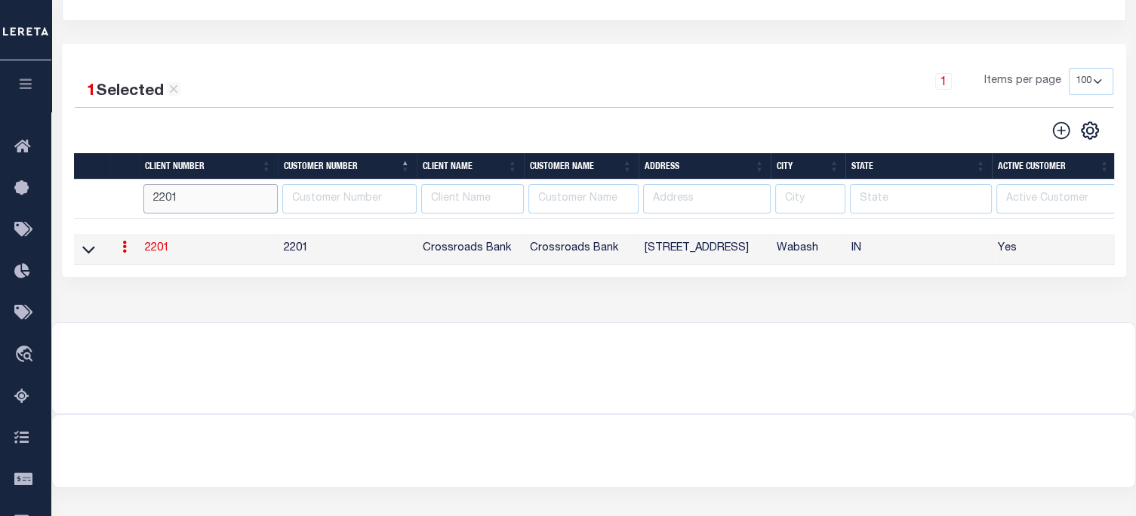
scroll to position [160, 0]
type input "2198"
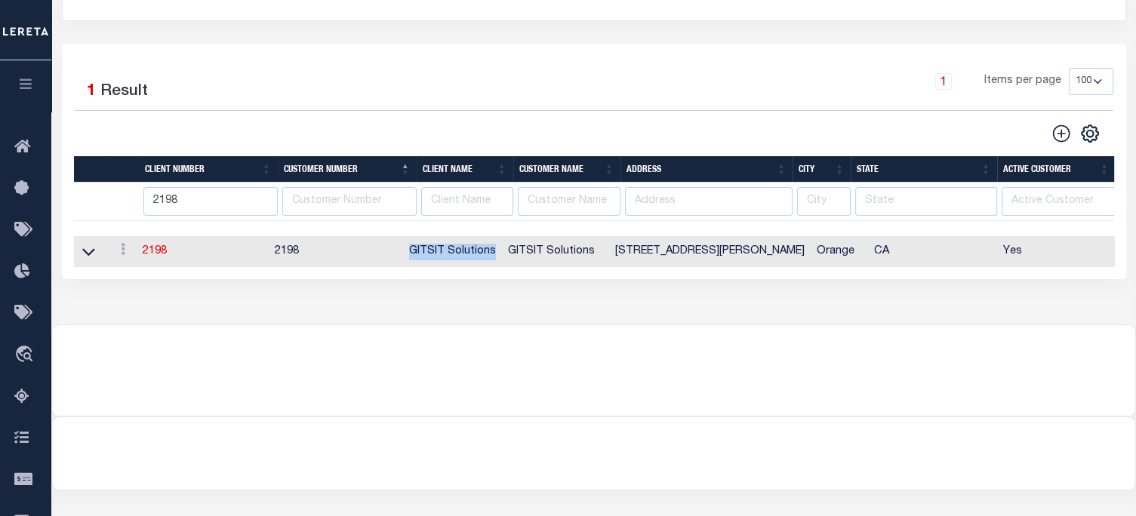
drag, startPoint x: 417, startPoint y: 251, endPoint x: 504, endPoint y: 252, distance: 87.5
click at [502, 252] on td "GITSIT Solutions" at bounding box center [452, 251] width 99 height 31
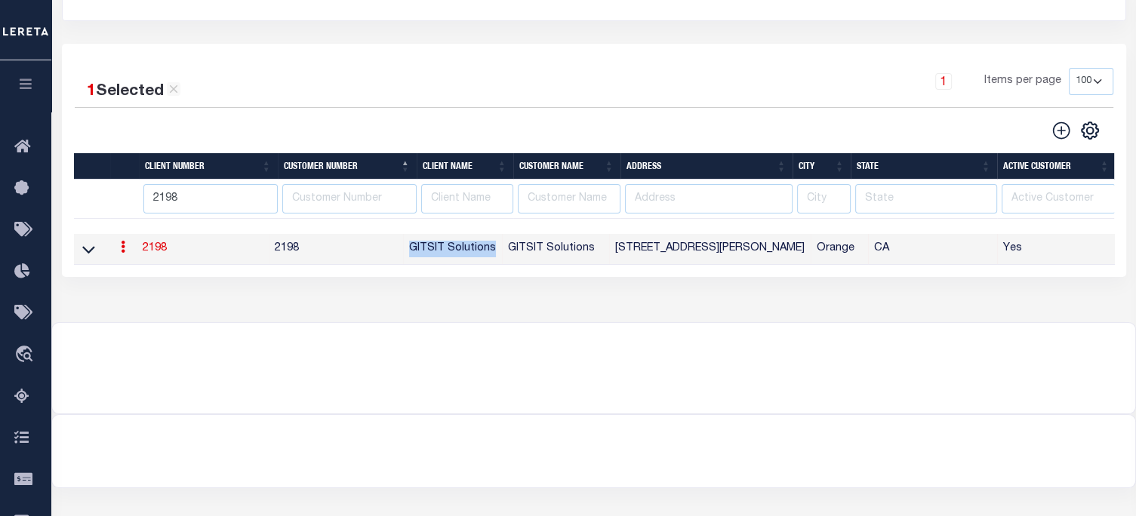
copy td "GITSIT Solutions"
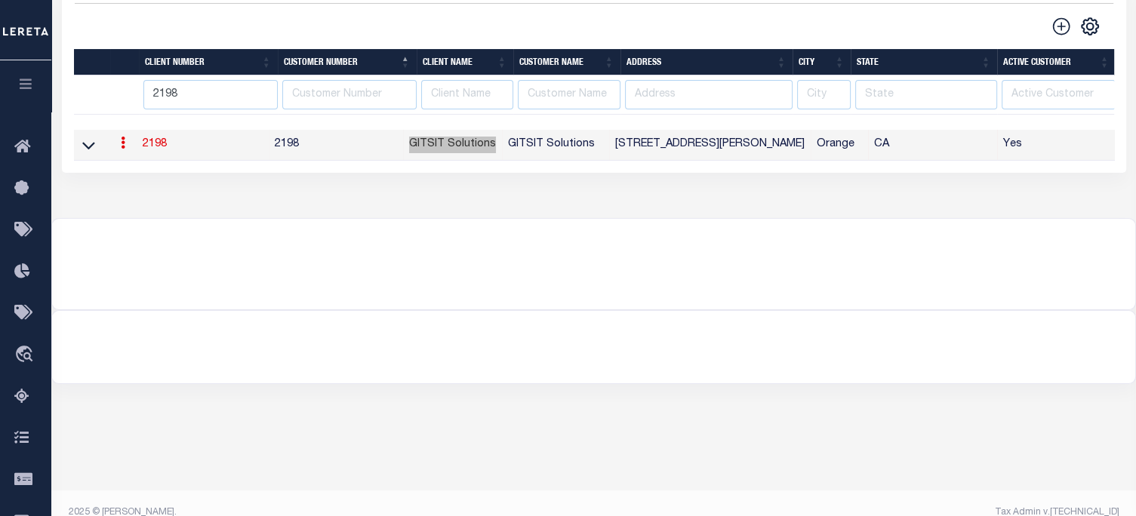
scroll to position [284, 0]
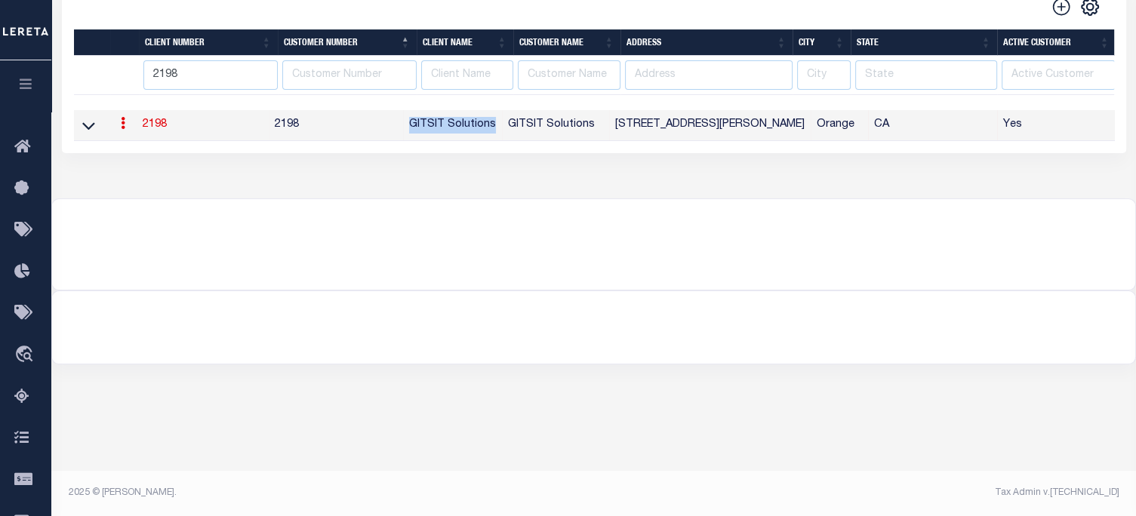
click at [159, 129] on link "2198" at bounding box center [155, 124] width 24 height 11
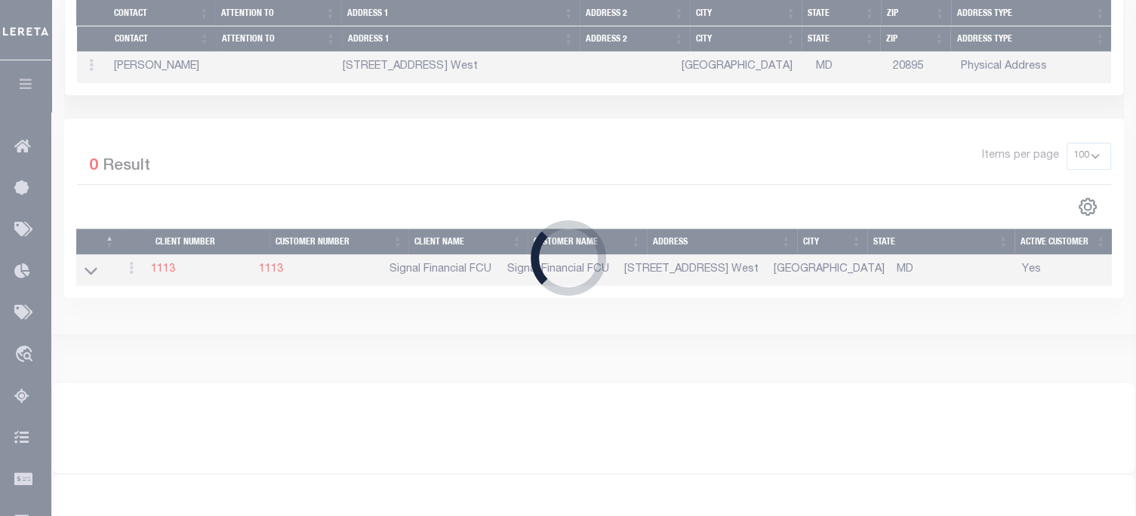
select select "2198"
type input "GITSIT Solutions"
type input "2198"
type input "GITSIT Solutions"
type input "Angela"
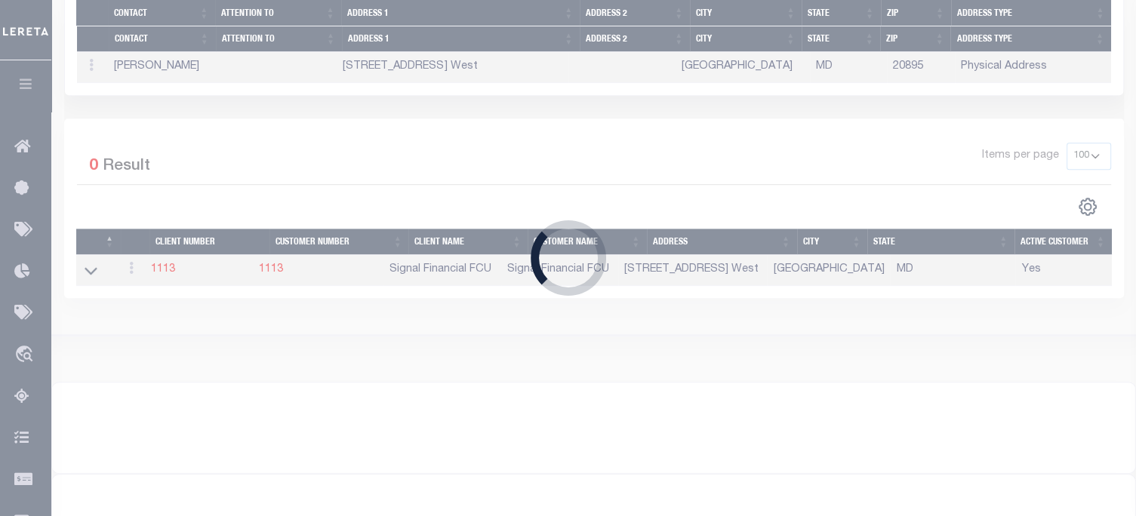
type input "Suttey"
select select "Mixed Portfolio"
type input "Daniel Telles"
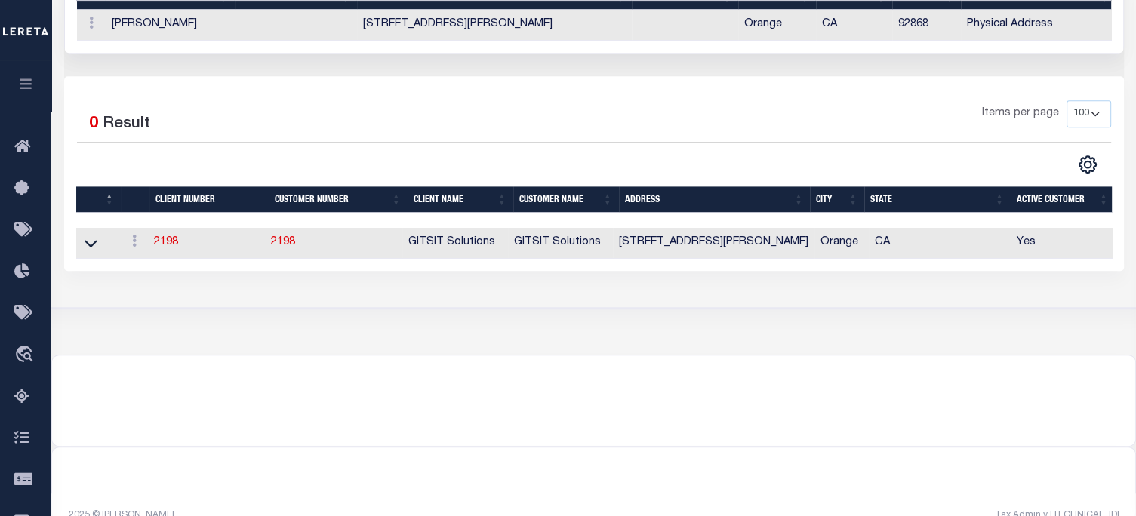
scroll to position [983, 0]
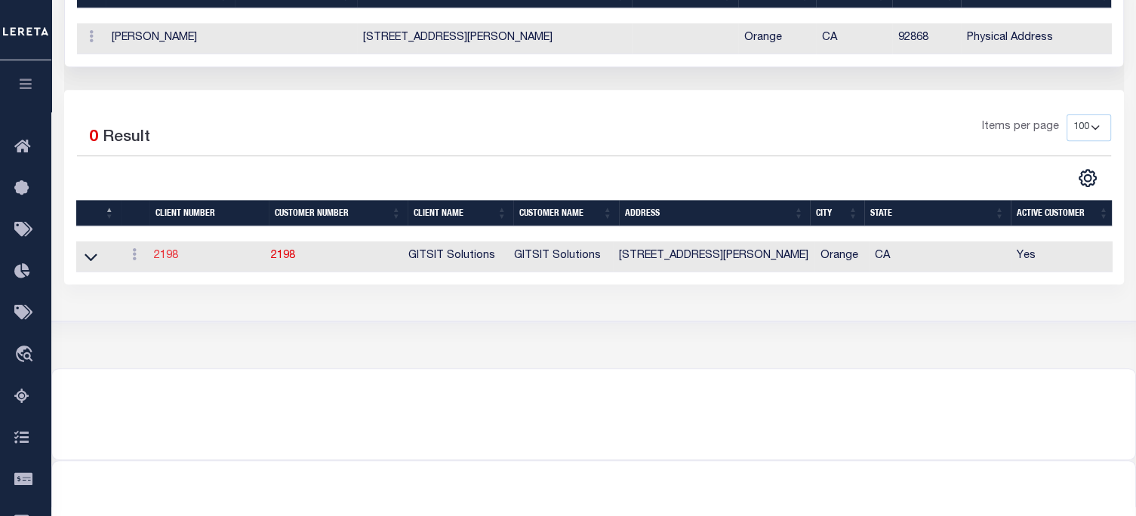
click at [172, 251] on link "2198" at bounding box center [166, 256] width 24 height 11
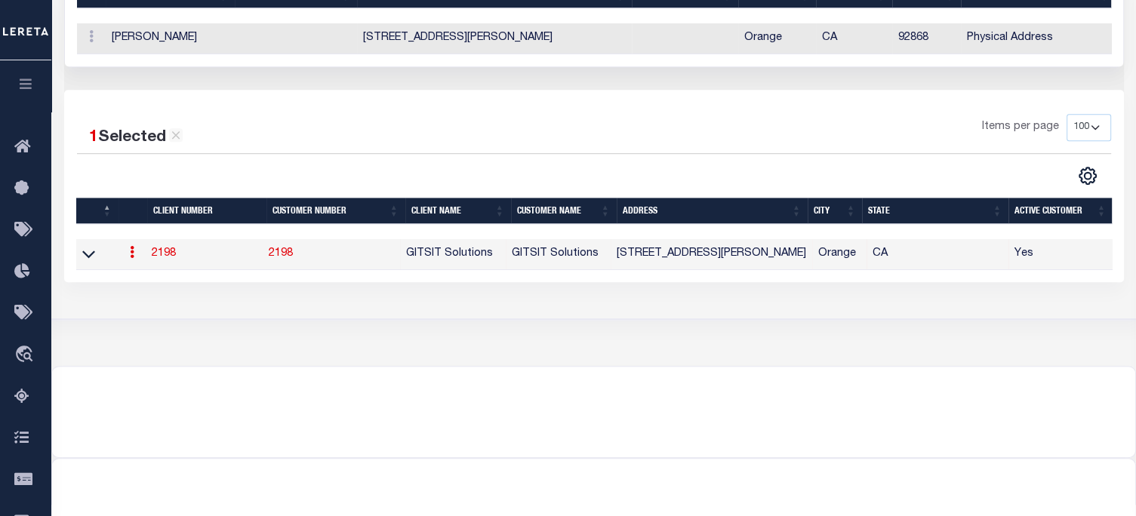
scroll to position [0, 0]
click at [91, 246] on icon at bounding box center [91, 254] width 13 height 16
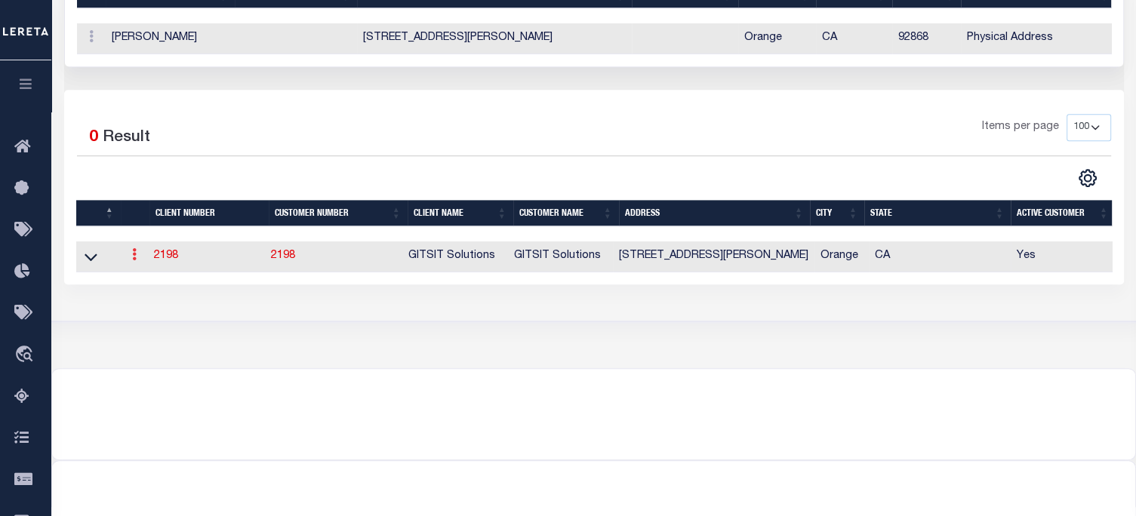
click at [132, 248] on icon at bounding box center [134, 254] width 5 height 12
click at [140, 251] on link at bounding box center [134, 257] width 17 height 12
click at [136, 248] on icon at bounding box center [134, 254] width 5 height 12
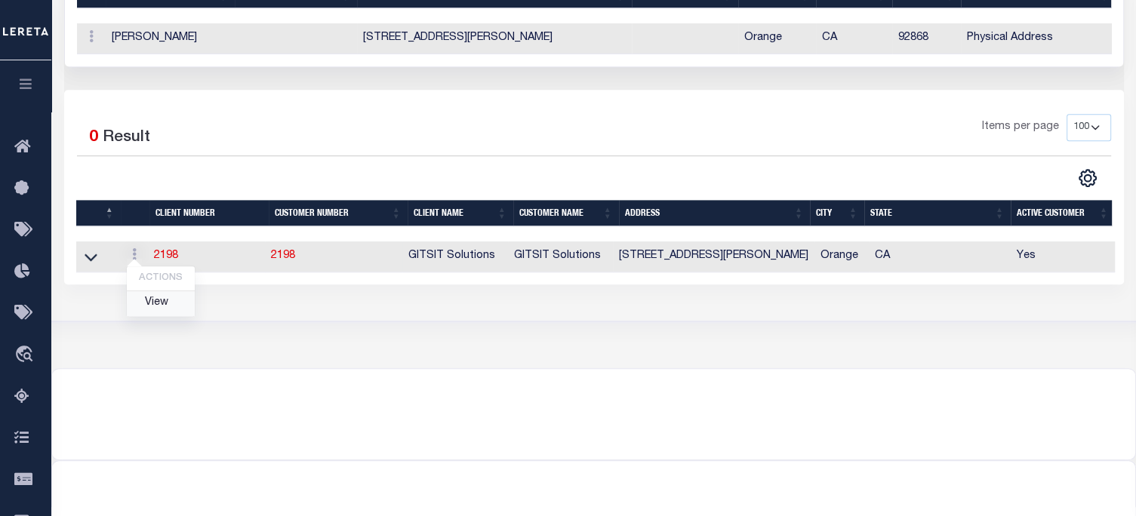
click at [167, 291] on link "View" at bounding box center [161, 303] width 68 height 25
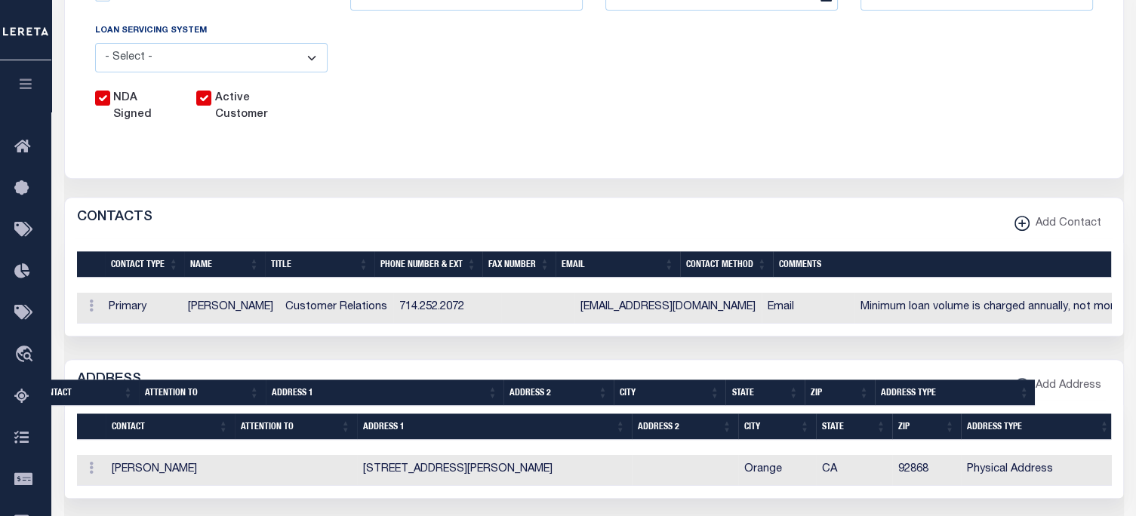
scroll to position [543, 0]
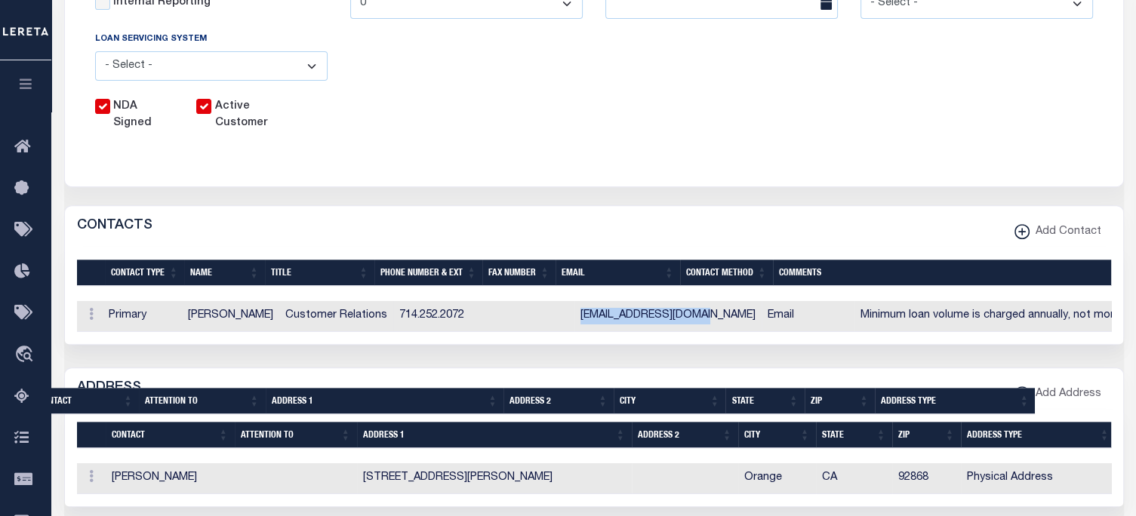
drag, startPoint x: 555, startPoint y: 265, endPoint x: 667, endPoint y: 269, distance: 111.8
click at [670, 301] on td "Asuttey@gitsitusa.com" at bounding box center [667, 316] width 187 height 31
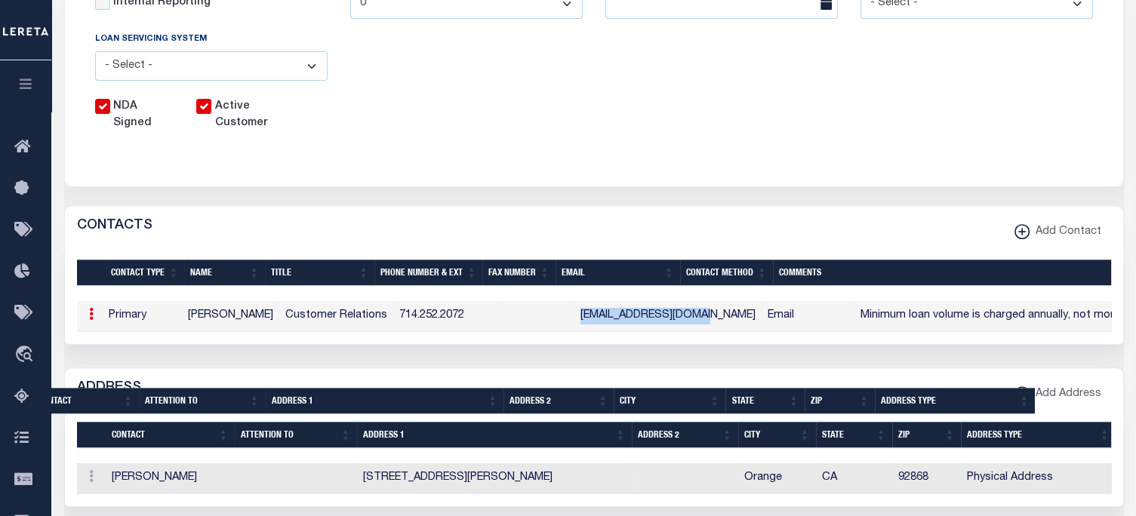
copy td "Asuttey@gitsitusa.com"
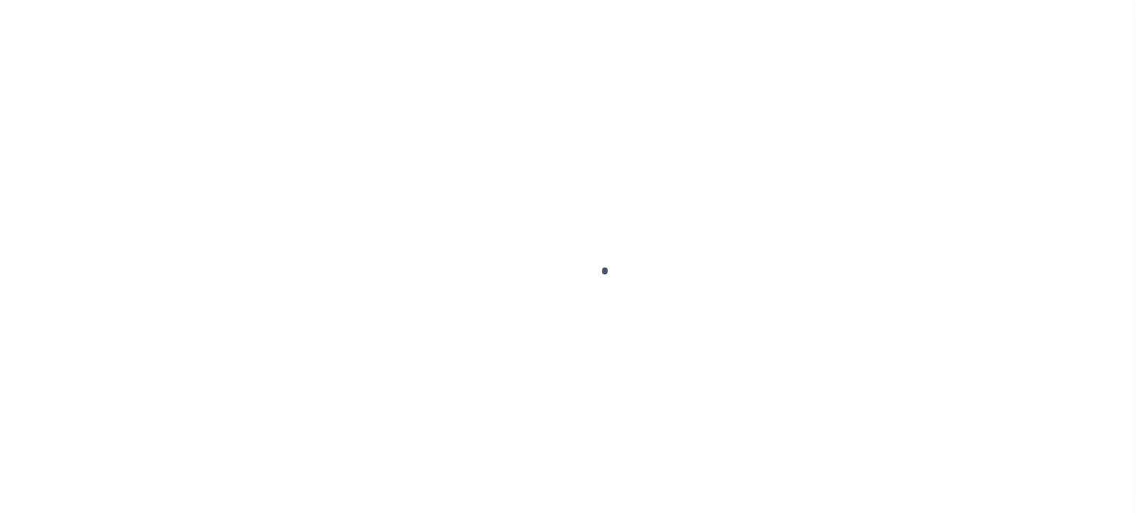
select select
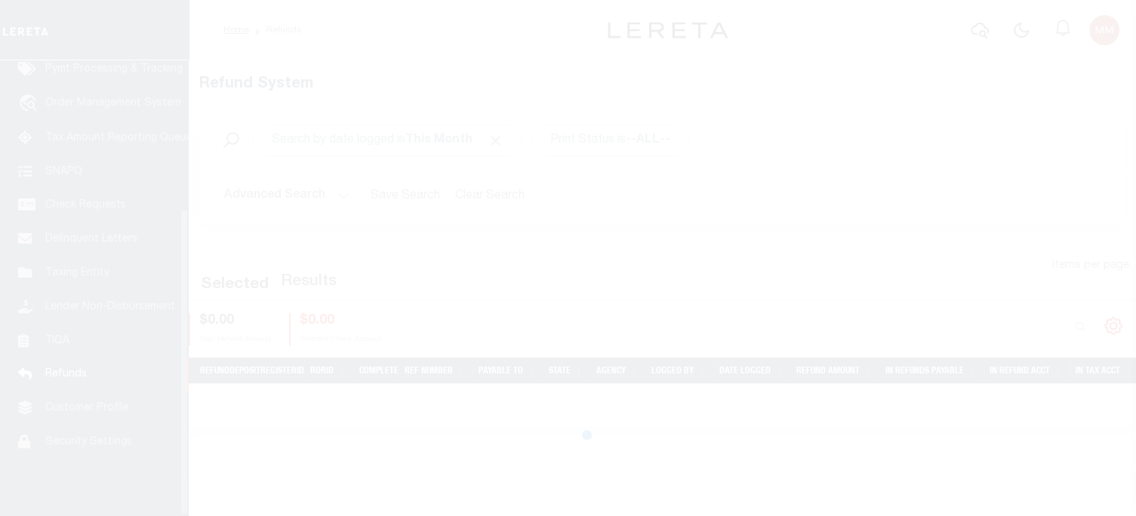
scroll to position [221, 0]
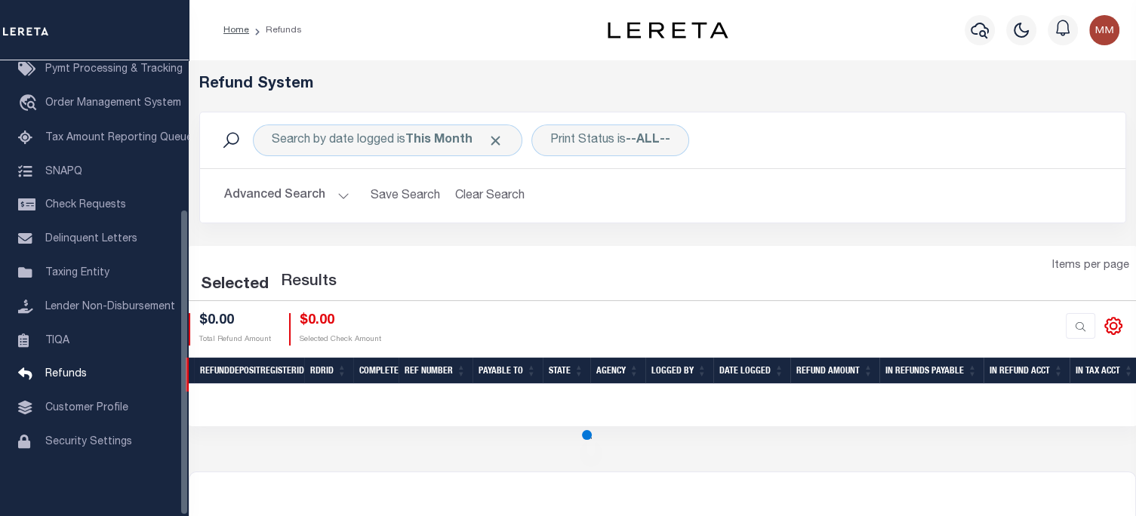
select select
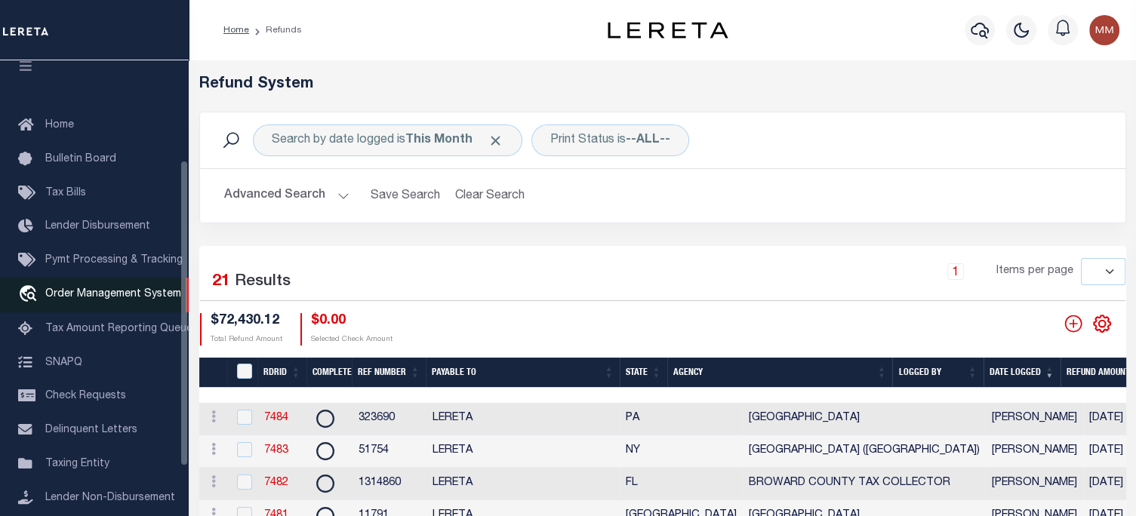
scroll to position [0, 0]
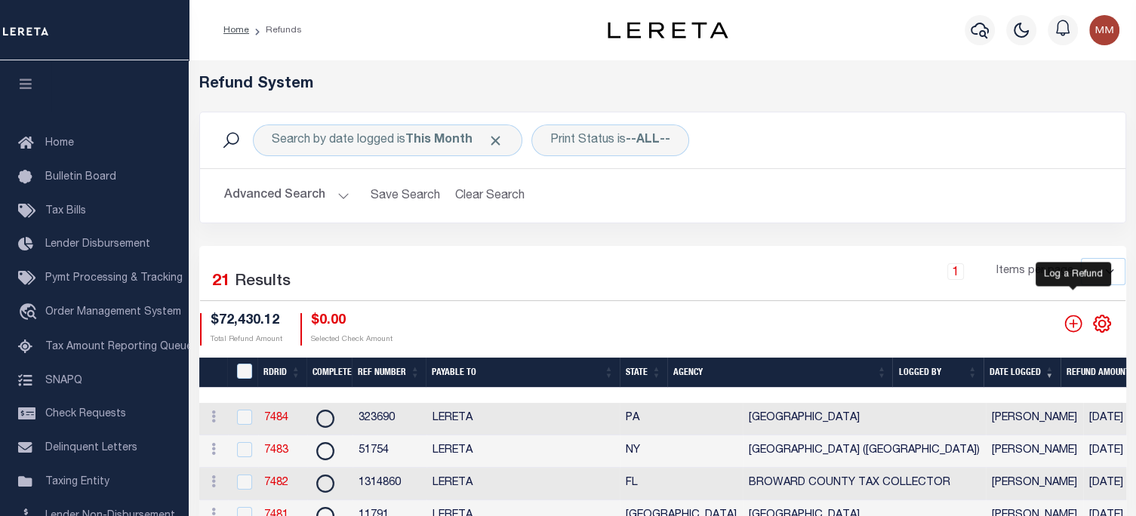
click at [1071, 325] on icon "" at bounding box center [1073, 324] width 20 height 20
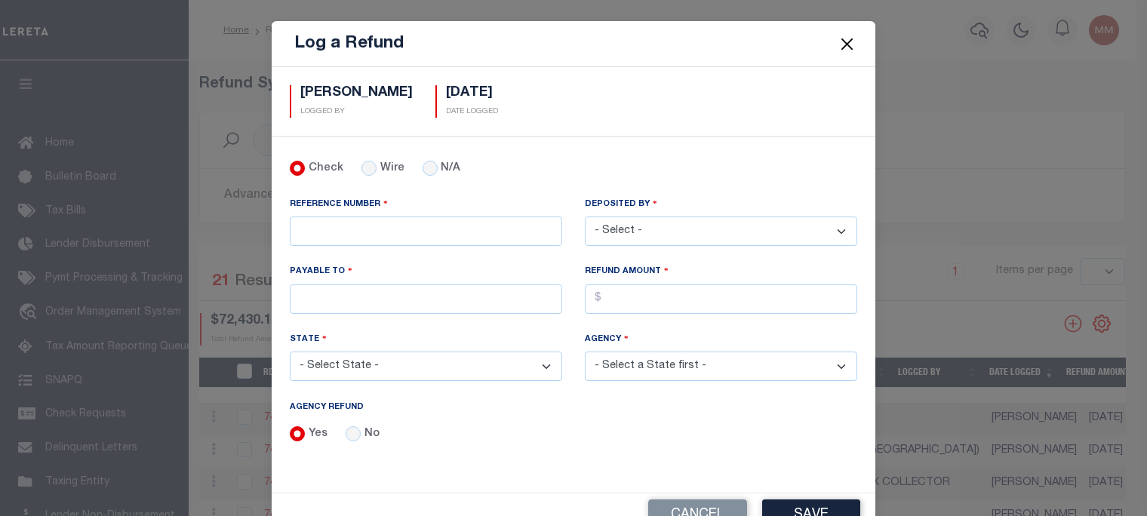
click at [848, 45] on button "Close" at bounding box center [848, 44] width 20 height 20
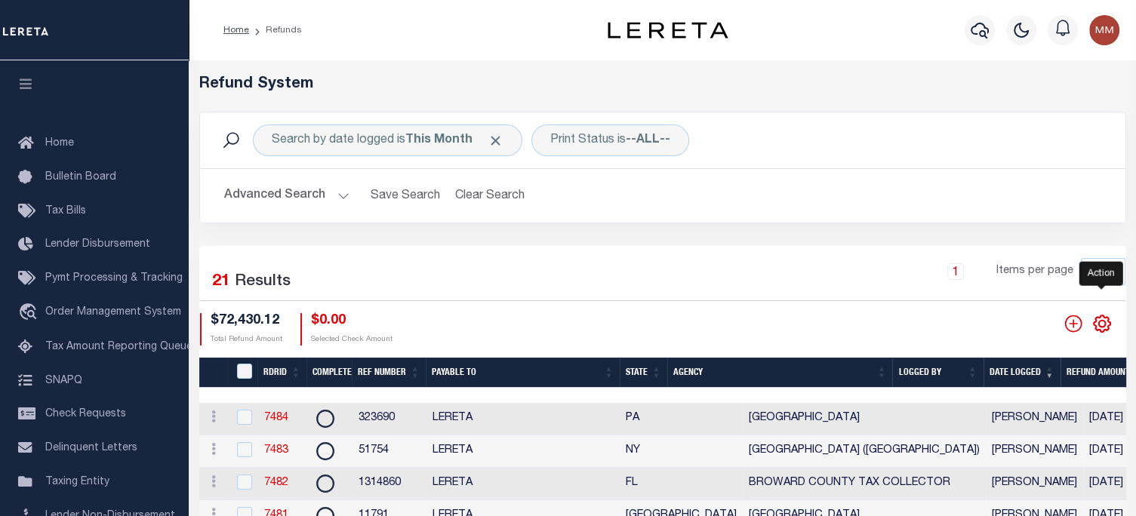
click at [1101, 321] on icon "" at bounding box center [1102, 324] width 20 height 20
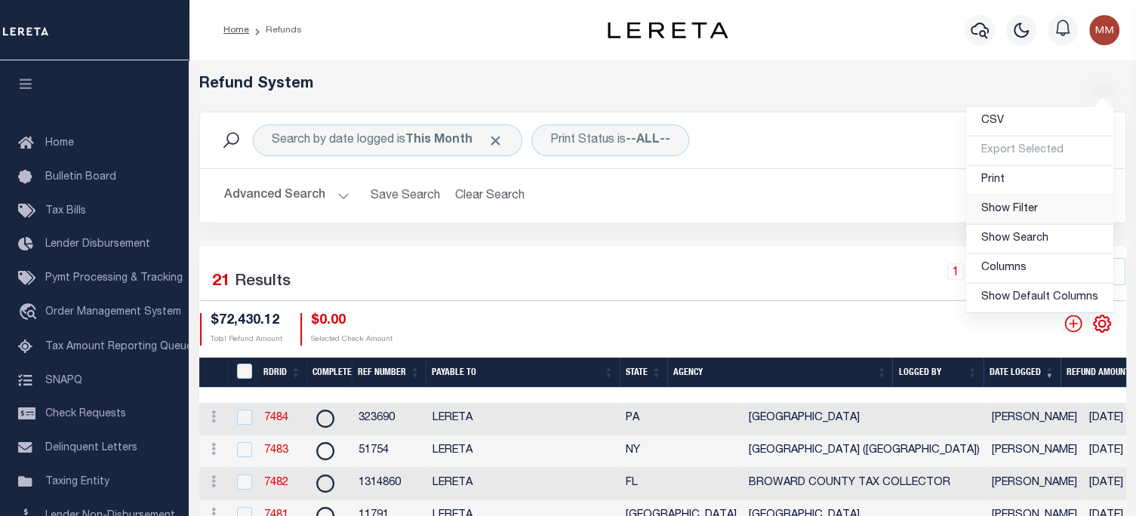
click at [1004, 209] on span "Show Filter" at bounding box center [1009, 209] width 57 height 11
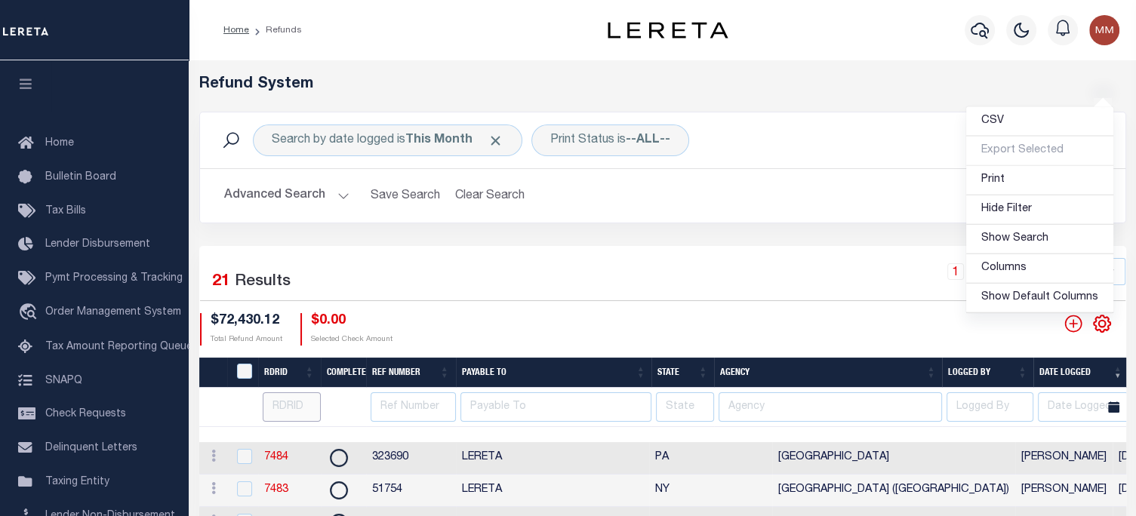
click at [285, 409] on input "number" at bounding box center [292, 406] width 58 height 29
type input "74"
type input "745"
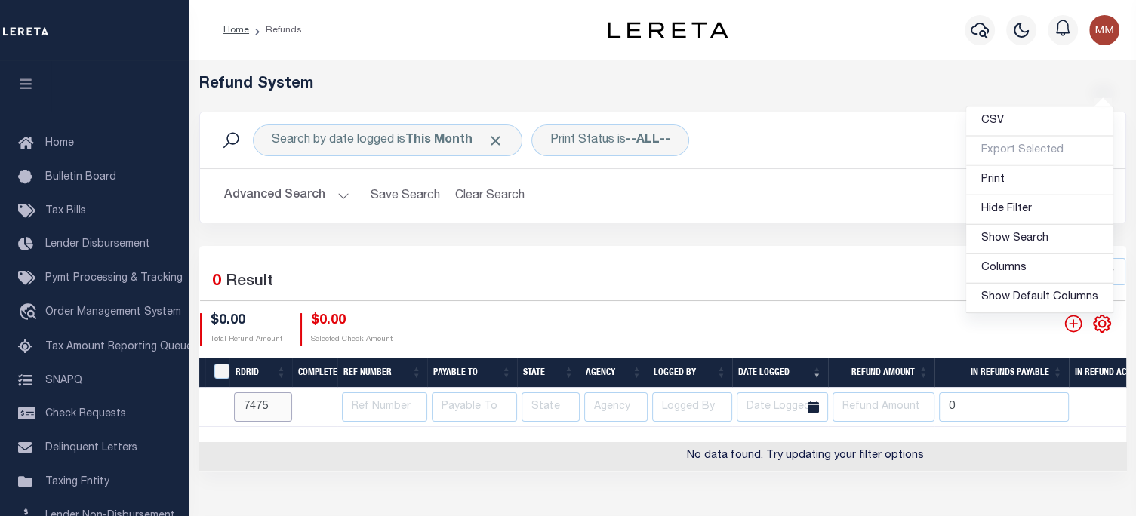
type input "7475"
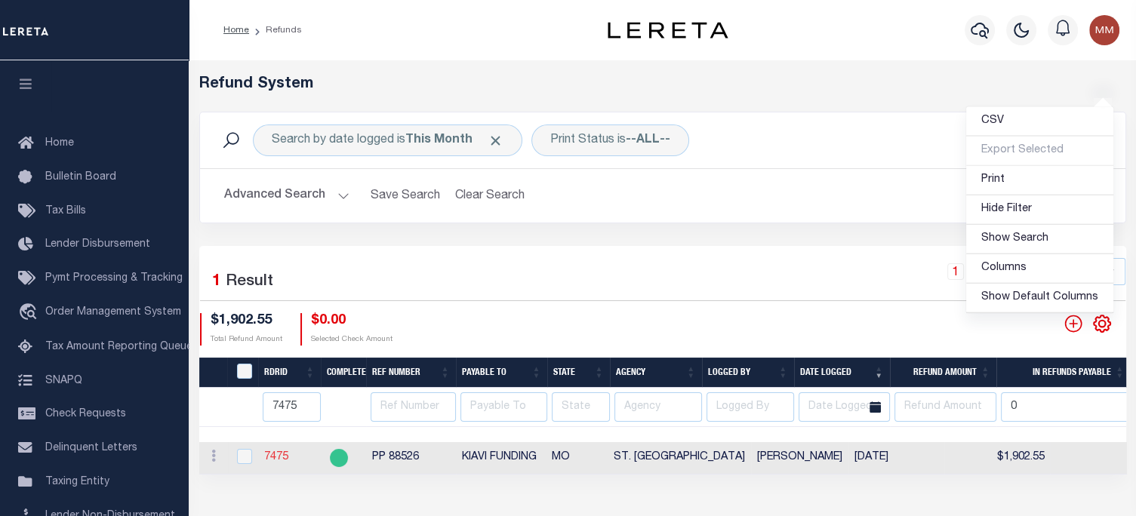
click at [267, 456] on link "7475" at bounding box center [276, 457] width 24 height 11
checkbox input "true"
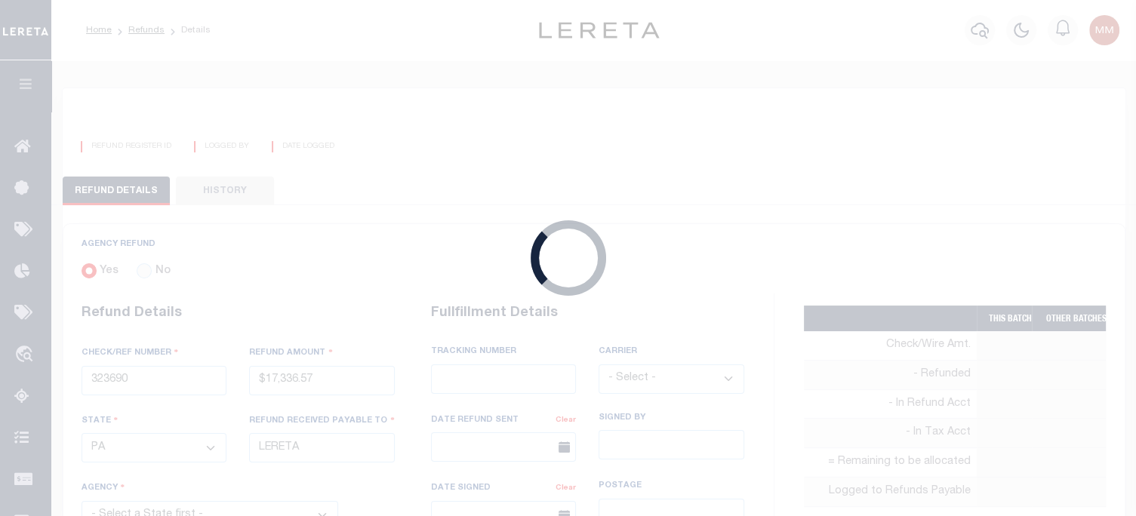
radio input "true"
type input "PP 88526"
type input "$1,902.55"
select select "MO"
type input "KIAVI FUNDING"
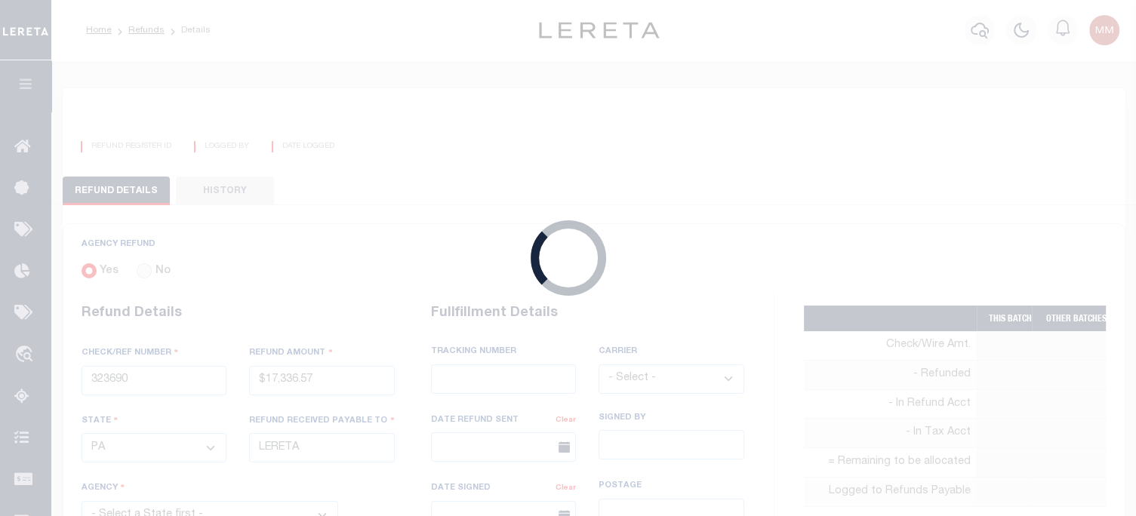
select select
select select "LOC"
type textarea "THIS IS FROM THE RFR REPORT"
type input "[PERSON_NAME]"
type input "[DATE]"
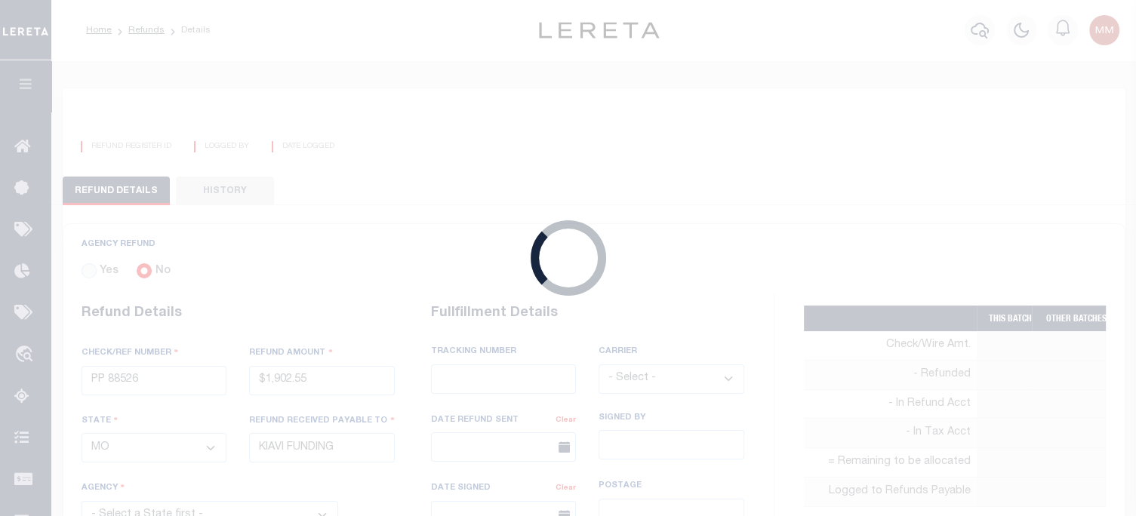
select select "7803022190"
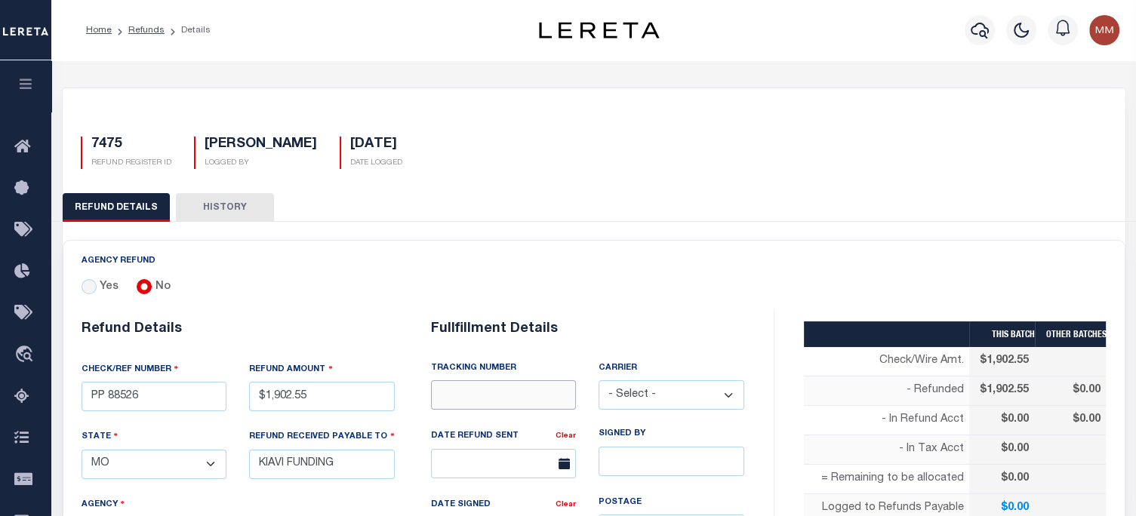
drag, startPoint x: 484, startPoint y: 386, endPoint x: 468, endPoint y: 406, distance: 25.2
click at [485, 386] on input "text" at bounding box center [504, 394] width 146 height 29
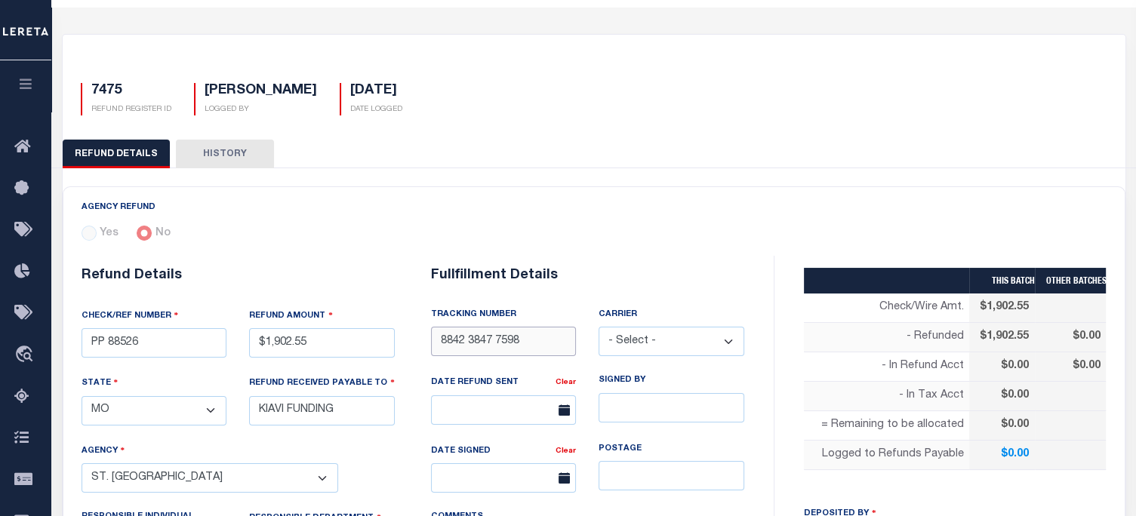
scroll to position [226, 0]
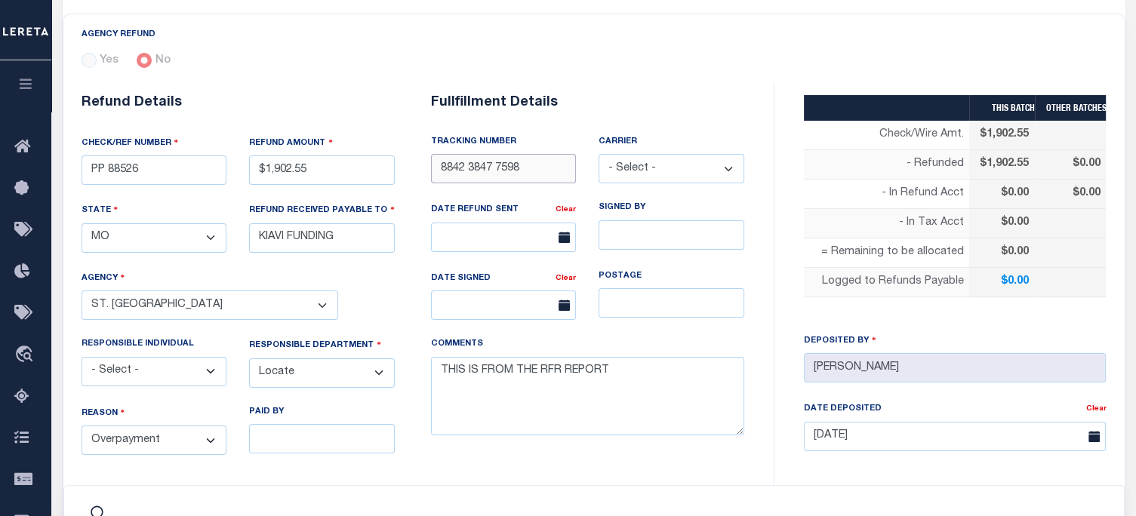
type input "8842 3847 7598"
click at [491, 244] on input "text" at bounding box center [504, 237] width 146 height 29
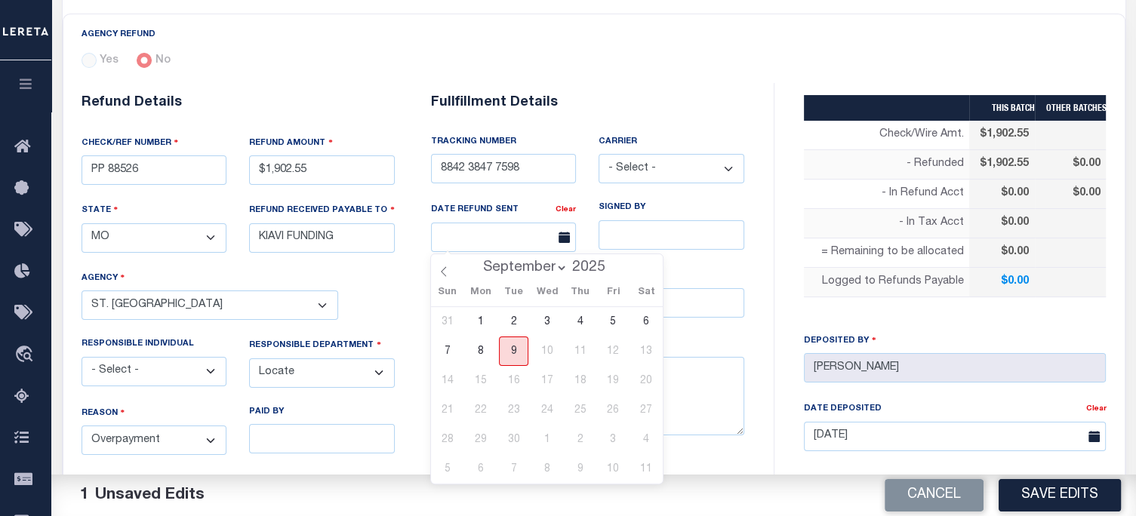
drag, startPoint x: 512, startPoint y: 359, endPoint x: 555, endPoint y: 319, distance: 58.2
click at [513, 357] on span "9" at bounding box center [513, 351] width 29 height 29
type input "[DATE]"
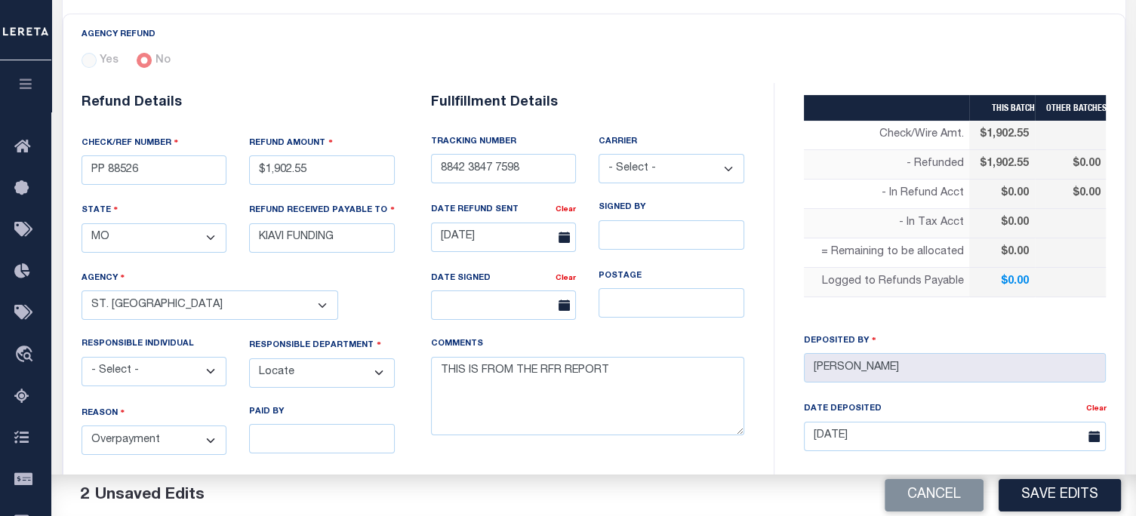
click at [662, 165] on select "- Select - Fedex USPS" at bounding box center [671, 168] width 146 height 29
select select "FDX"
click at [598, 154] on select "- Select - Fedex USPS" at bounding box center [671, 168] width 146 height 29
click at [611, 377] on textarea "THIS IS FROM THE RFR REPORT" at bounding box center [587, 396] width 313 height 79
click at [1038, 496] on button "Save Edits" at bounding box center [1059, 495] width 122 height 32
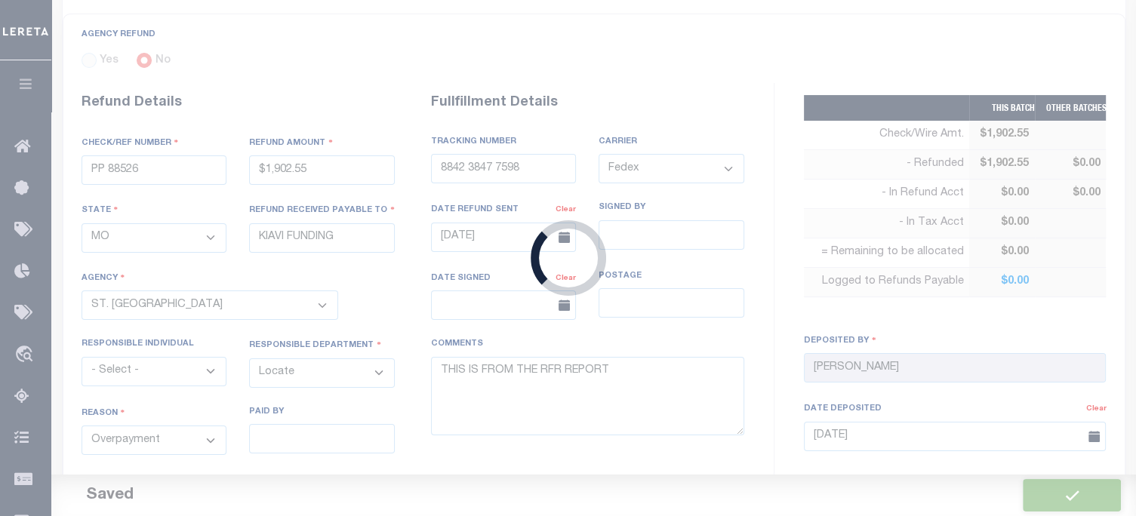
type input "$1,902.55"
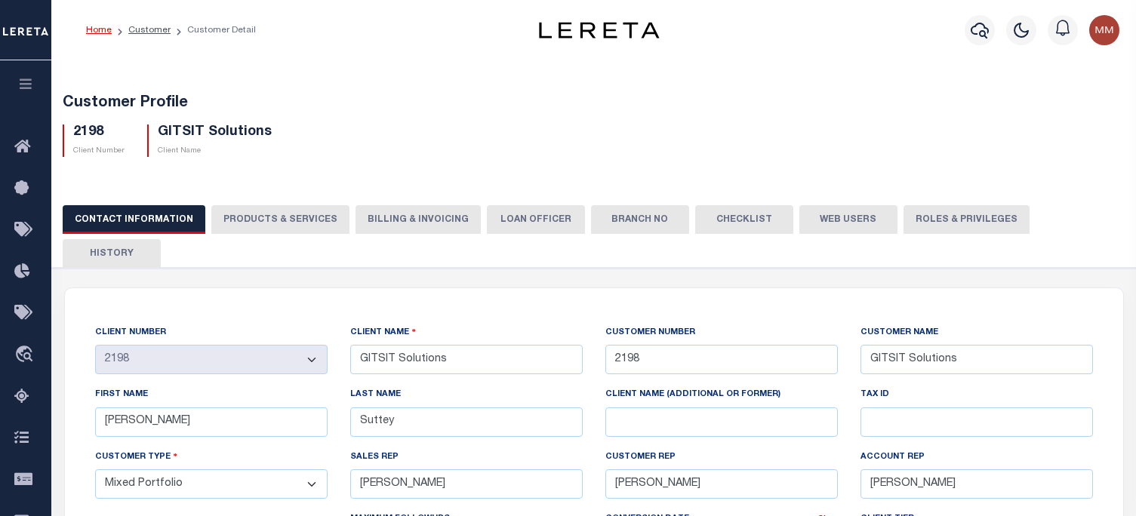
select select "2198"
select select "Mixed Portfolio"
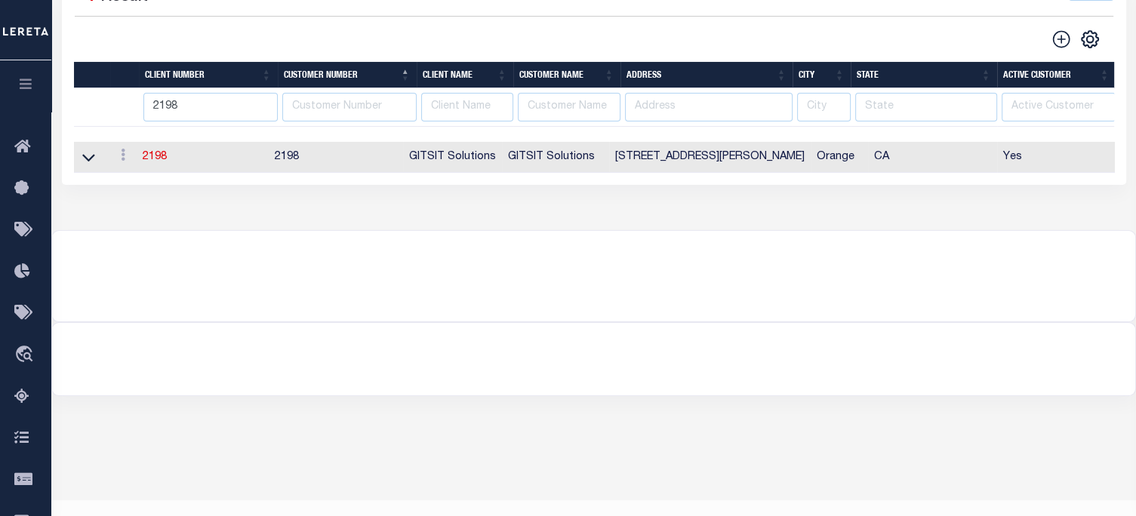
scroll to position [284, 0]
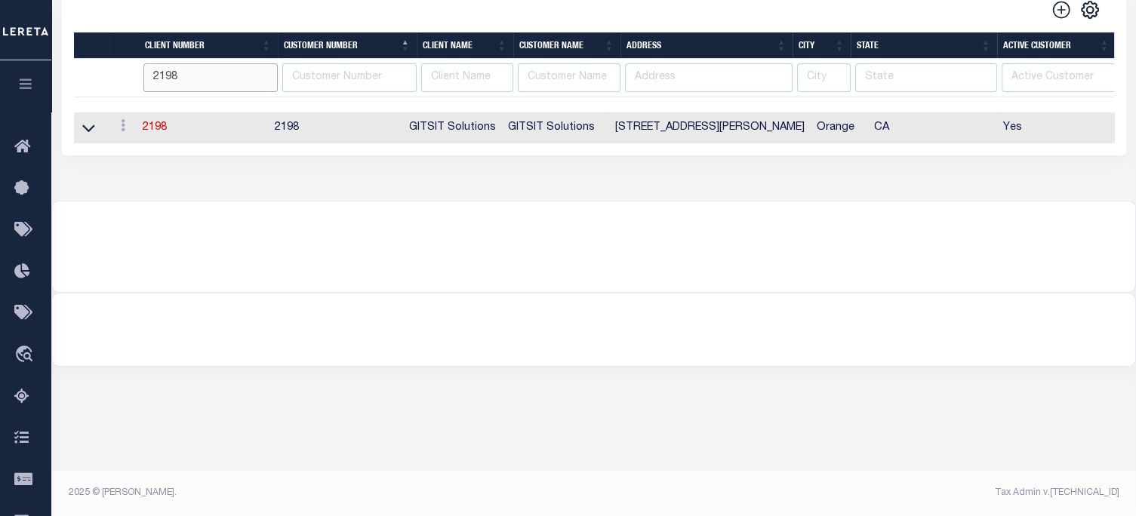
drag, startPoint x: 69, startPoint y: 71, endPoint x: -186, endPoint y: 38, distance: 257.9
click at [0, 38] on html "Home Customer" at bounding box center [568, 116] width 1136 height 800
type input "8"
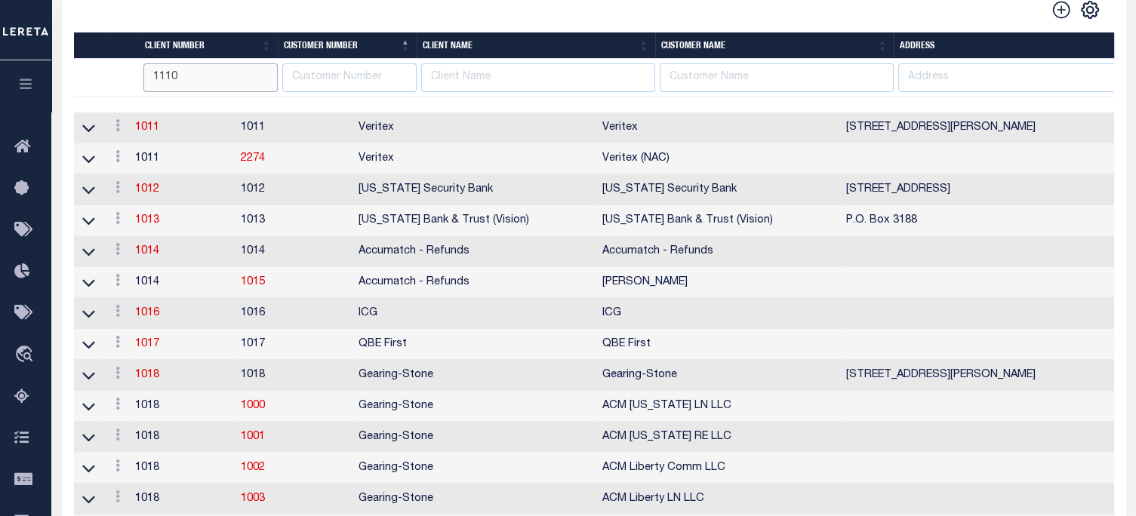
type input "1110"
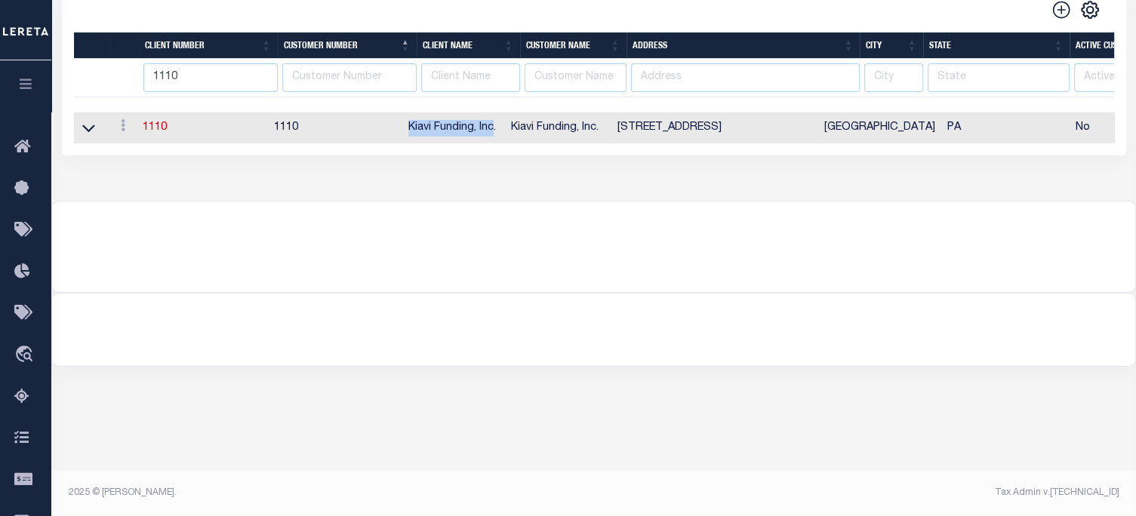
drag, startPoint x: 422, startPoint y: 129, endPoint x: 82, endPoint y: 117, distance: 339.8
click at [505, 129] on td "Kiavi Funding, Inc." at bounding box center [453, 127] width 103 height 31
copy td "Kiavi Funding, Inc"
